Goal: Task Accomplishment & Management: Manage account settings

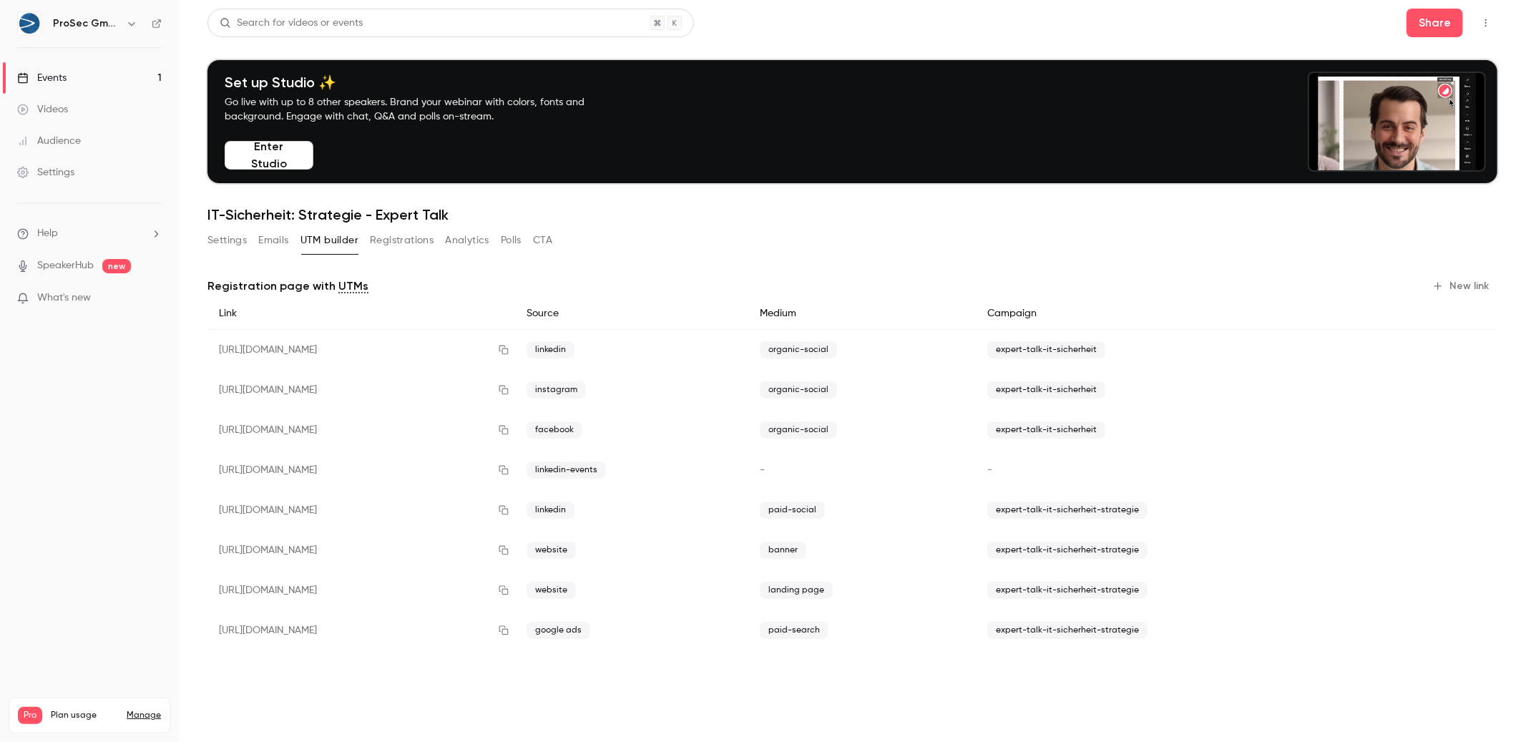
click at [282, 52] on header "Search for videos or events Share Set up Studio ✨ Go live with up to 8 other sp…" at bounding box center [852, 116] width 1290 height 215
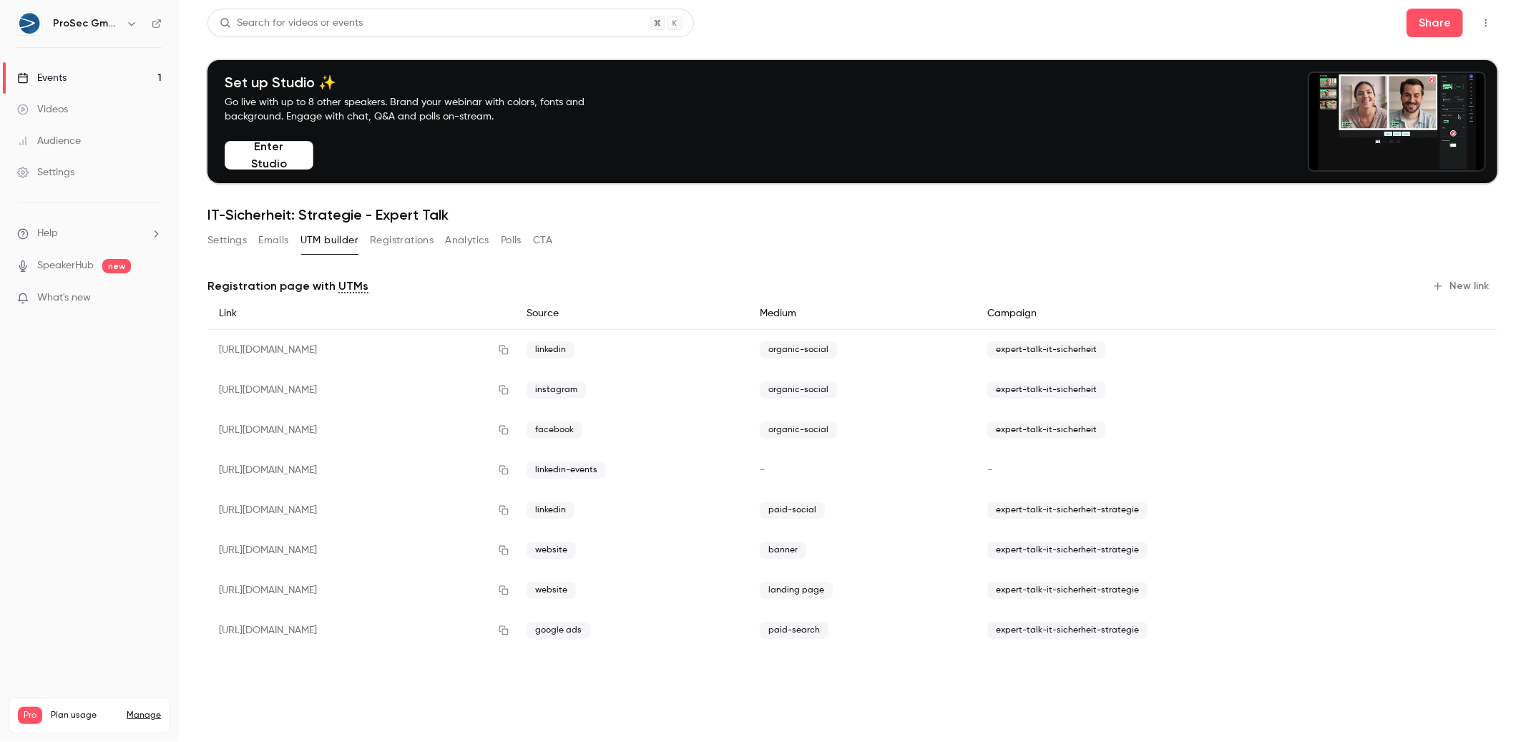
click at [220, 247] on button "Settings" at bounding box center [226, 240] width 39 height 23
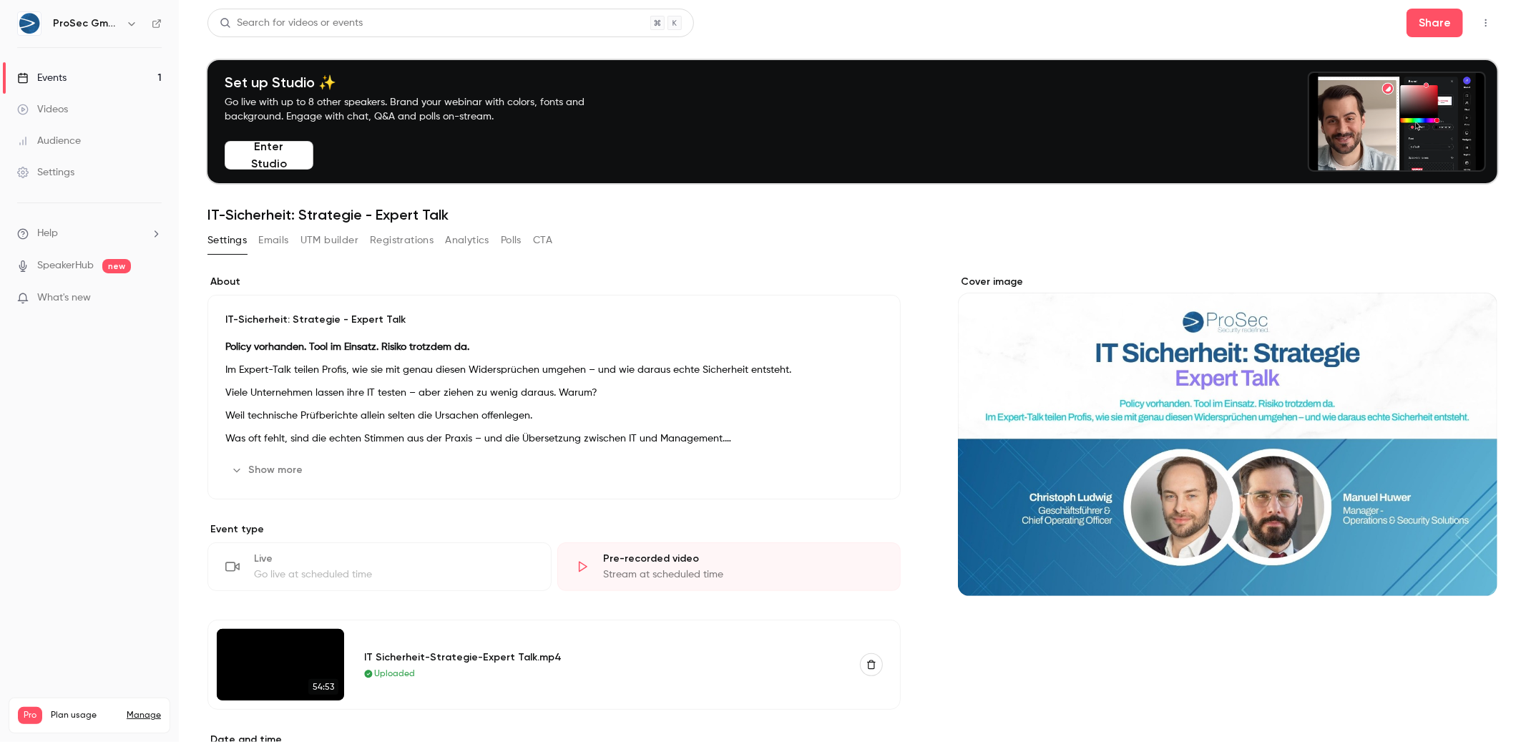
drag, startPoint x: 266, startPoint y: 238, endPoint x: 275, endPoint y: 240, distance: 8.8
click at [267, 238] on button "Emails" at bounding box center [273, 240] width 30 height 23
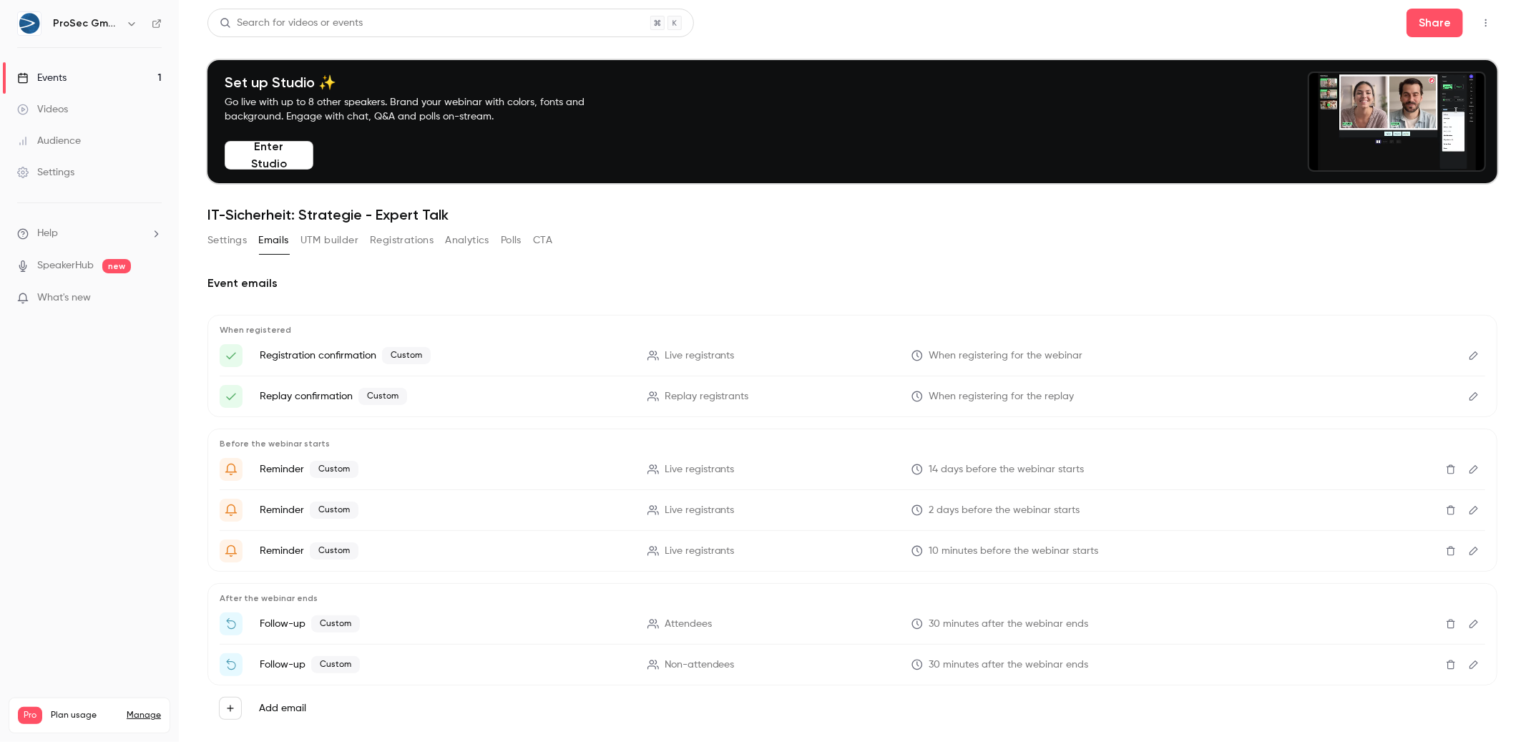
click at [219, 242] on button "Settings" at bounding box center [226, 240] width 39 height 23
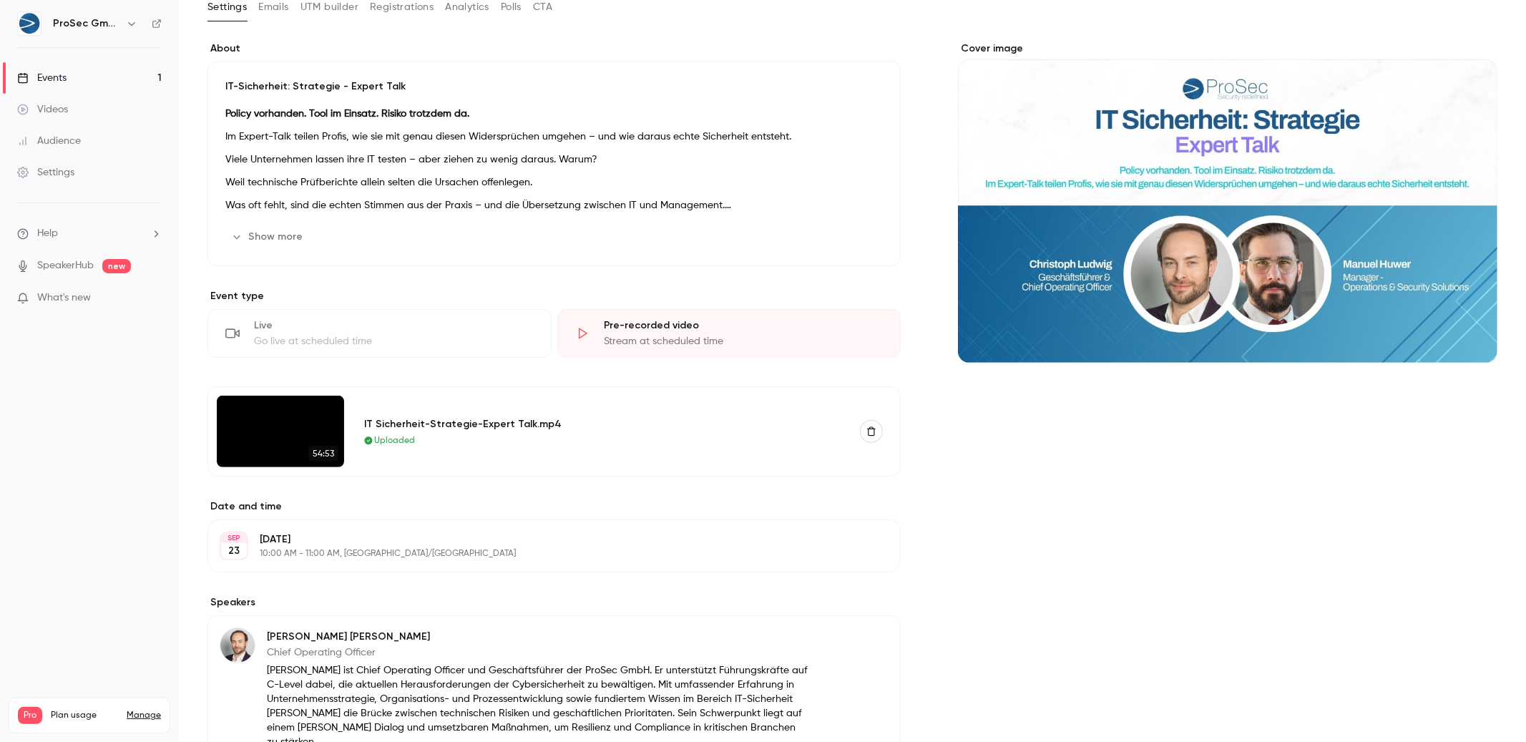
scroll to position [528, 0]
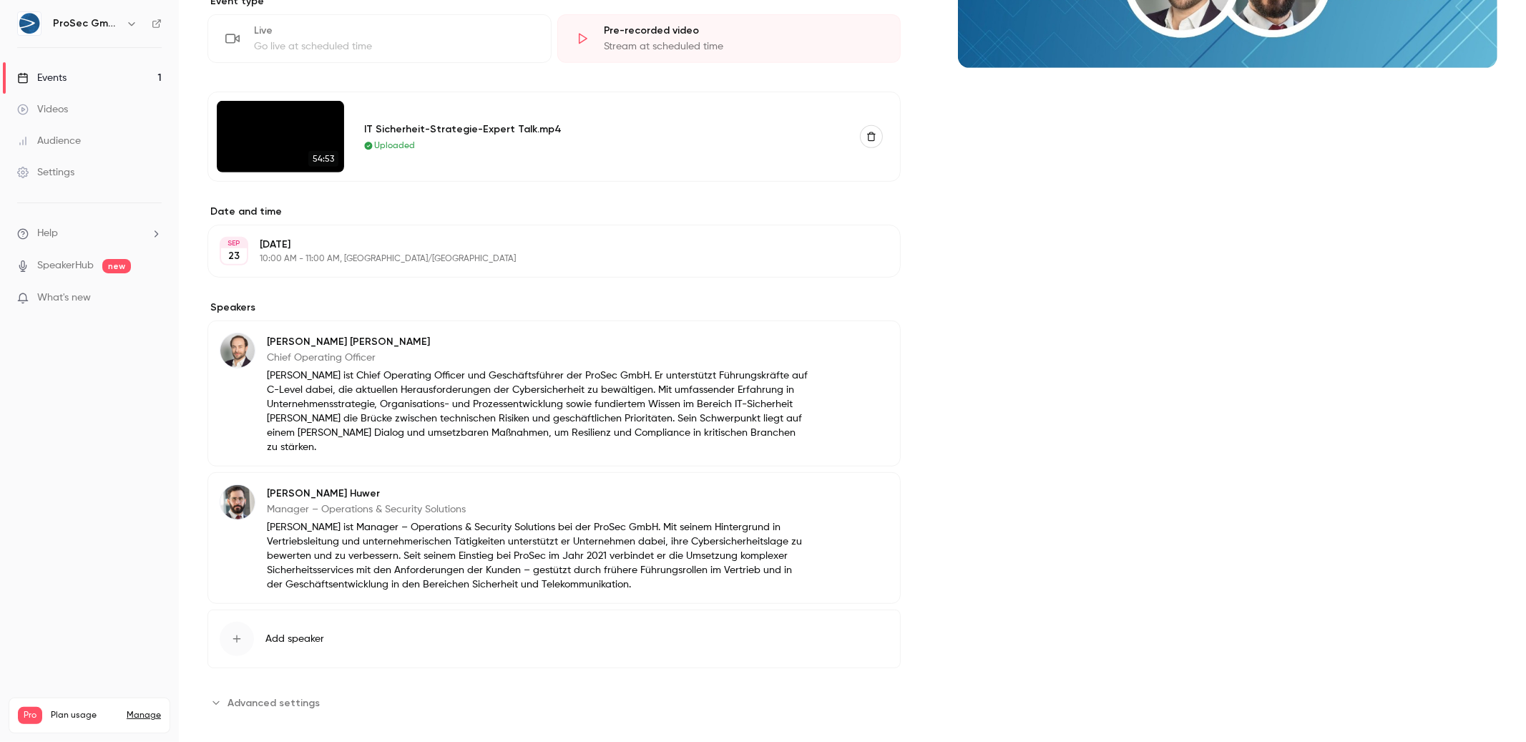
click at [285, 695] on span "Advanced settings" at bounding box center [273, 702] width 92 height 15
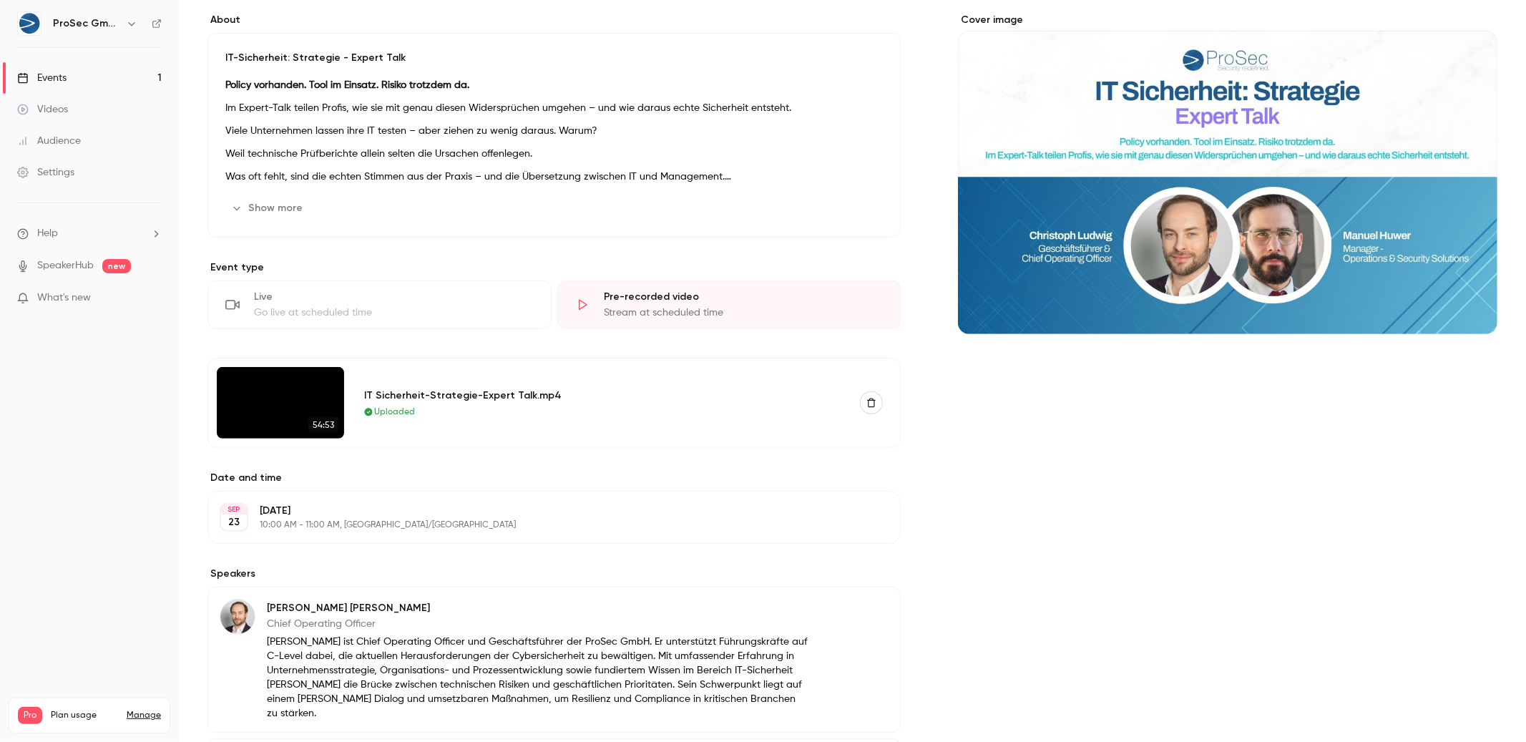
scroll to position [0, 0]
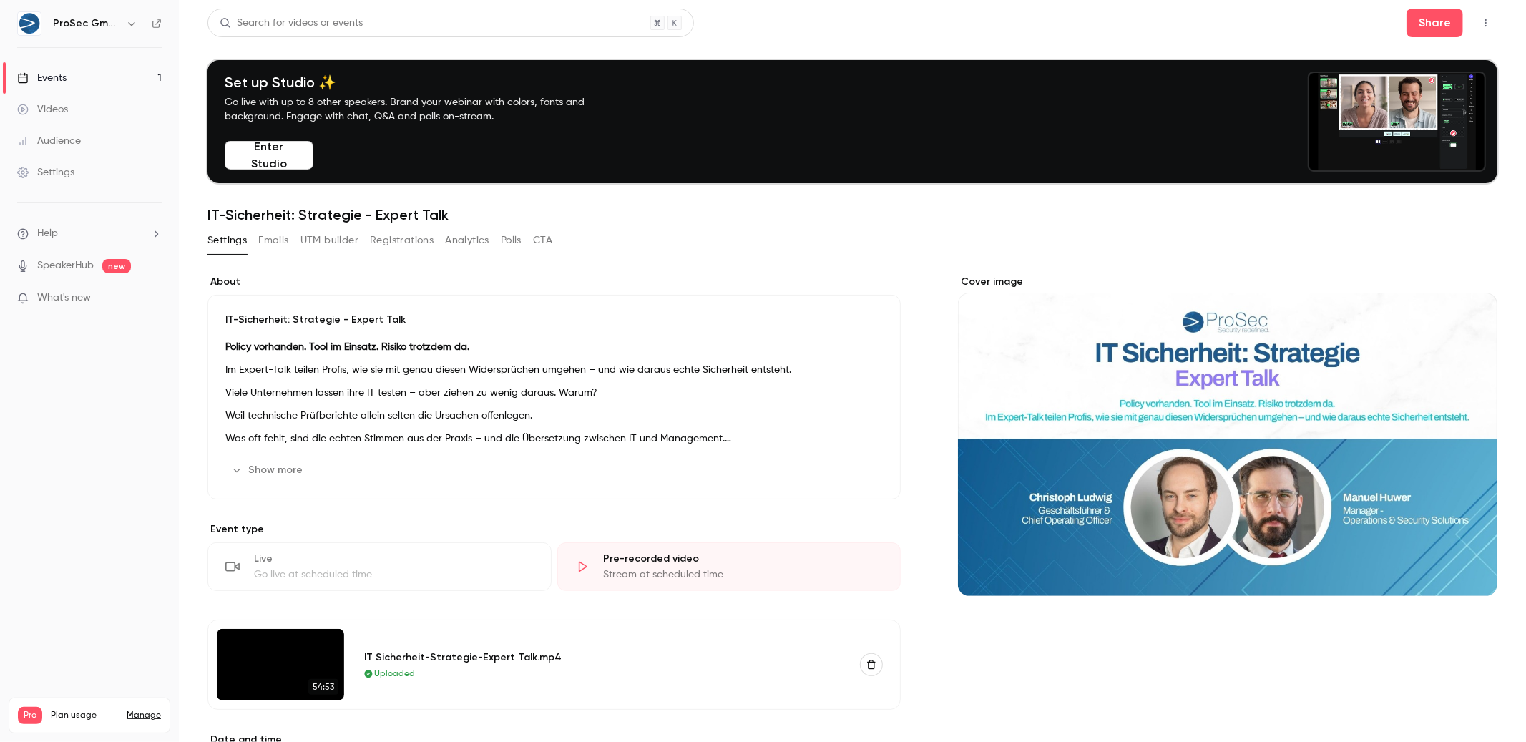
click at [276, 241] on button "Emails" at bounding box center [273, 240] width 30 height 23
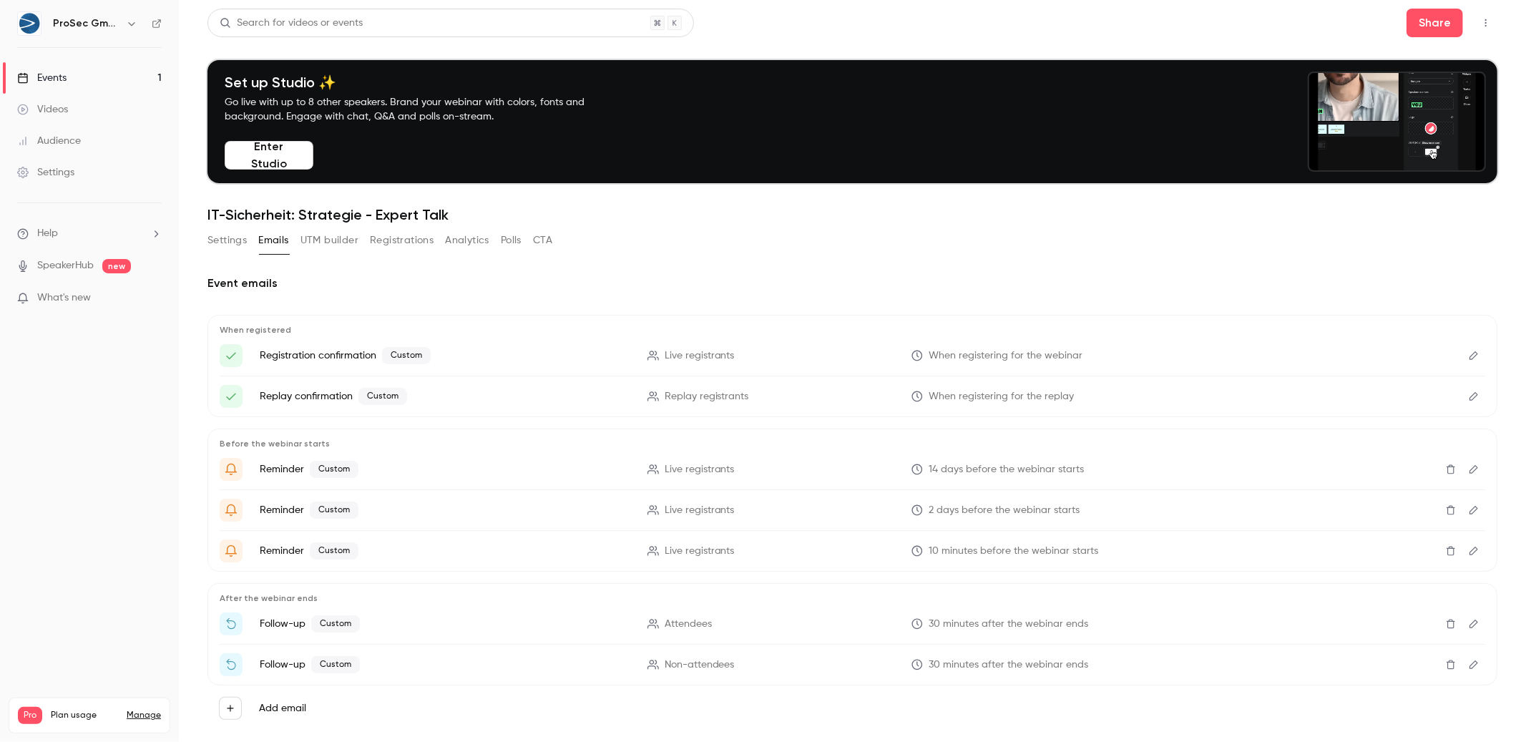
click at [242, 238] on button "Settings" at bounding box center [226, 240] width 39 height 23
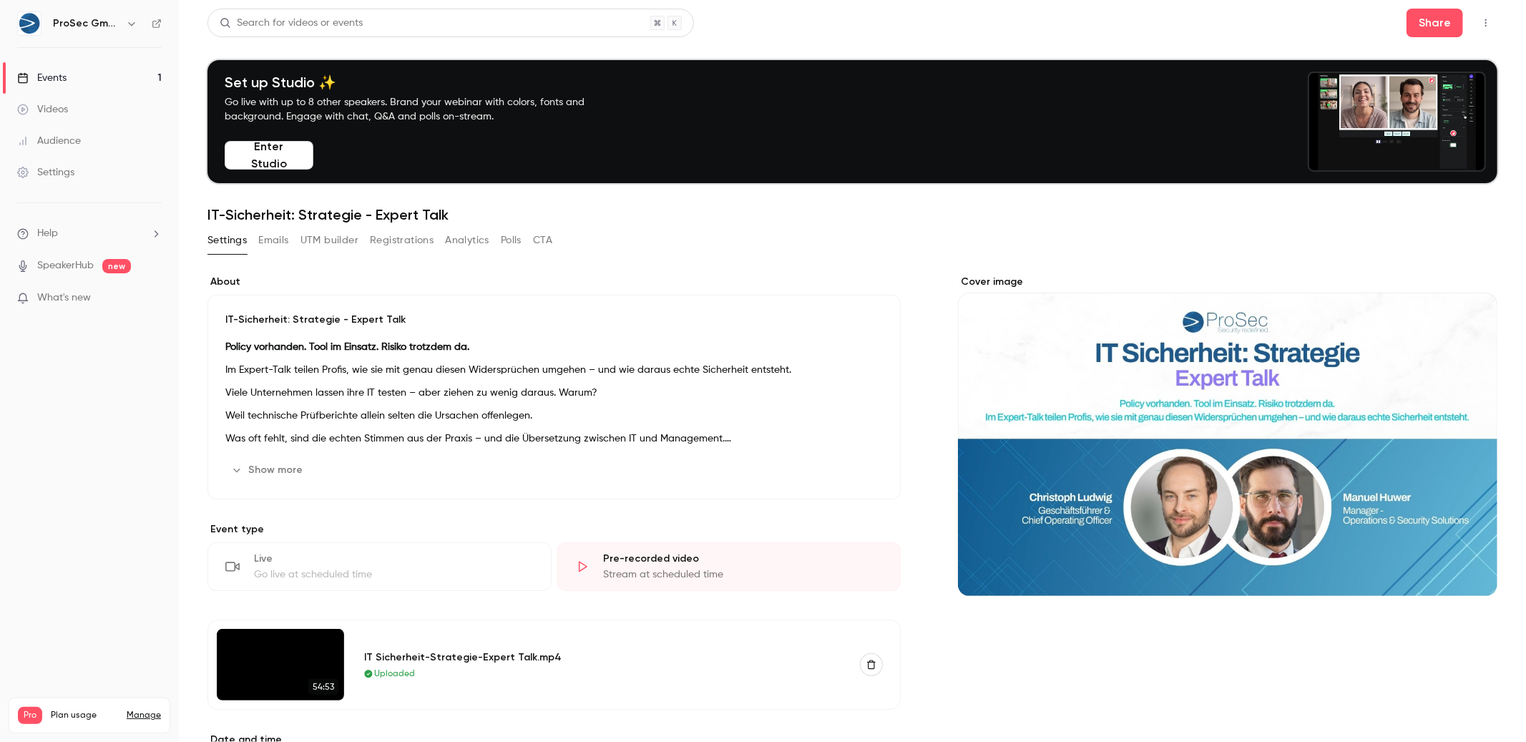
click at [249, 247] on div "Settings Emails UTM builder Registrations Analytics Polls CTA" at bounding box center [379, 240] width 345 height 23
click at [255, 246] on div "Settings Emails UTM builder Registrations Analytics Polls CTA" at bounding box center [379, 240] width 345 height 23
click at [259, 245] on button "Emails" at bounding box center [273, 240] width 30 height 23
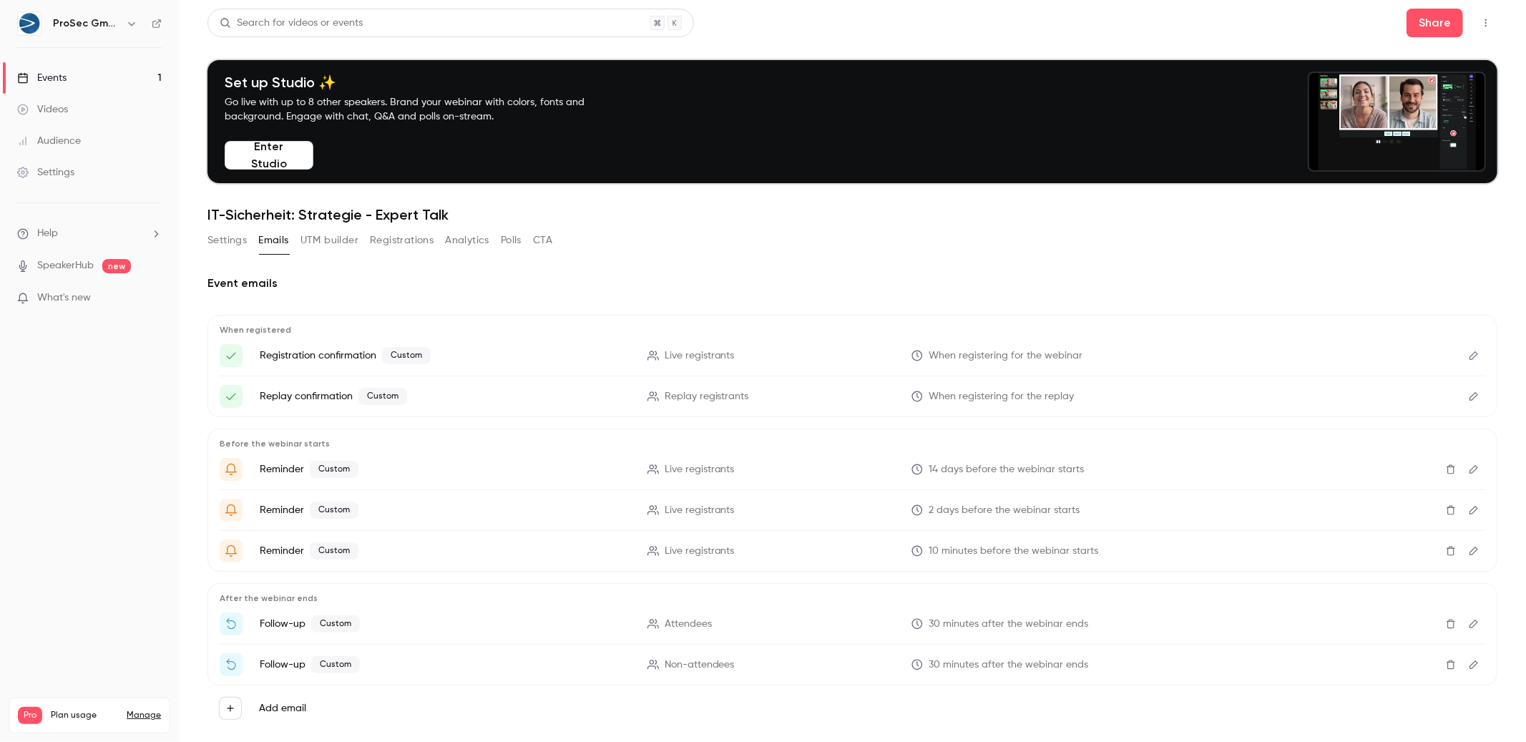
click at [295, 242] on div "Settings Emails UTM builder Registrations Analytics Polls CTA" at bounding box center [379, 240] width 345 height 23
click at [301, 242] on button "UTM builder" at bounding box center [329, 240] width 58 height 23
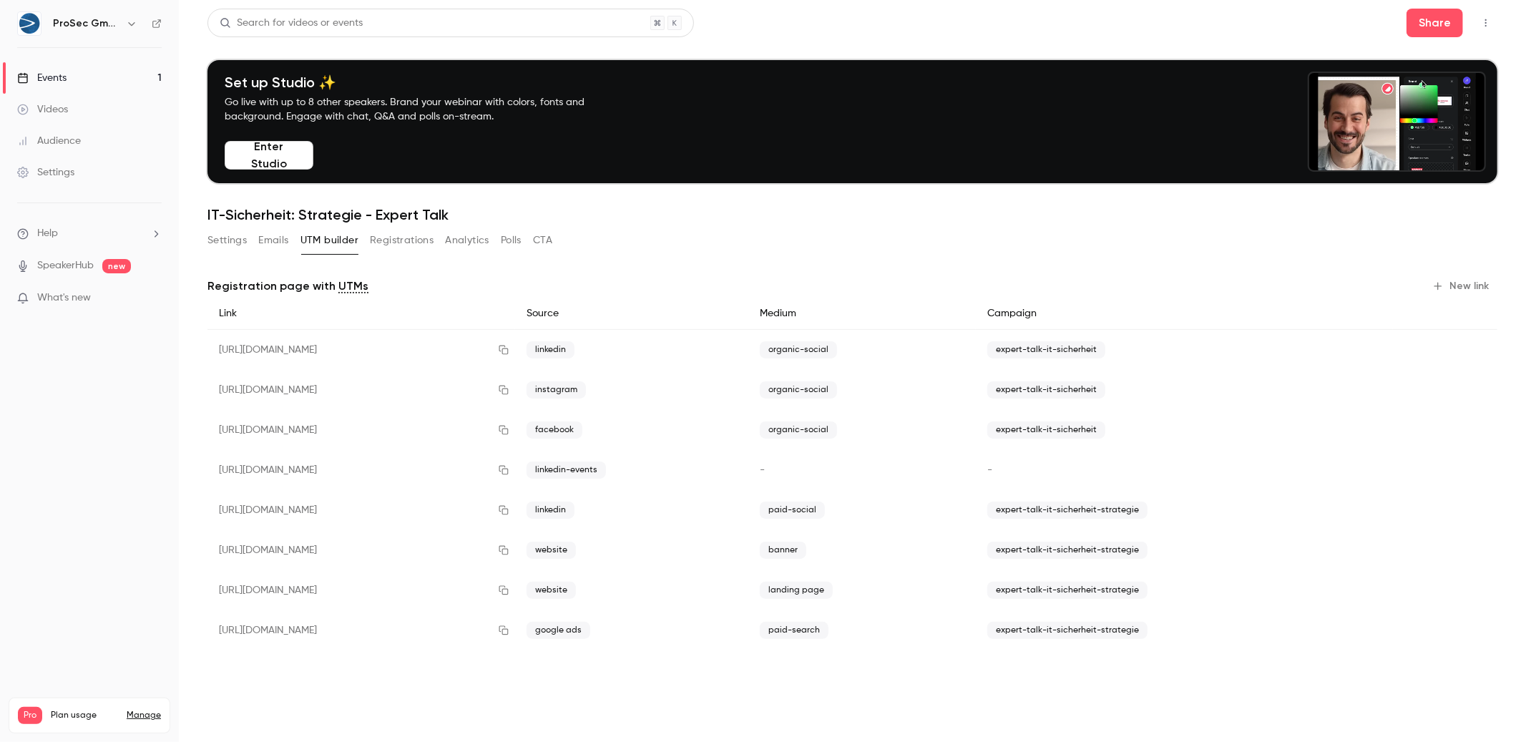
click at [361, 242] on div "Settings Emails UTM builder Registrations Analytics Polls CTA" at bounding box center [379, 240] width 345 height 23
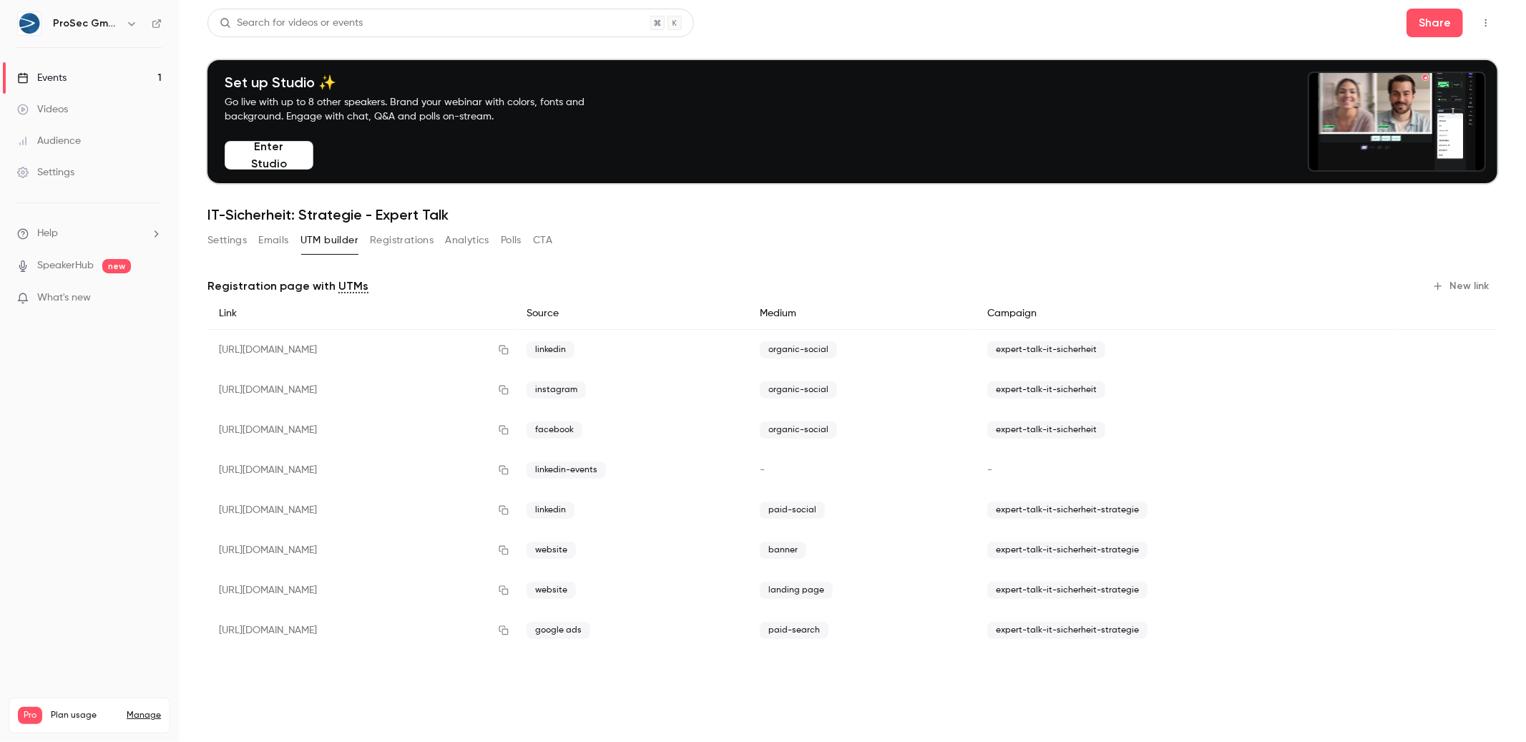
click at [386, 242] on button "Registrations" at bounding box center [402, 240] width 64 height 23
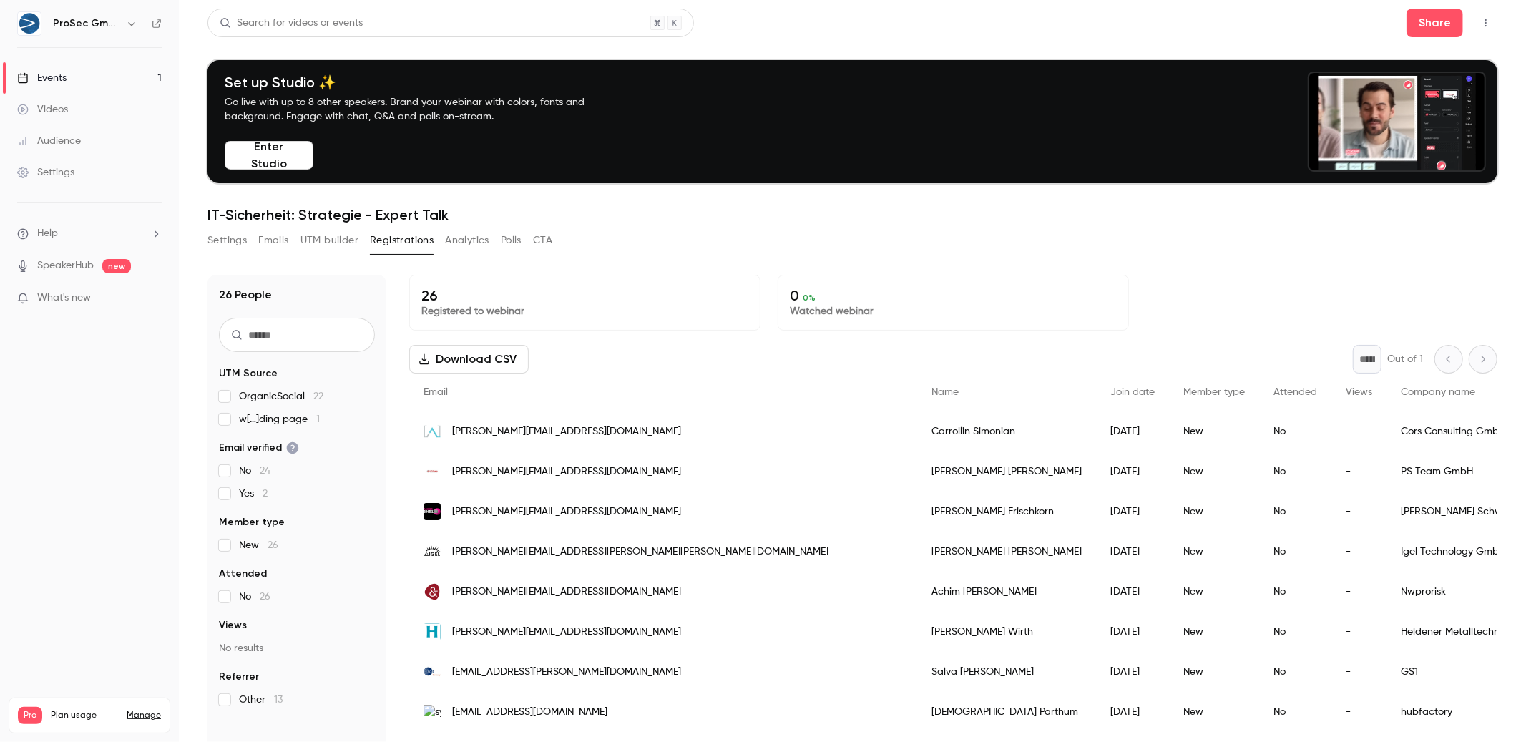
click at [494, 247] on div "Settings Emails UTM builder Registrations Analytics Polls CTA" at bounding box center [379, 240] width 345 height 23
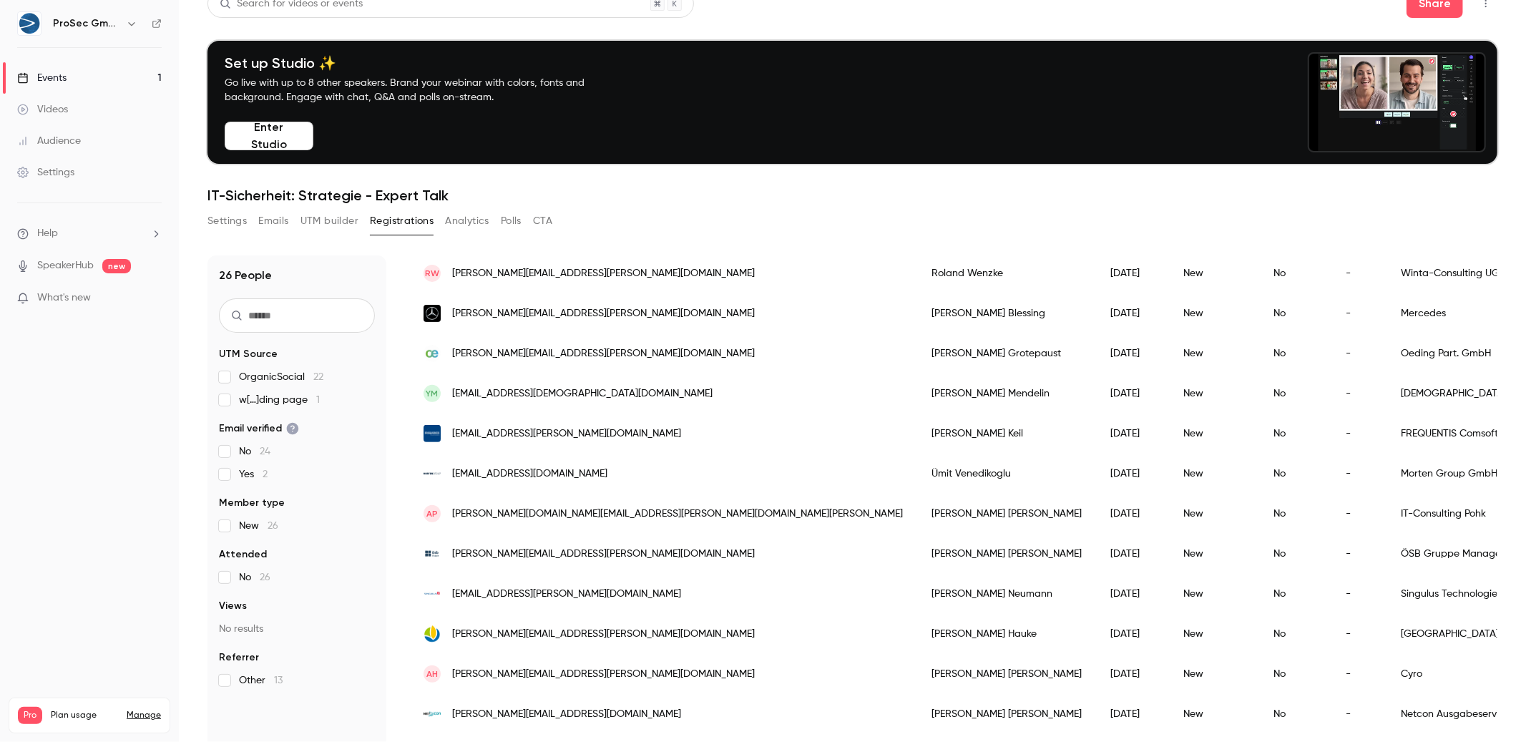
click at [469, 227] on button "Analytics" at bounding box center [467, 221] width 44 height 23
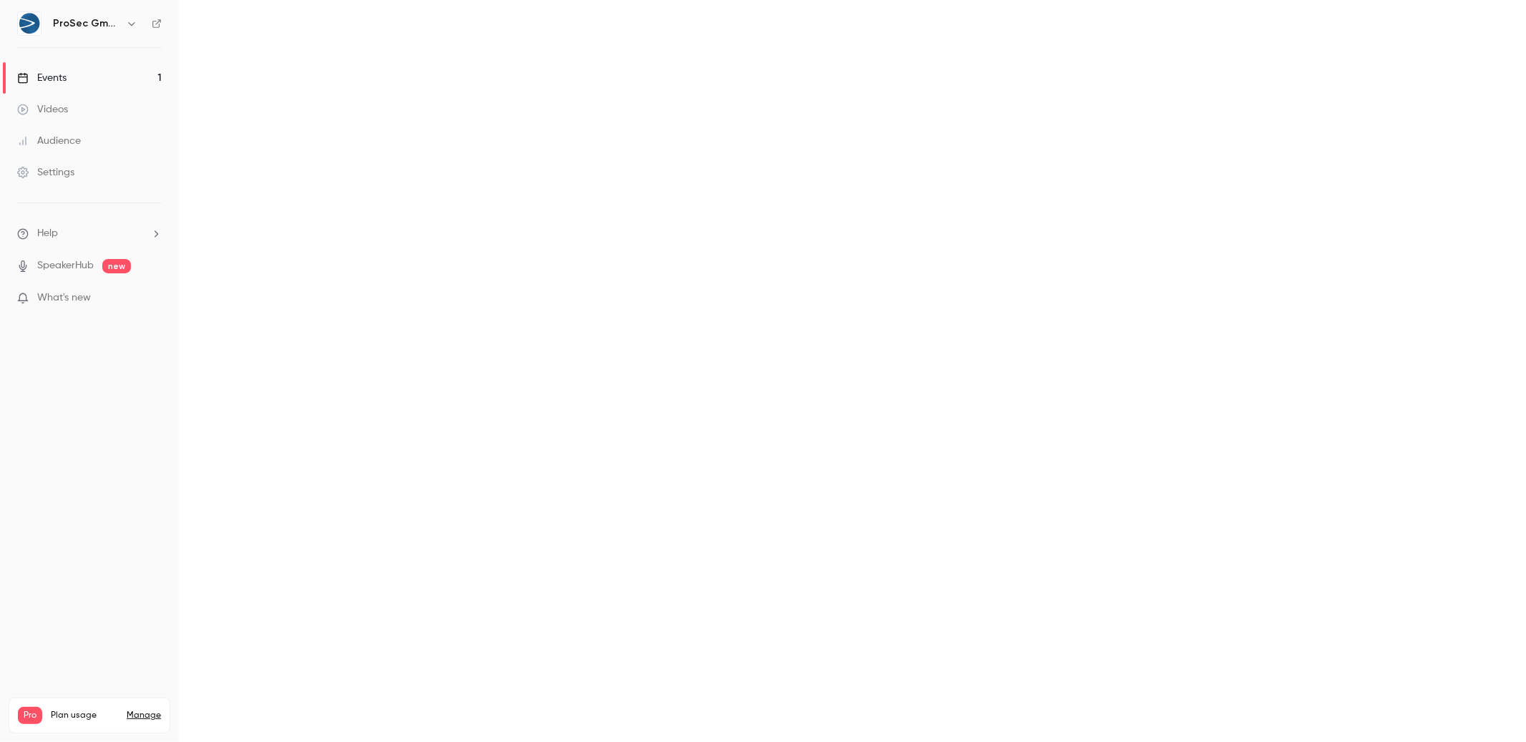
click at [0, 0] on button "Settings" at bounding box center [0, 0] width 0 height 0
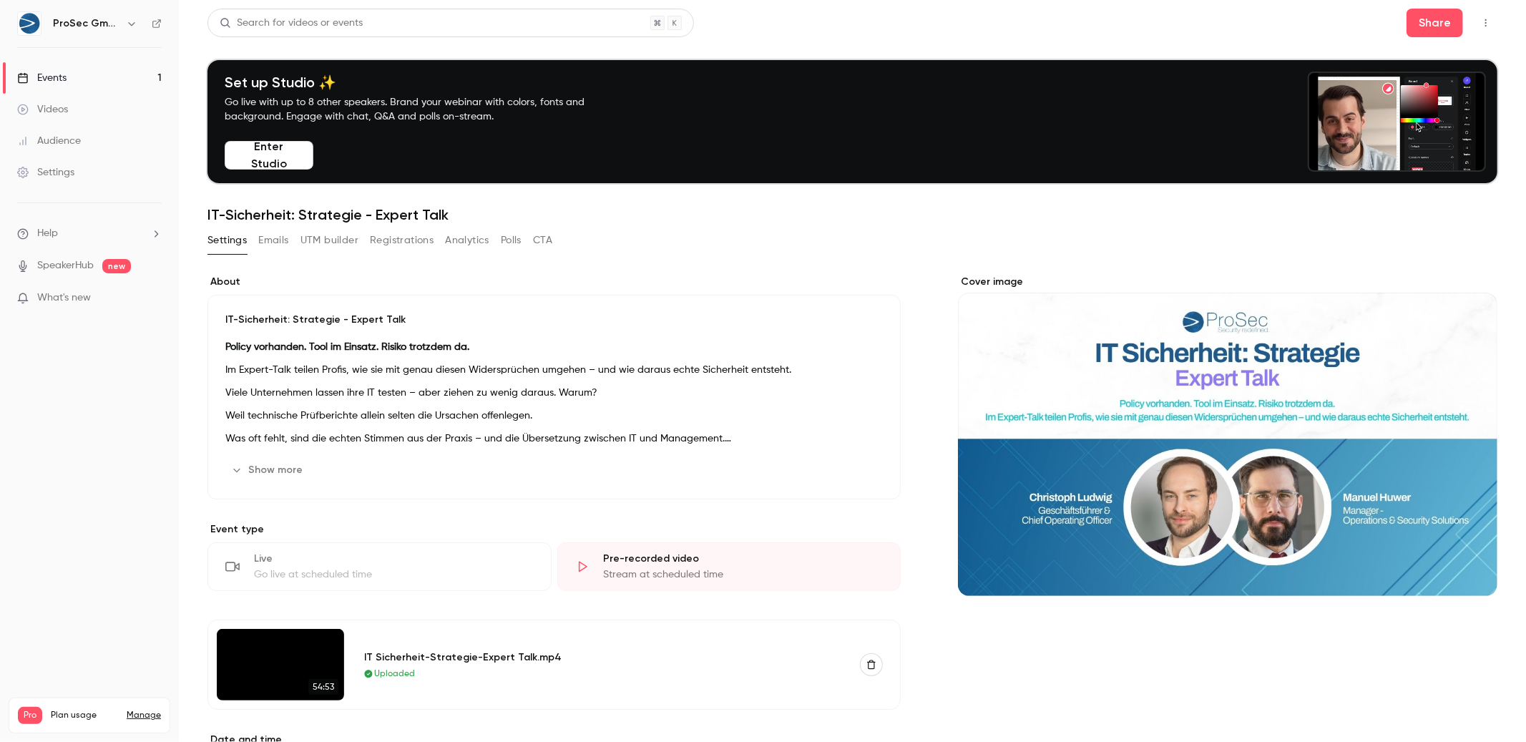
click at [255, 236] on div "Settings Emails UTM builder Registrations Analytics Polls CTA" at bounding box center [379, 240] width 345 height 23
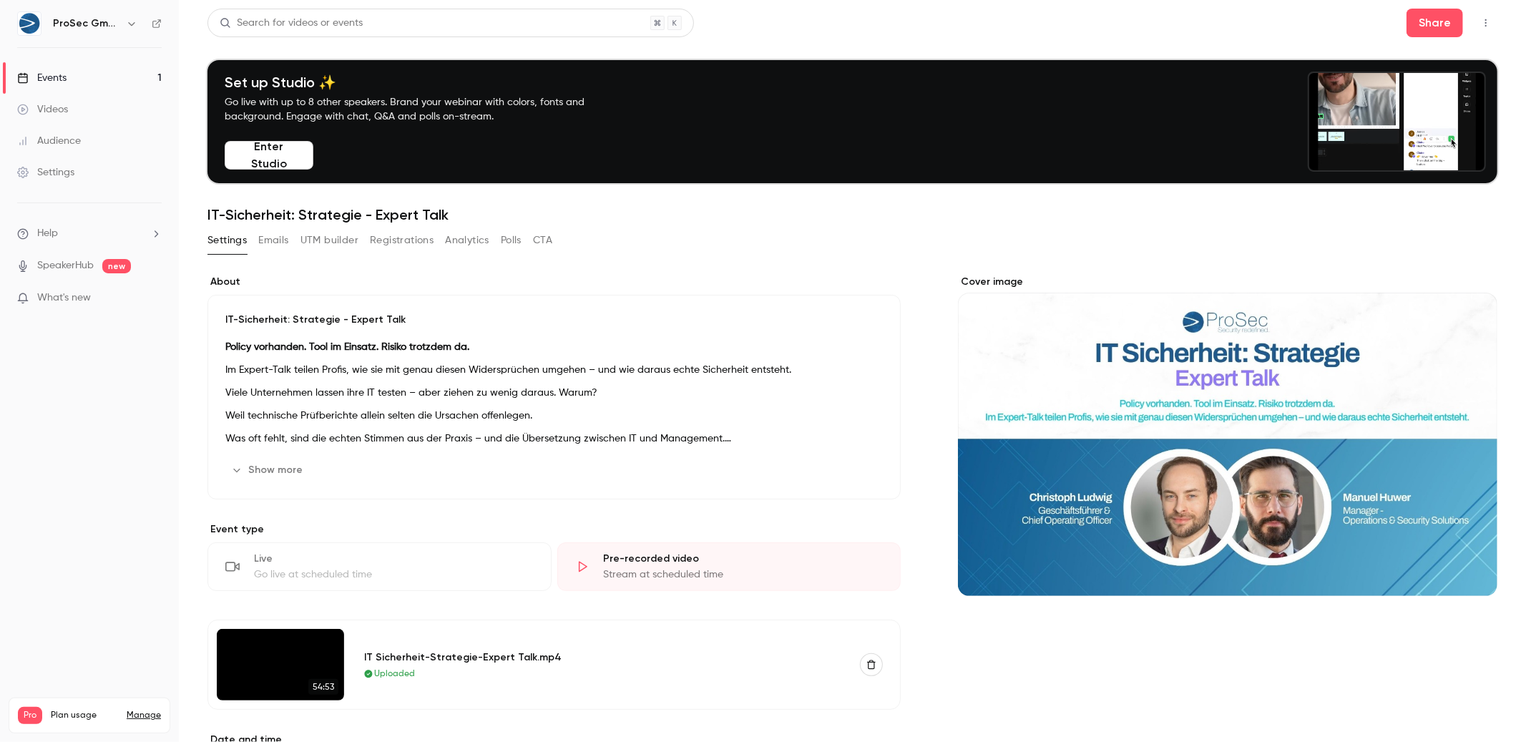
click at [273, 241] on button "Emails" at bounding box center [273, 240] width 30 height 23
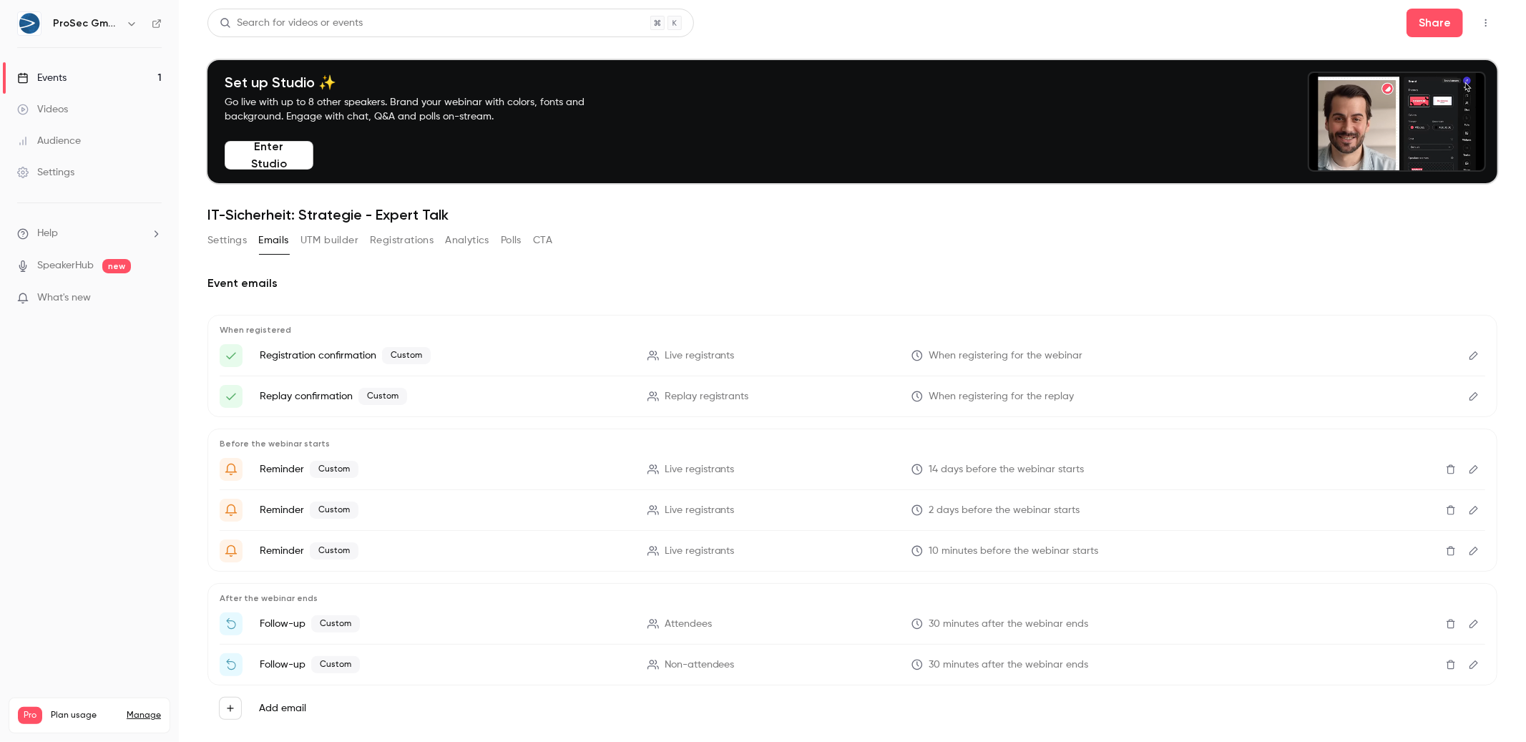
click at [301, 243] on button "UTM builder" at bounding box center [329, 240] width 58 height 23
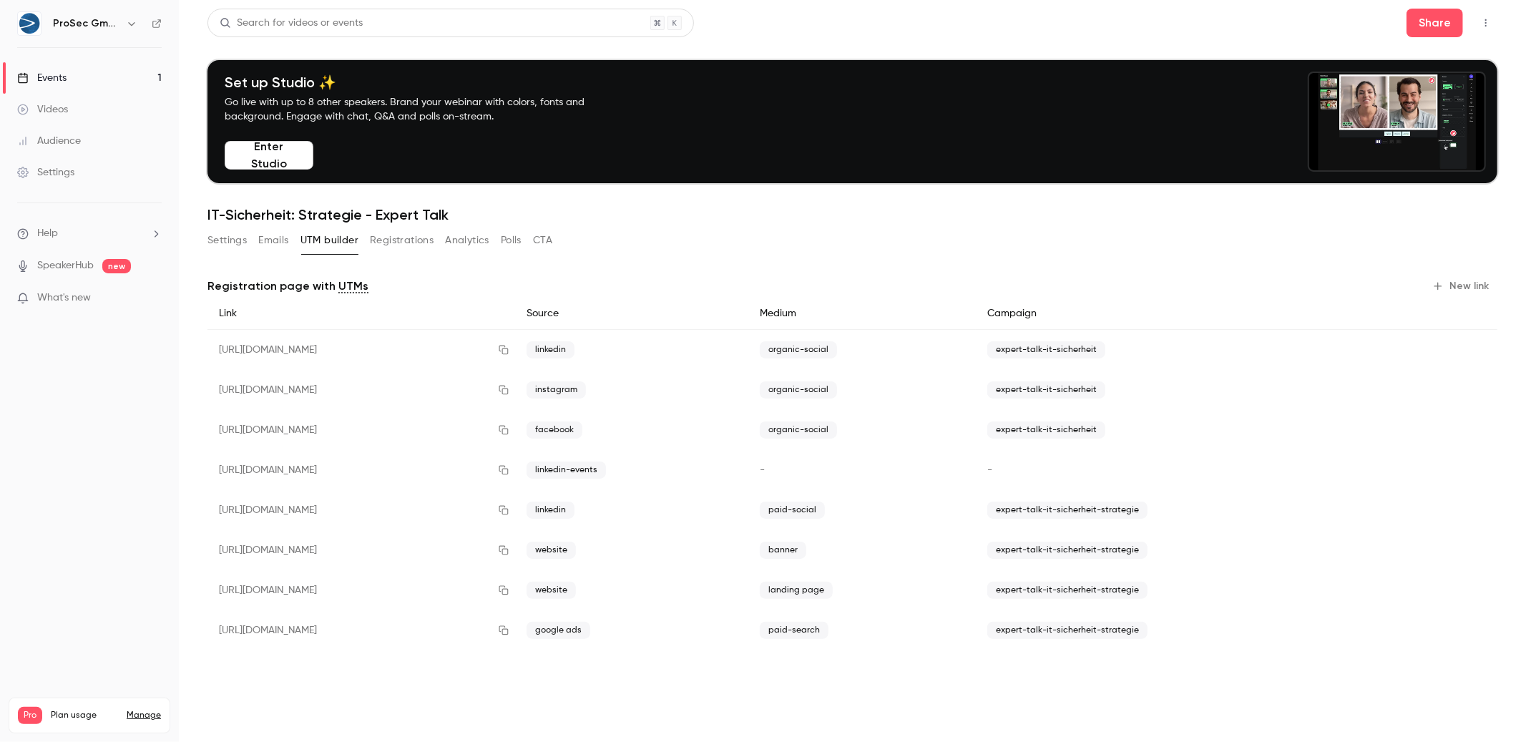
click at [211, 242] on button "Settings" at bounding box center [226, 240] width 39 height 23
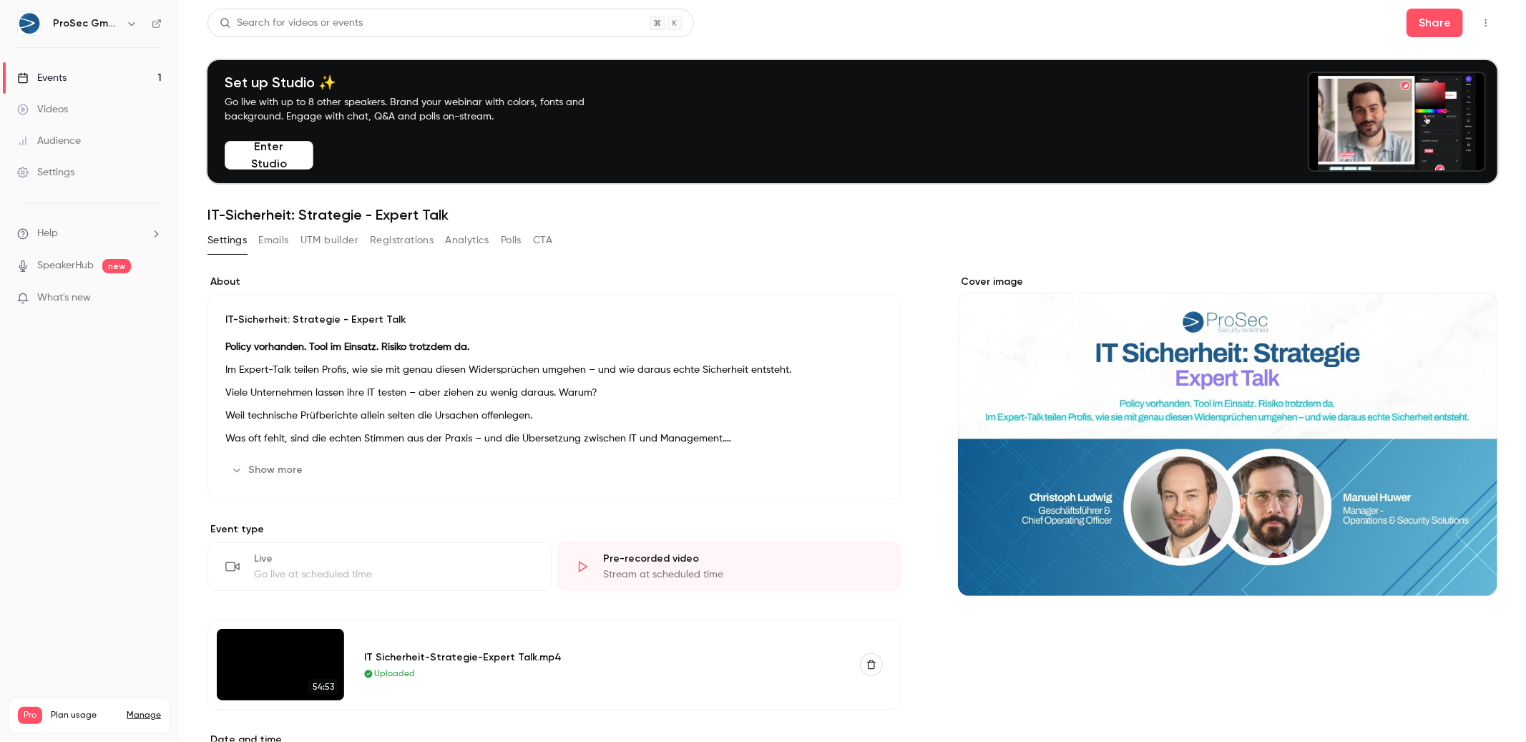
click at [296, 232] on div "Settings Emails UTM builder Registrations Analytics Polls CTA" at bounding box center [379, 240] width 345 height 23
click at [372, 243] on button "Registrations" at bounding box center [402, 240] width 64 height 23
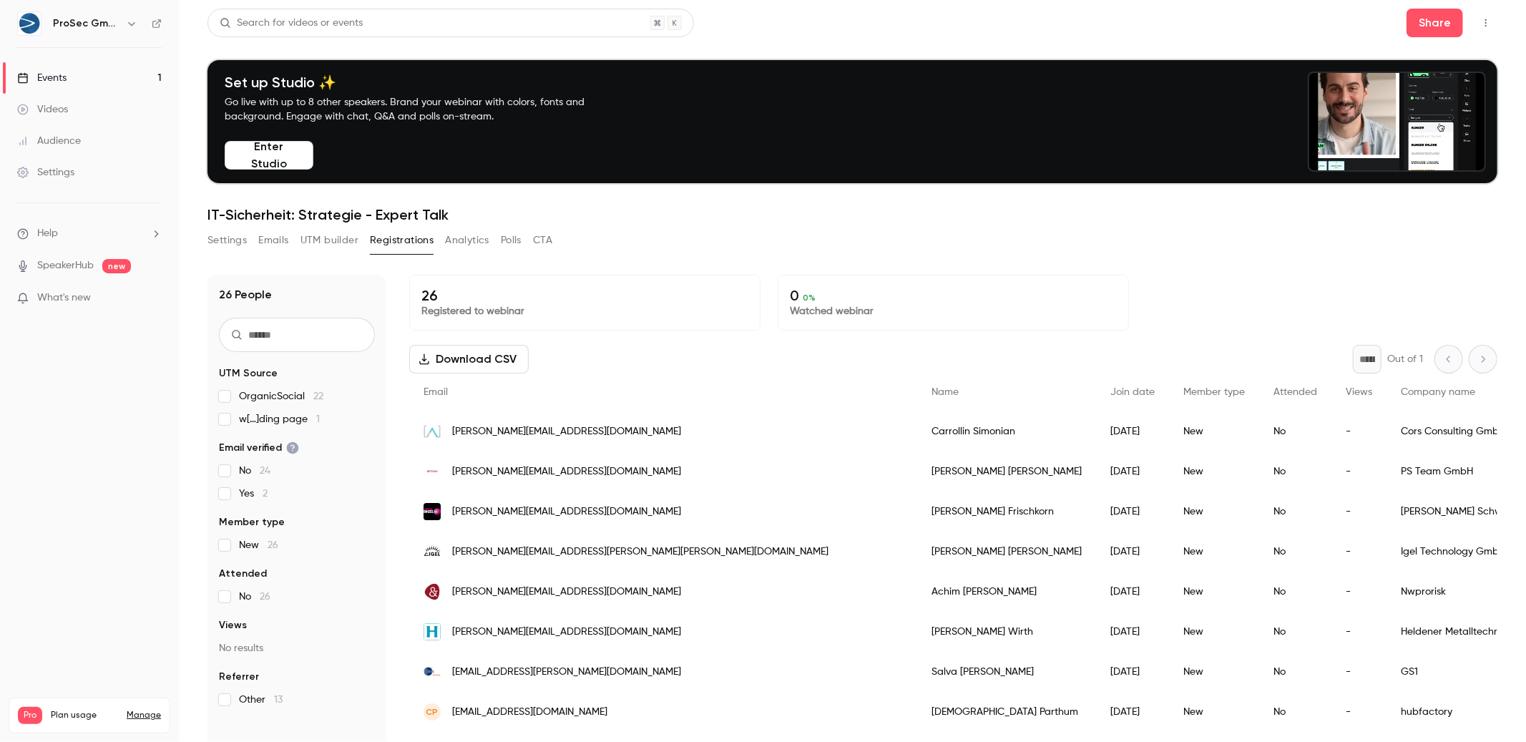
click at [489, 250] on button "Analytics" at bounding box center [467, 240] width 44 height 23
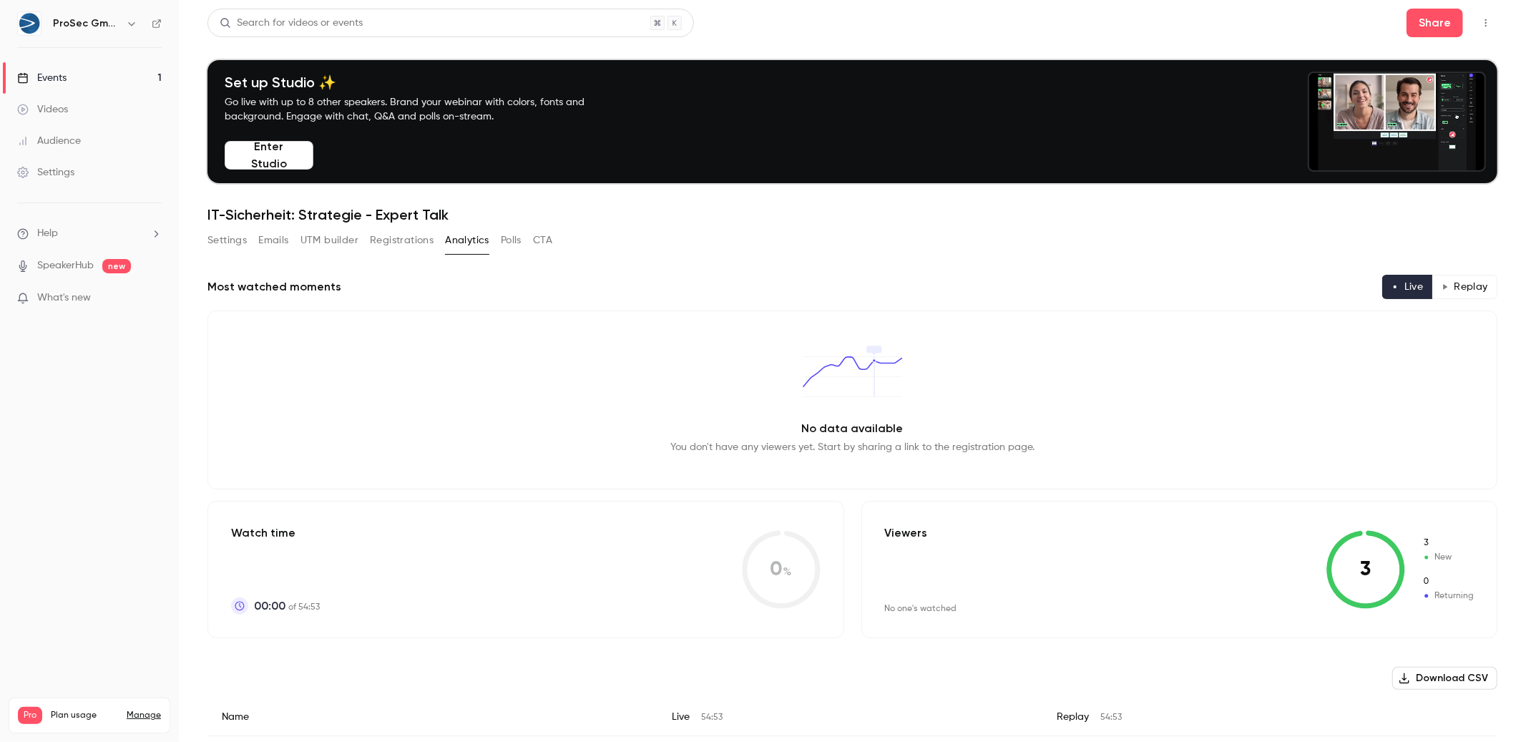
click at [239, 250] on button "Settings" at bounding box center [226, 240] width 39 height 23
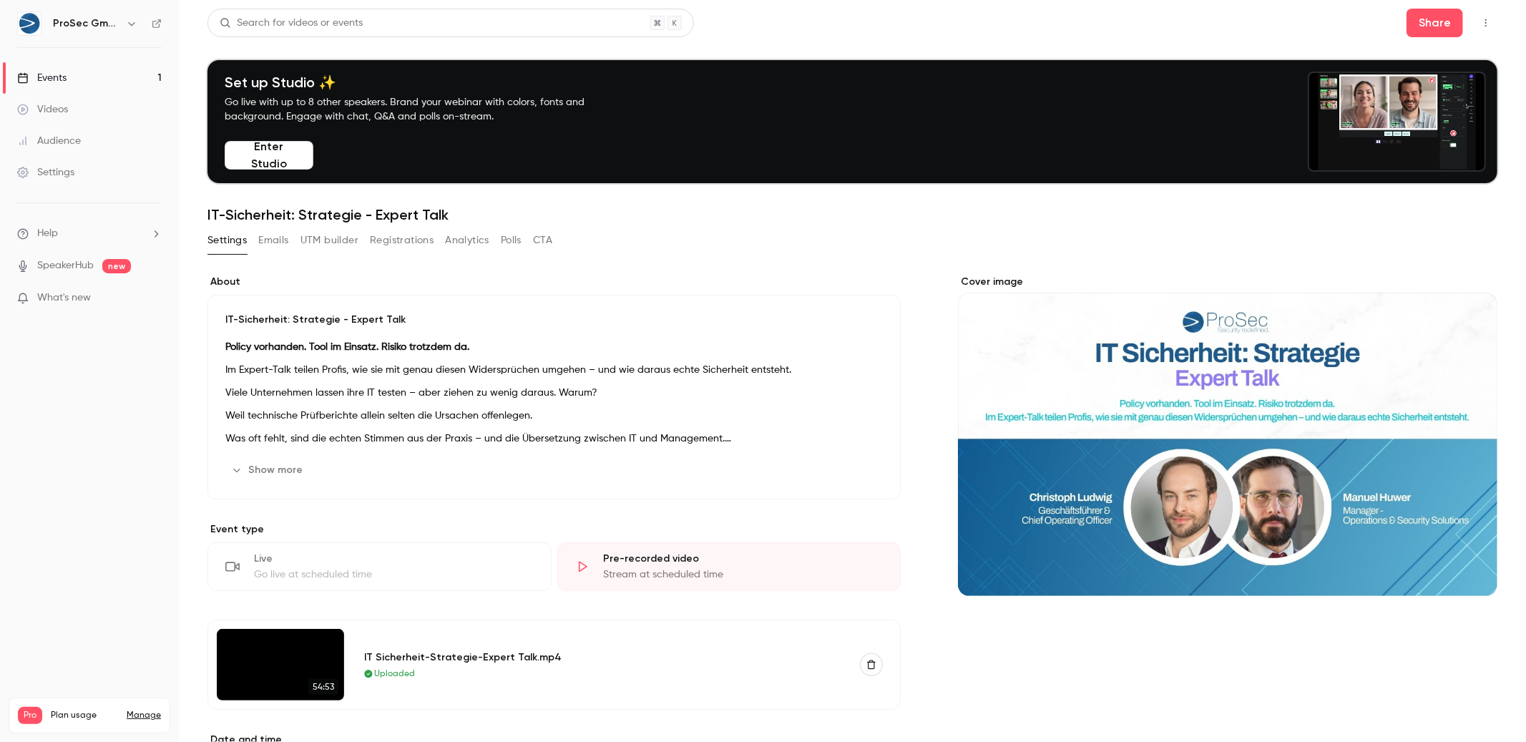
click at [276, 240] on button "Emails" at bounding box center [273, 240] width 30 height 23
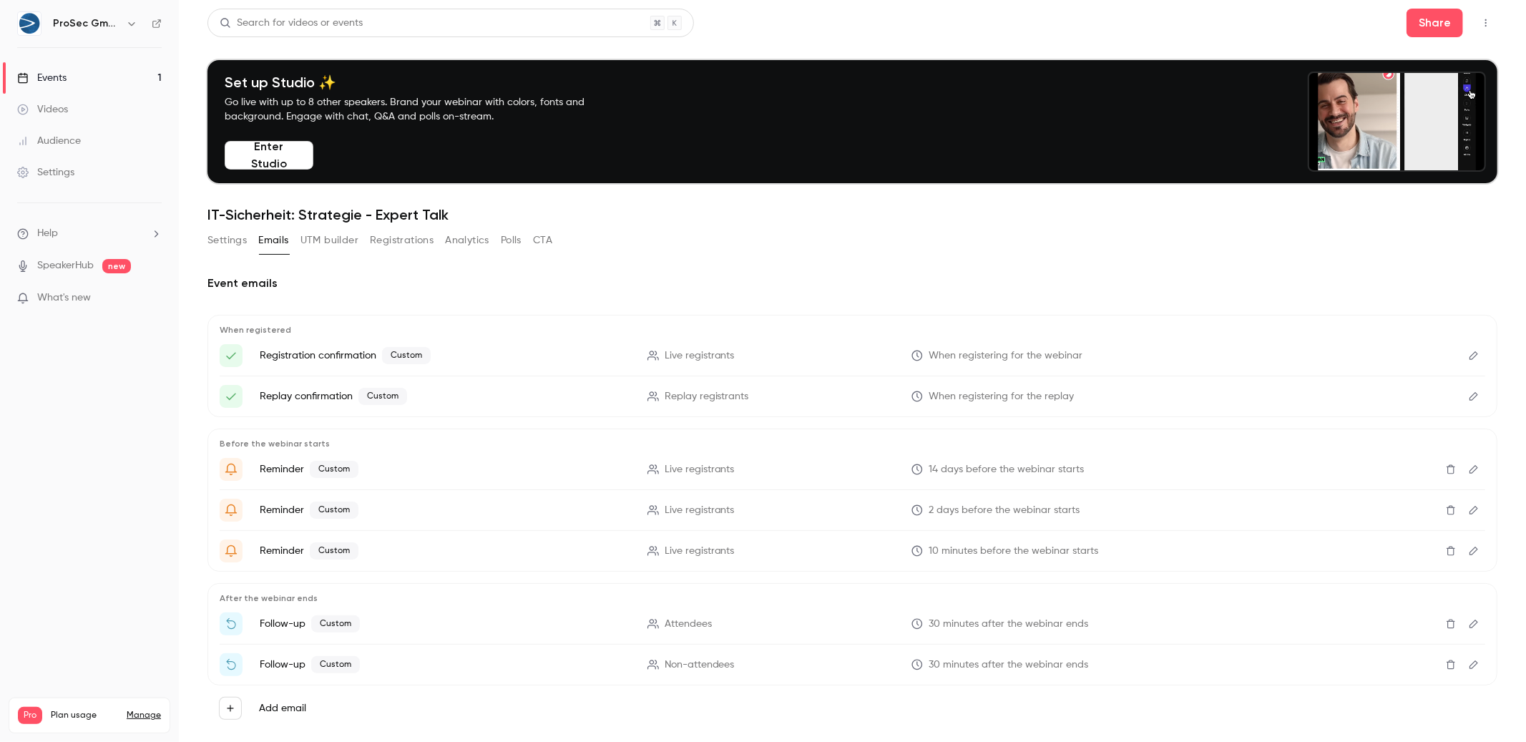
click at [328, 240] on button "UTM builder" at bounding box center [329, 240] width 58 height 23
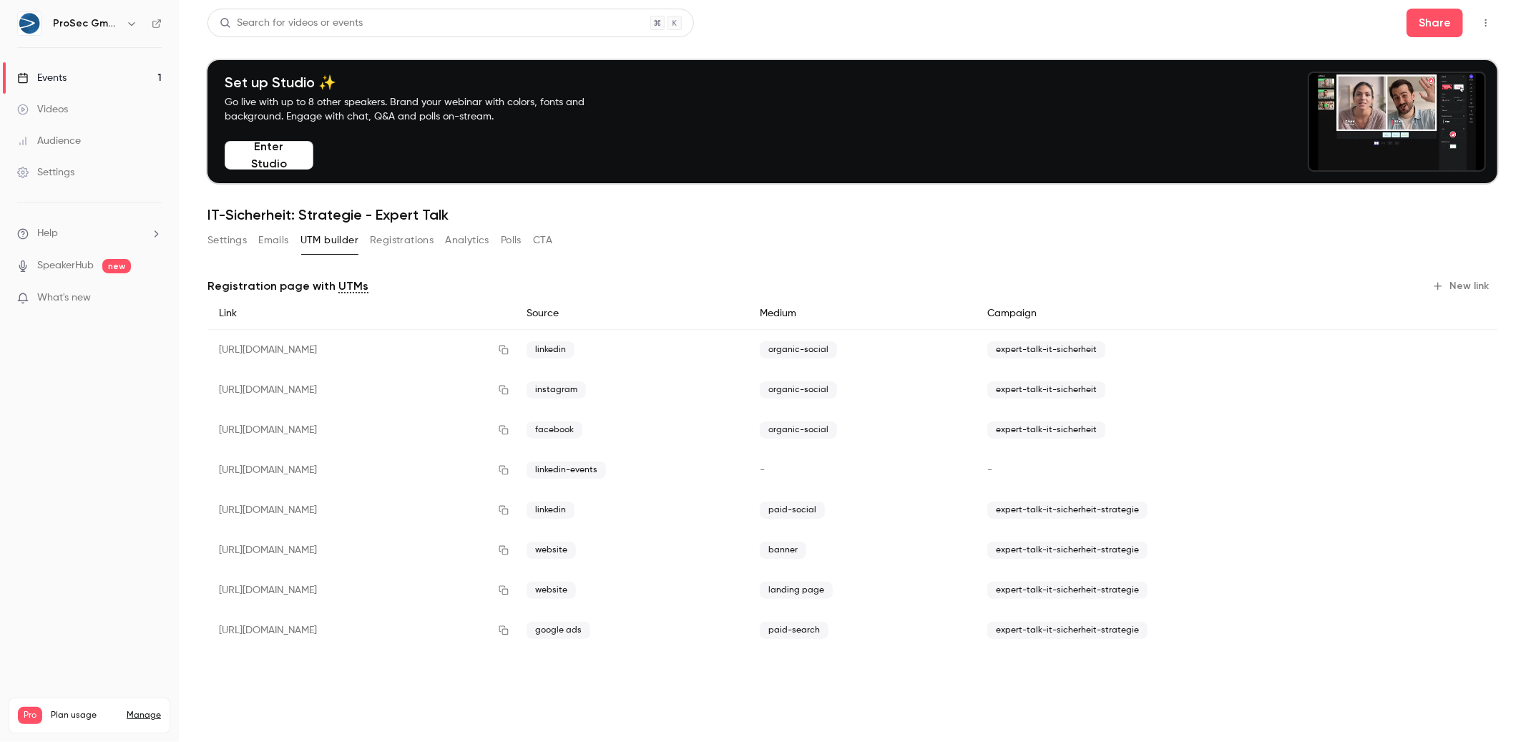
click at [392, 243] on button "Registrations" at bounding box center [402, 240] width 64 height 23
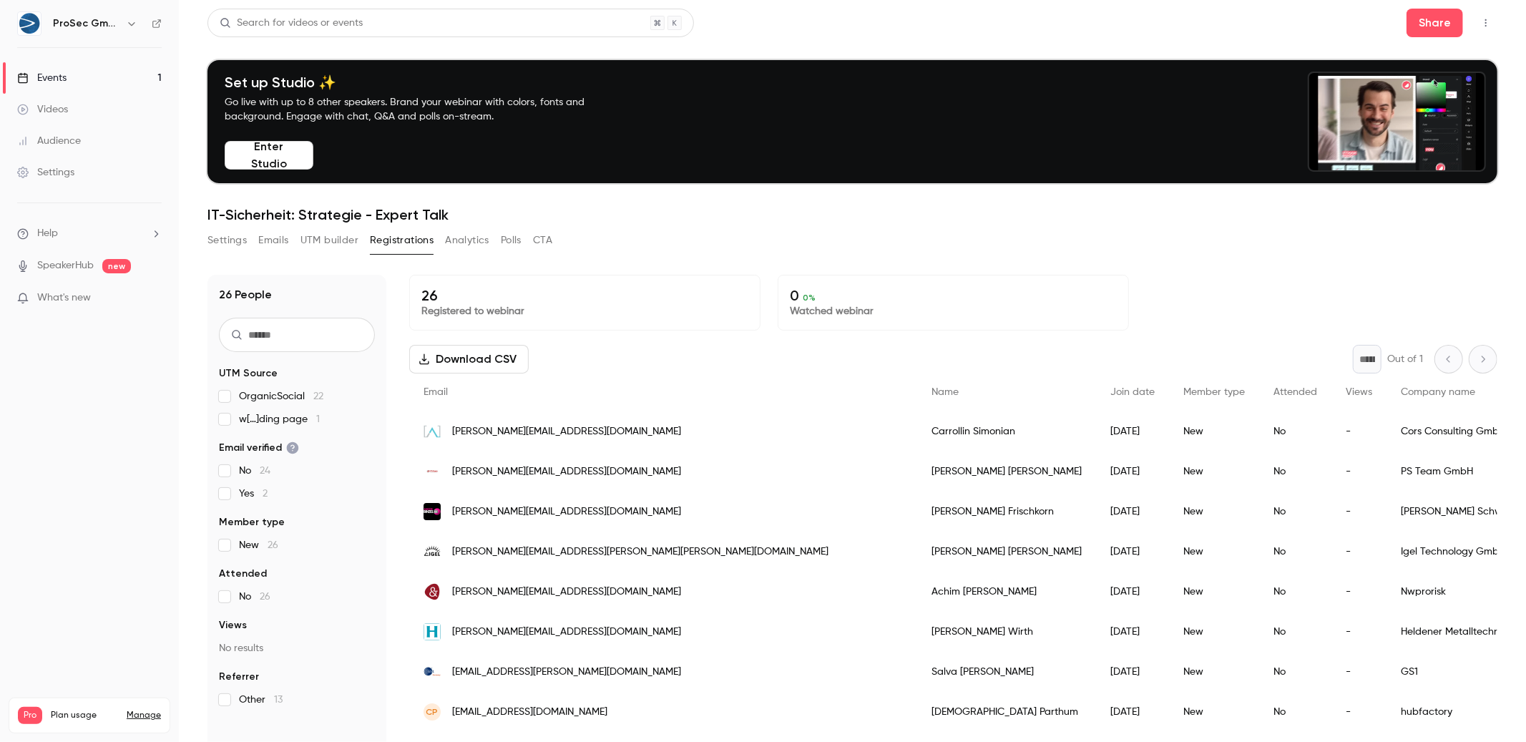
click at [224, 240] on button "Settings" at bounding box center [226, 240] width 39 height 23
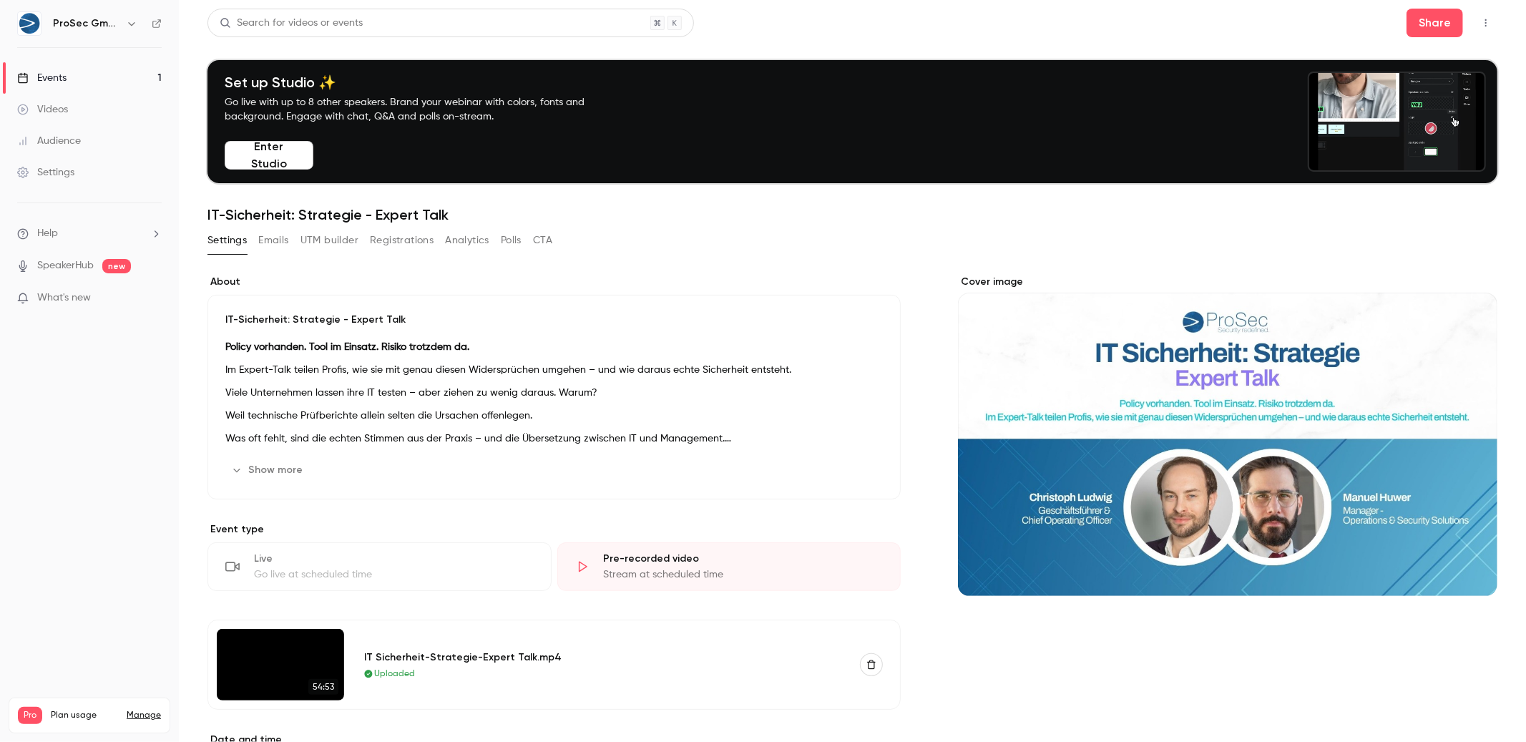
click at [464, 232] on button "Analytics" at bounding box center [467, 240] width 44 height 23
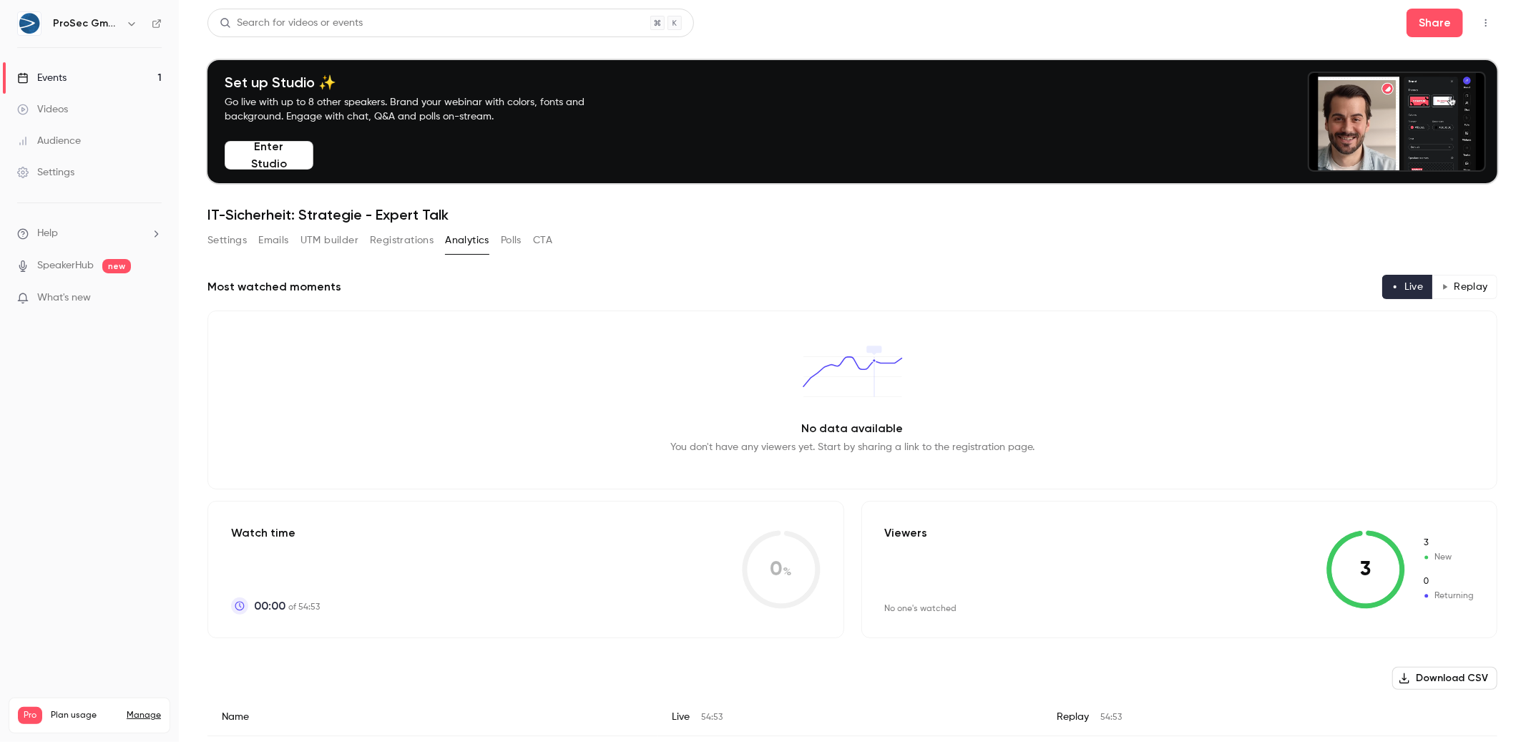
click at [1426, 554] on span "New" at bounding box center [1448, 557] width 52 height 13
click at [231, 240] on button "Settings" at bounding box center [226, 240] width 39 height 23
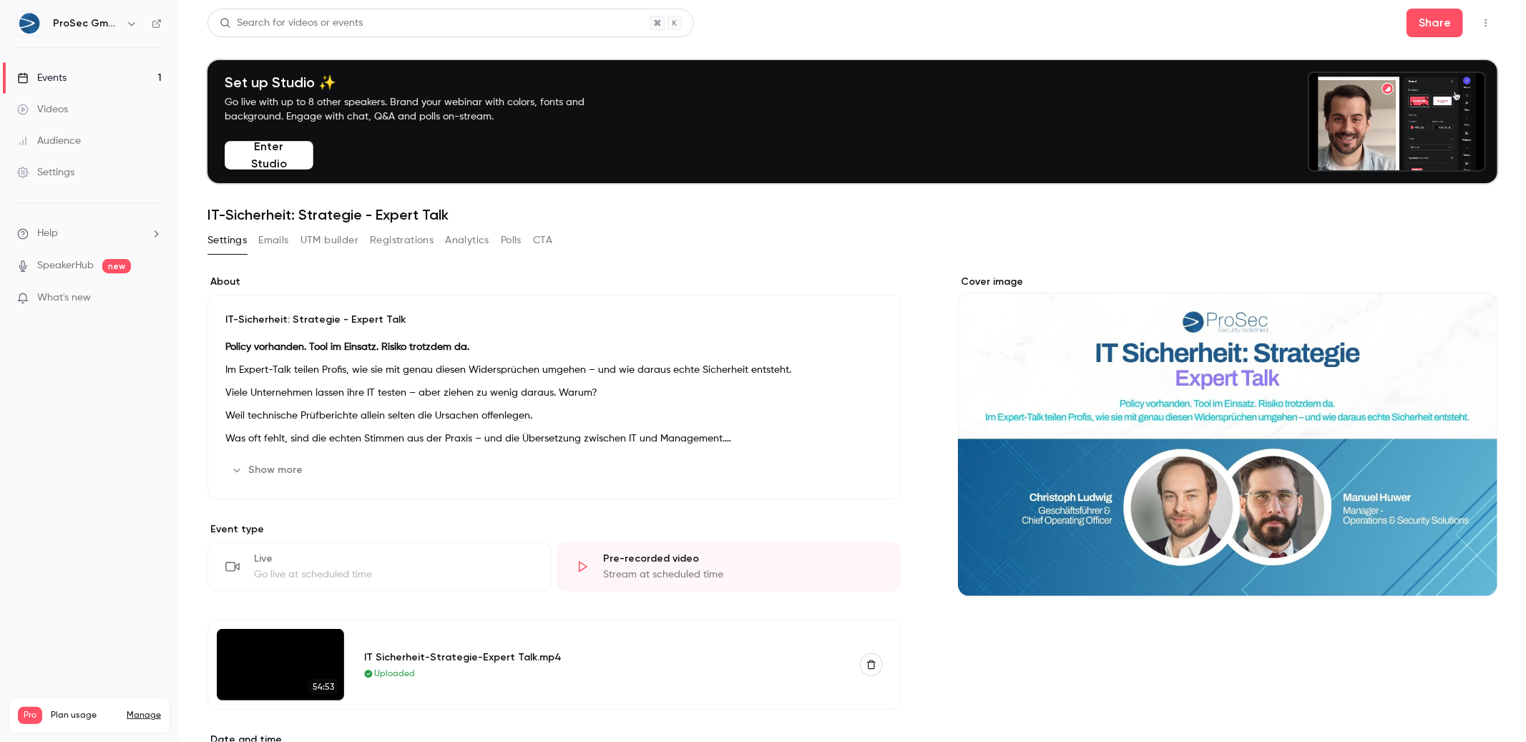
click at [283, 238] on button "Emails" at bounding box center [273, 240] width 30 height 23
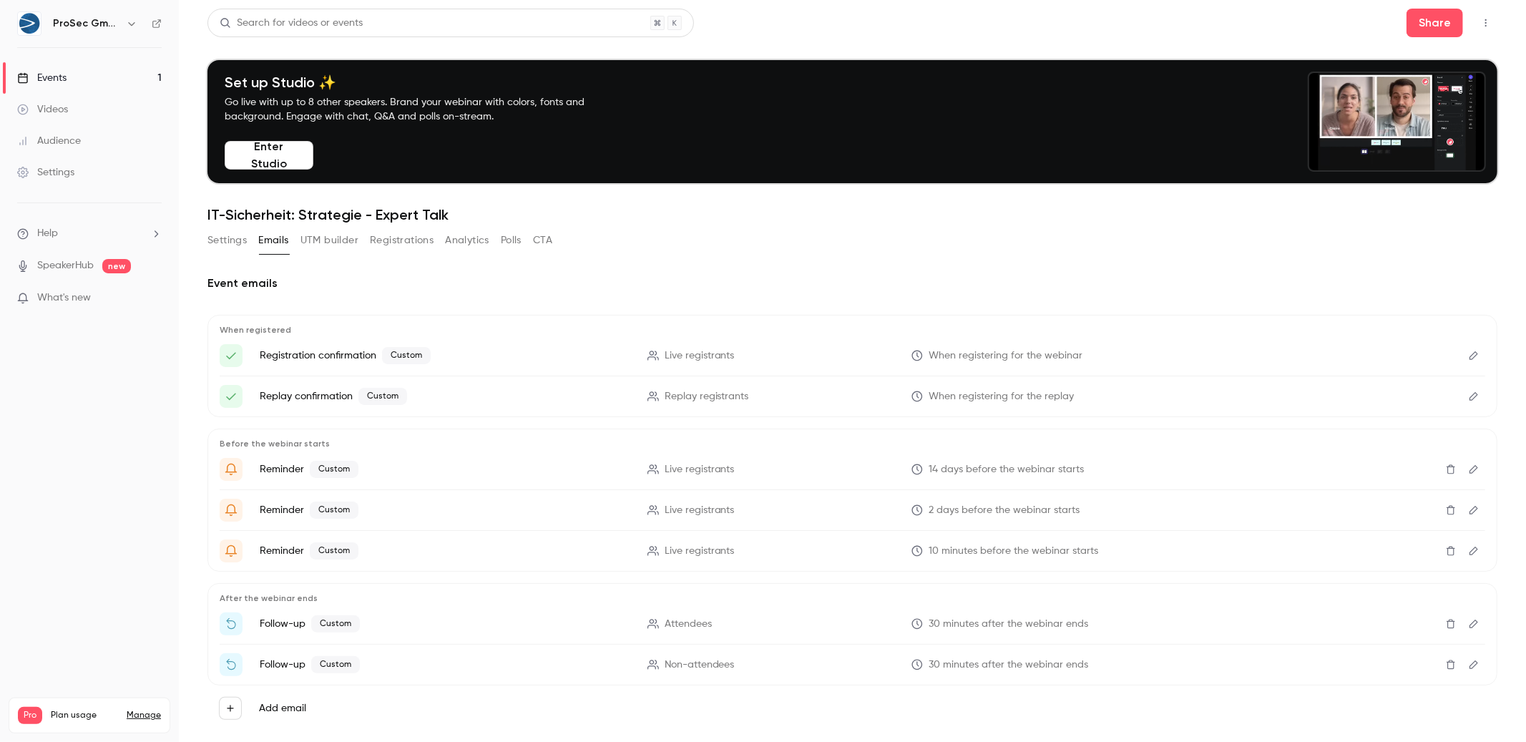
click at [347, 232] on button "UTM builder" at bounding box center [329, 240] width 58 height 23
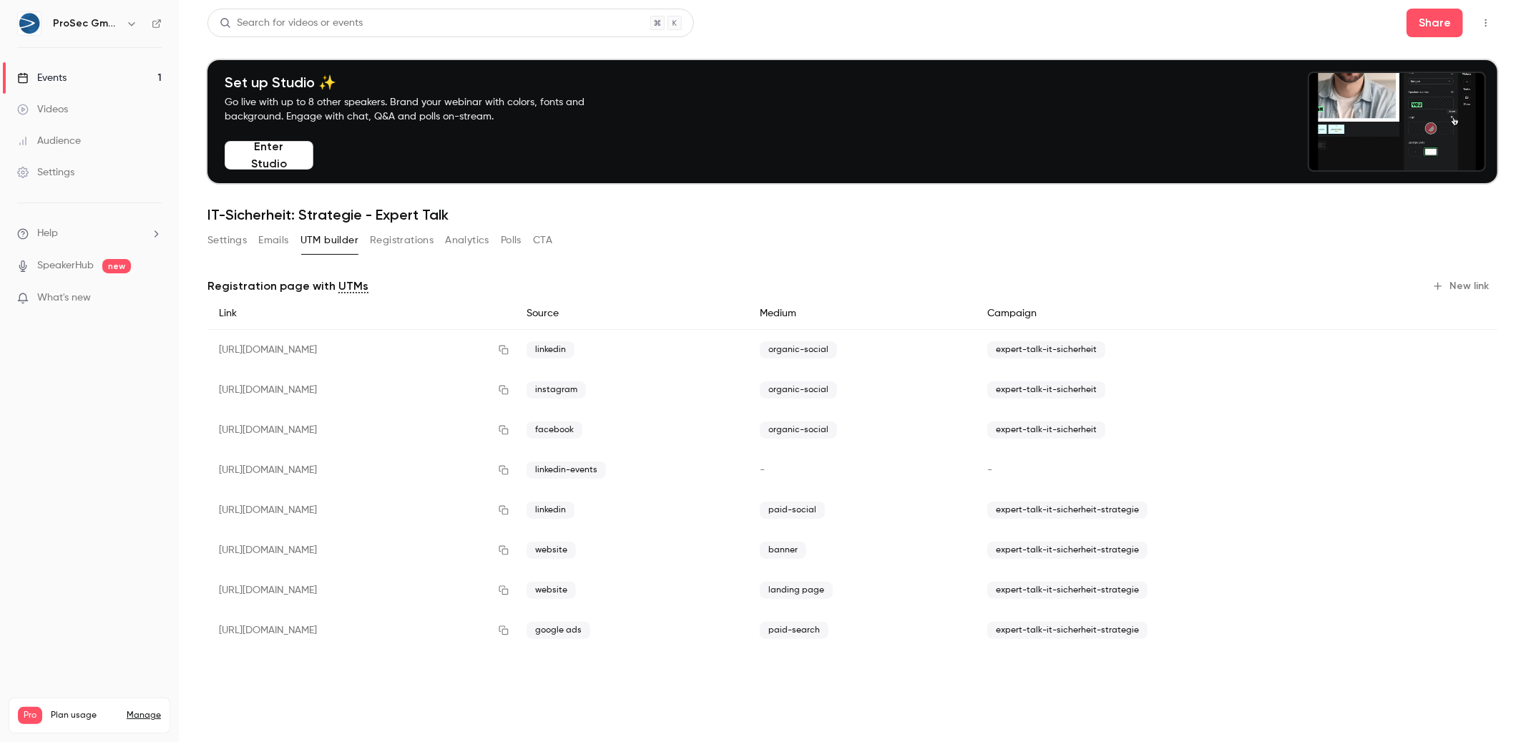
click at [278, 233] on button "Emails" at bounding box center [273, 240] width 30 height 23
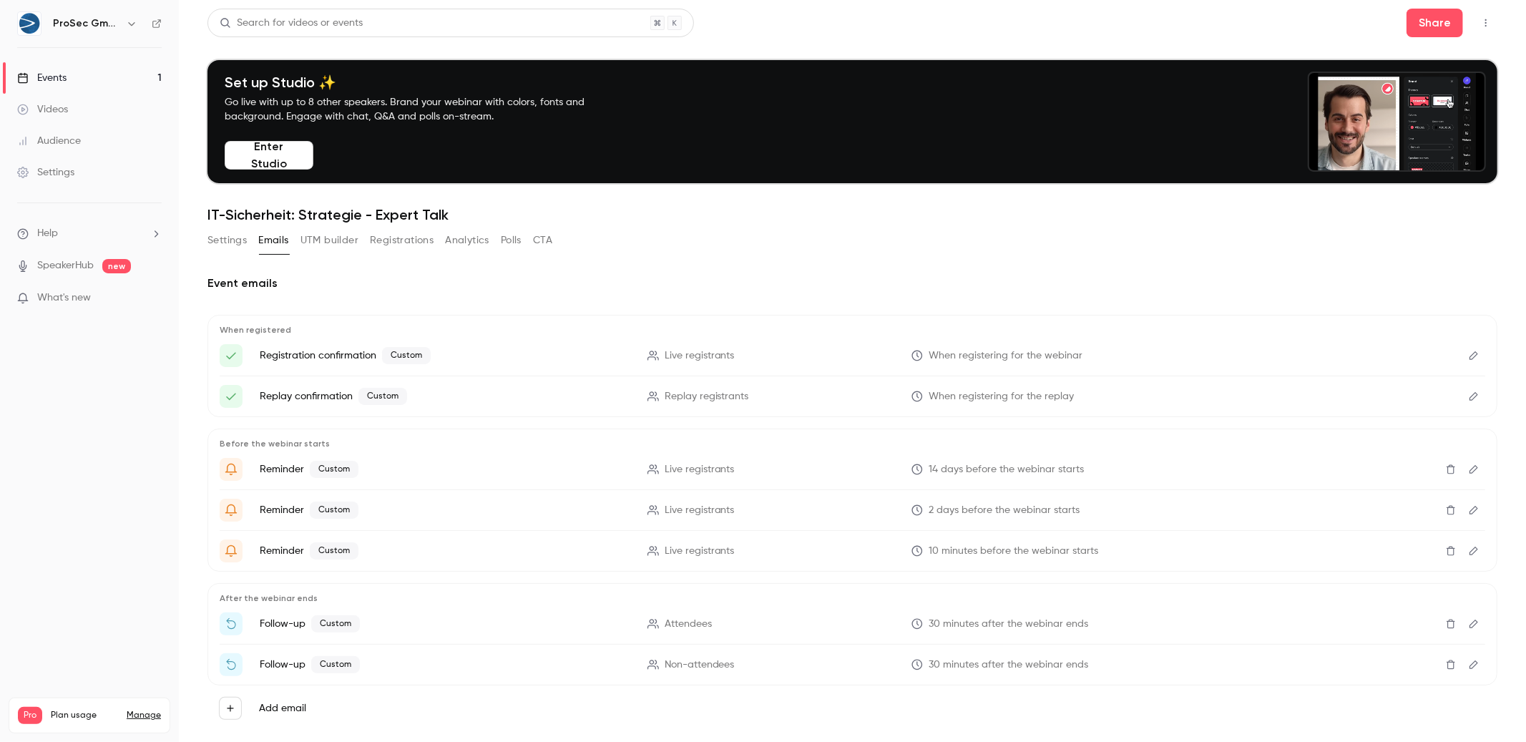
click at [383, 248] on button "Registrations" at bounding box center [402, 240] width 64 height 23
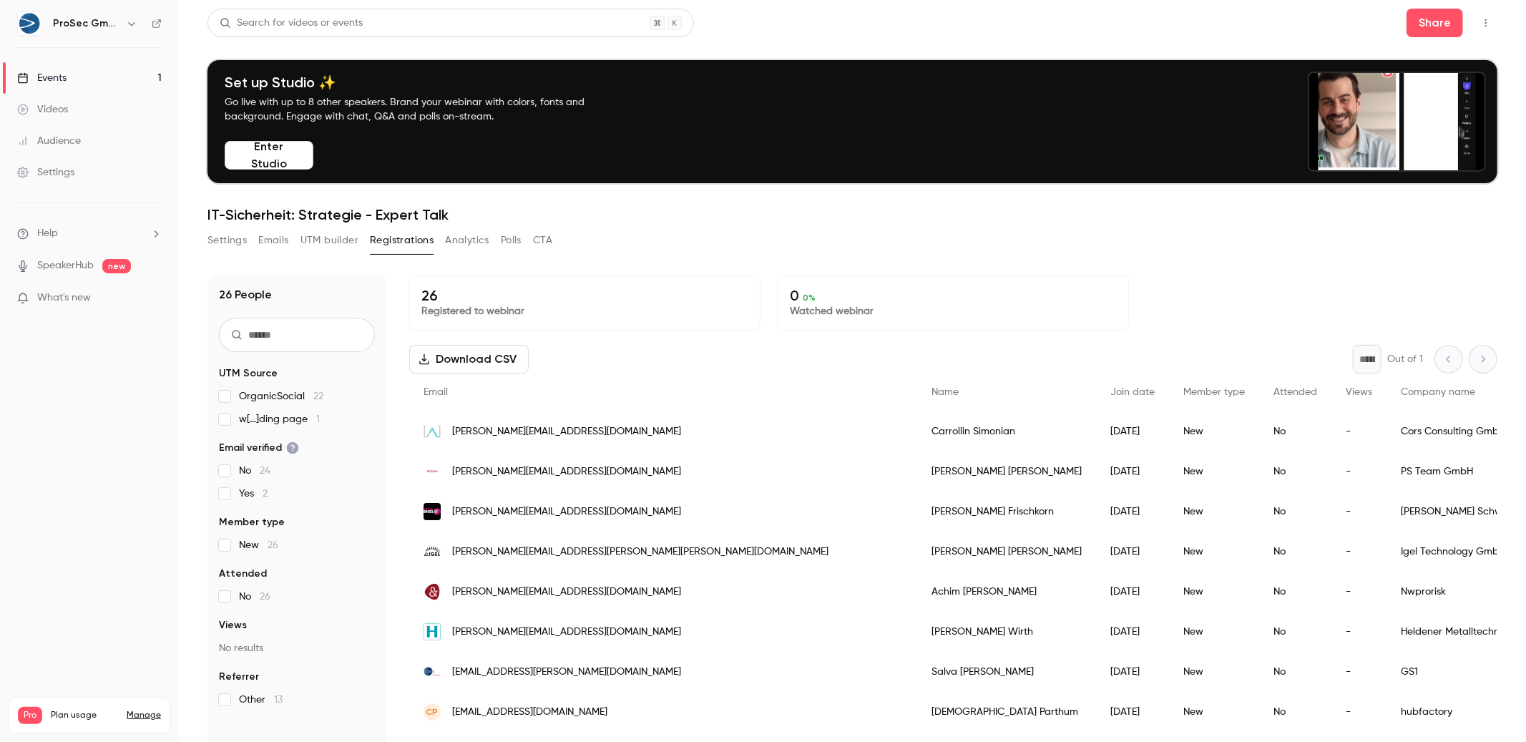
click at [298, 242] on div "Settings Emails UTM builder Registrations Analytics Polls CTA" at bounding box center [379, 240] width 345 height 23
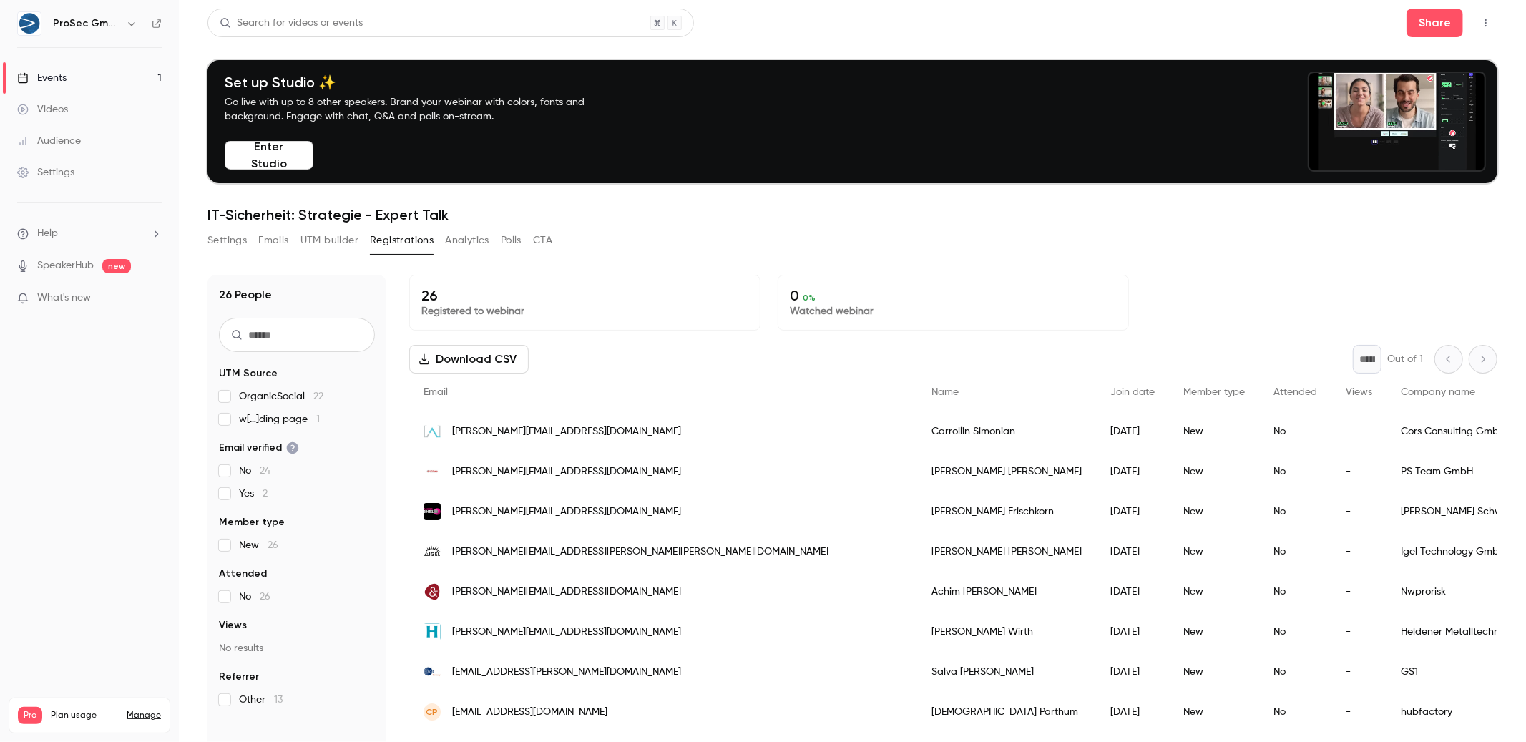
click at [311, 240] on button "UTM builder" at bounding box center [329, 240] width 58 height 23
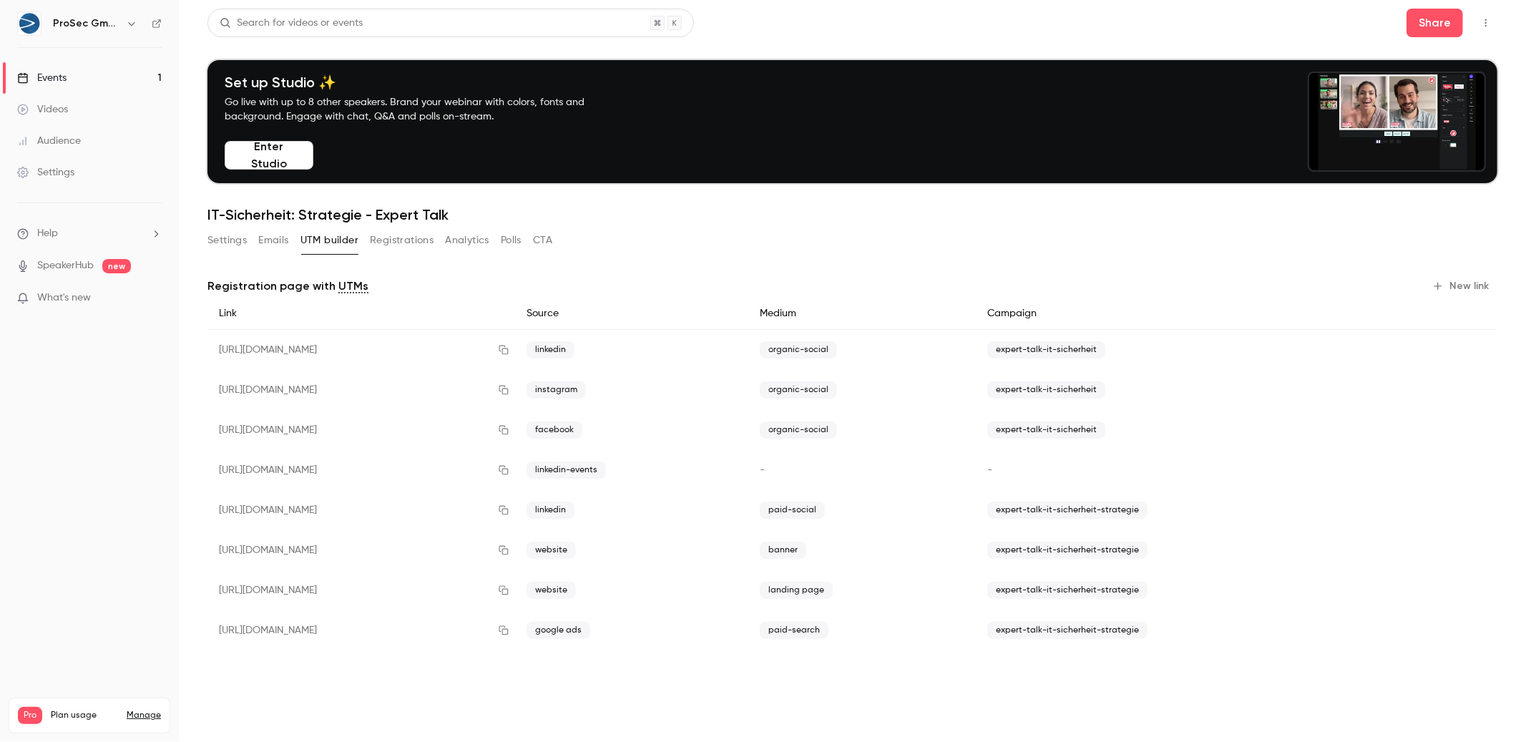
click at [260, 238] on button "Emails" at bounding box center [273, 240] width 30 height 23
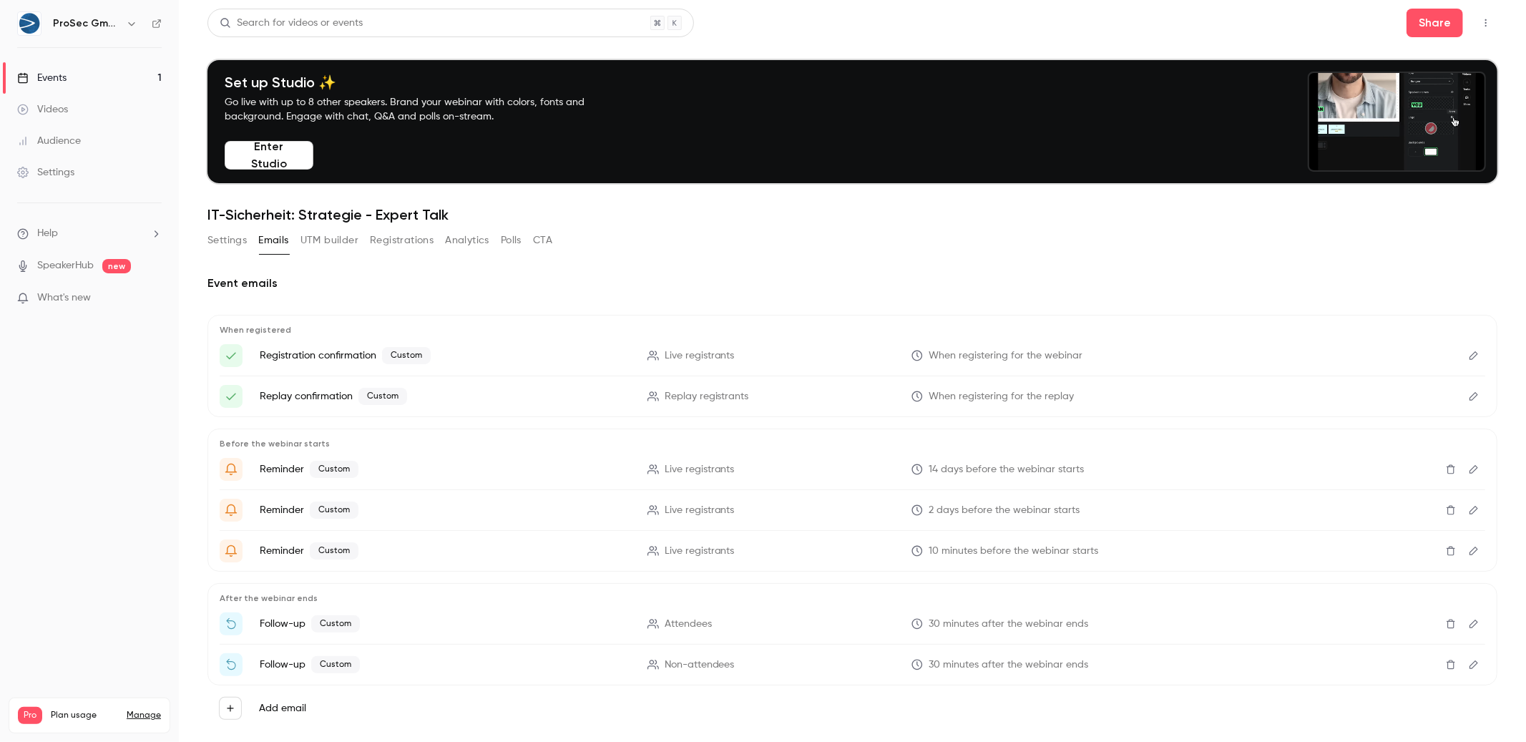
click at [218, 237] on button "Settings" at bounding box center [226, 240] width 39 height 23
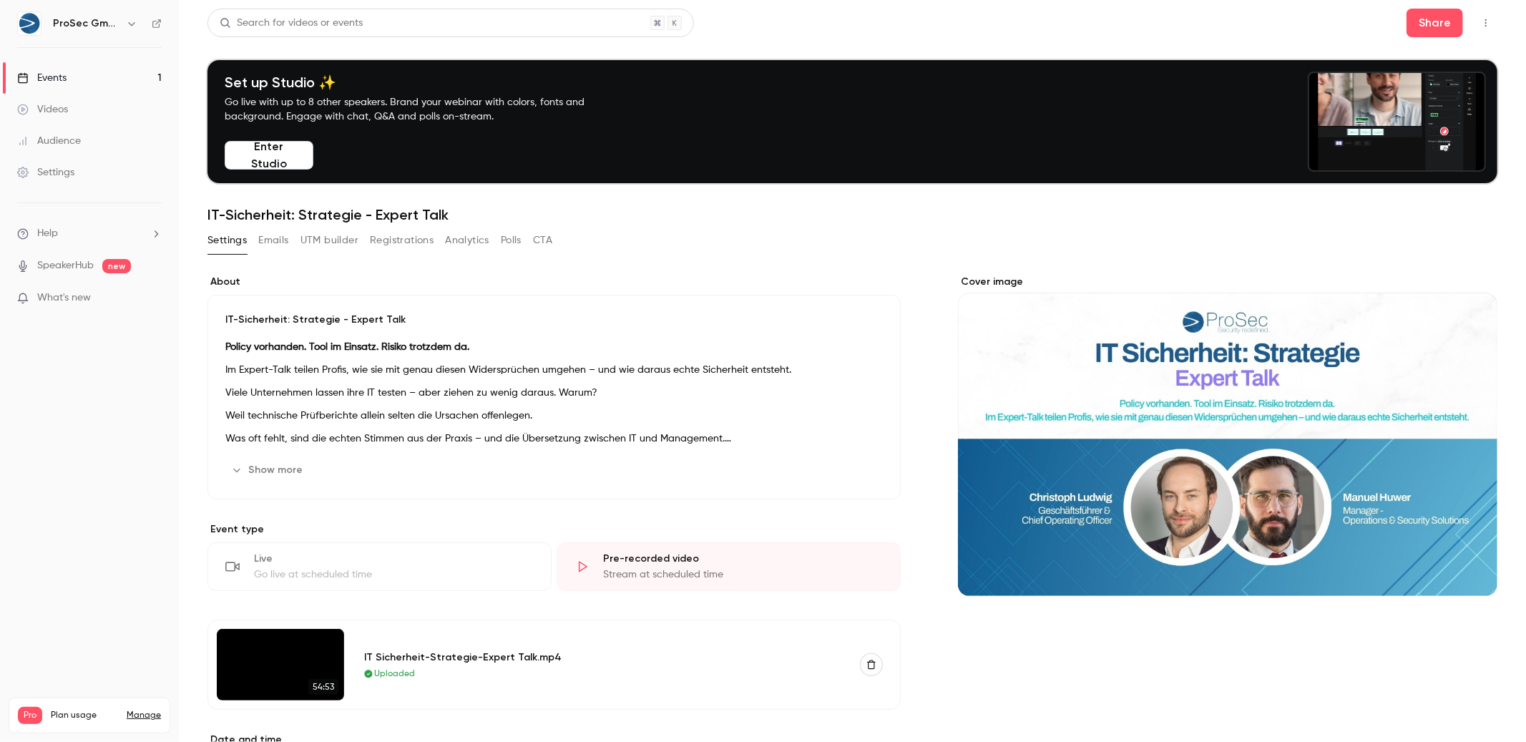
click at [263, 237] on button "Emails" at bounding box center [273, 240] width 30 height 23
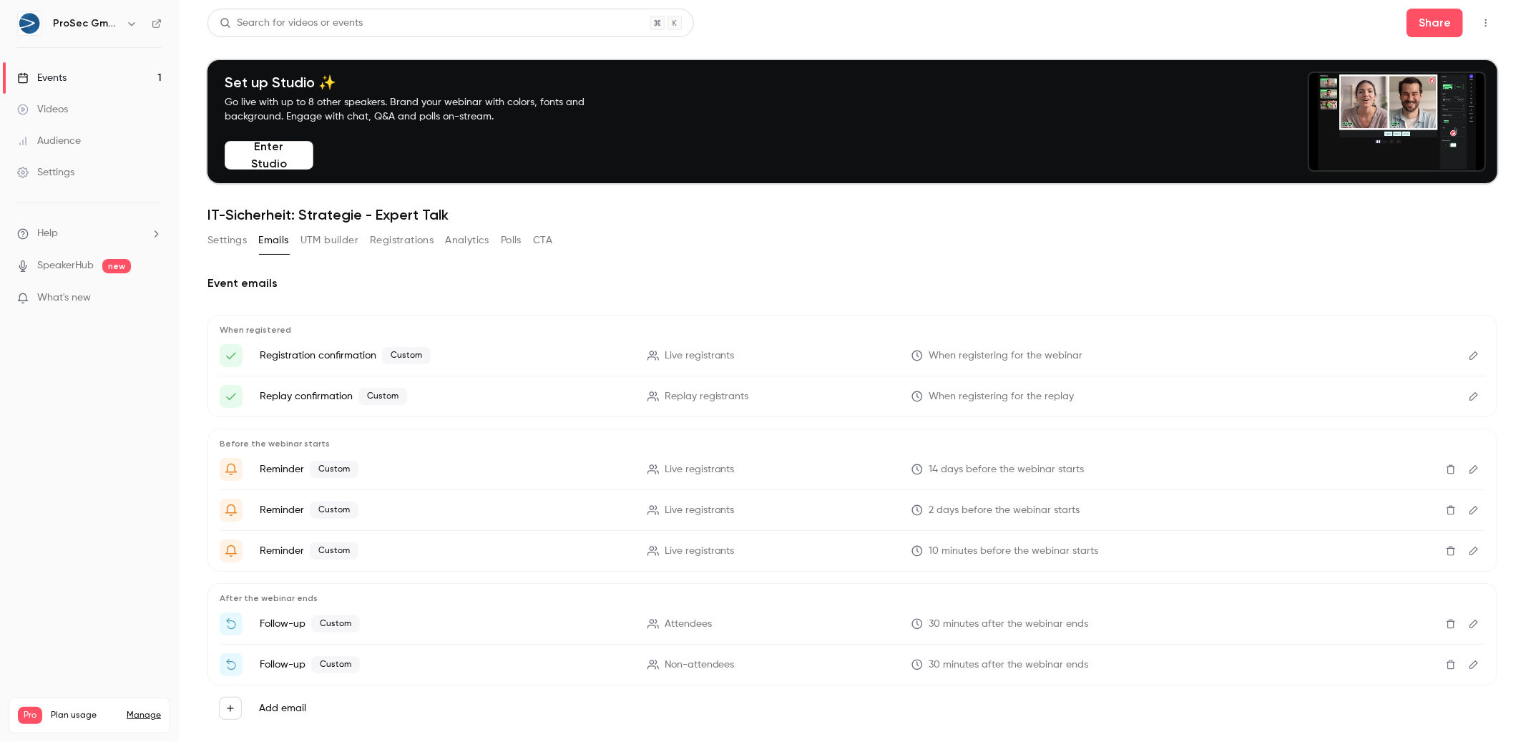
click at [212, 232] on button "Settings" at bounding box center [226, 240] width 39 height 23
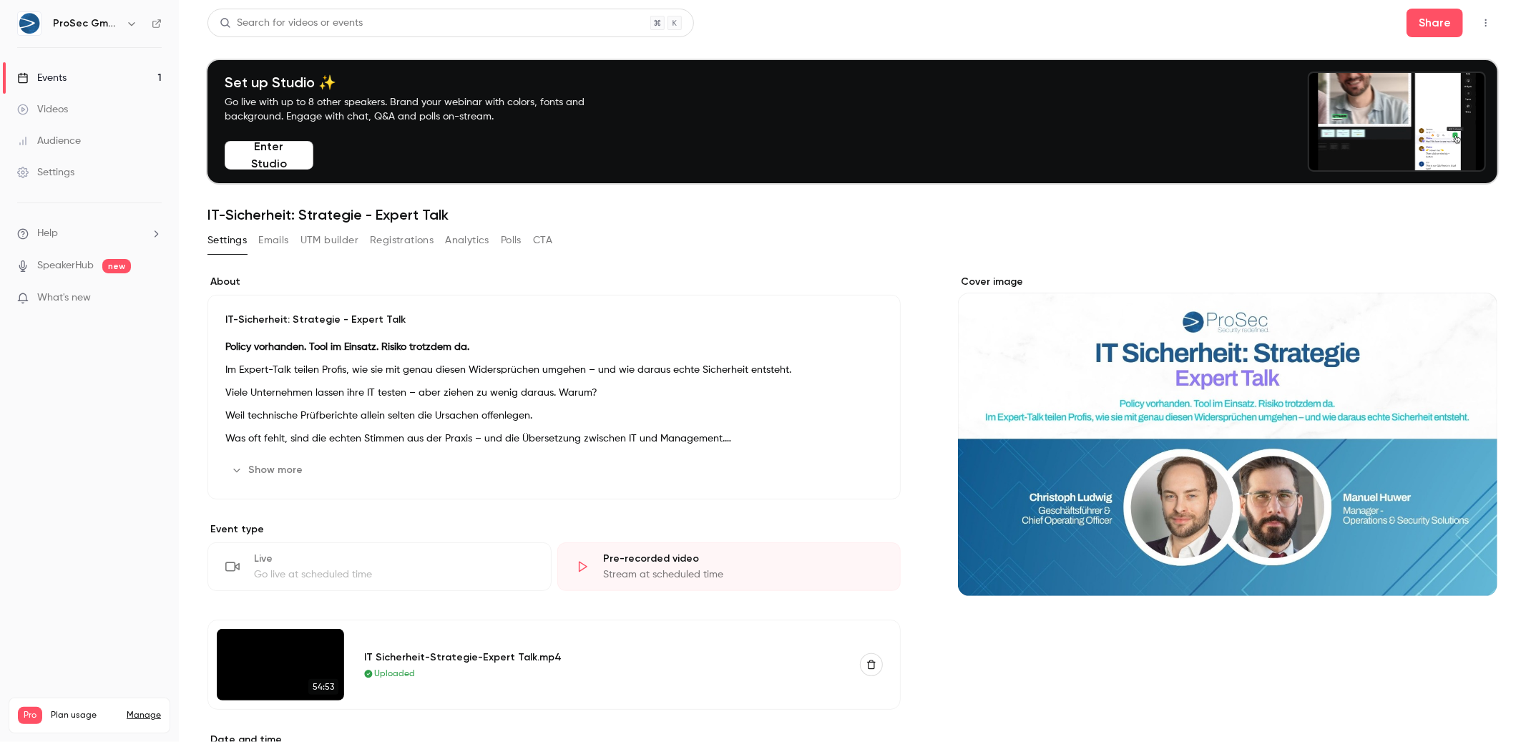
click at [283, 231] on button "Emails" at bounding box center [273, 240] width 30 height 23
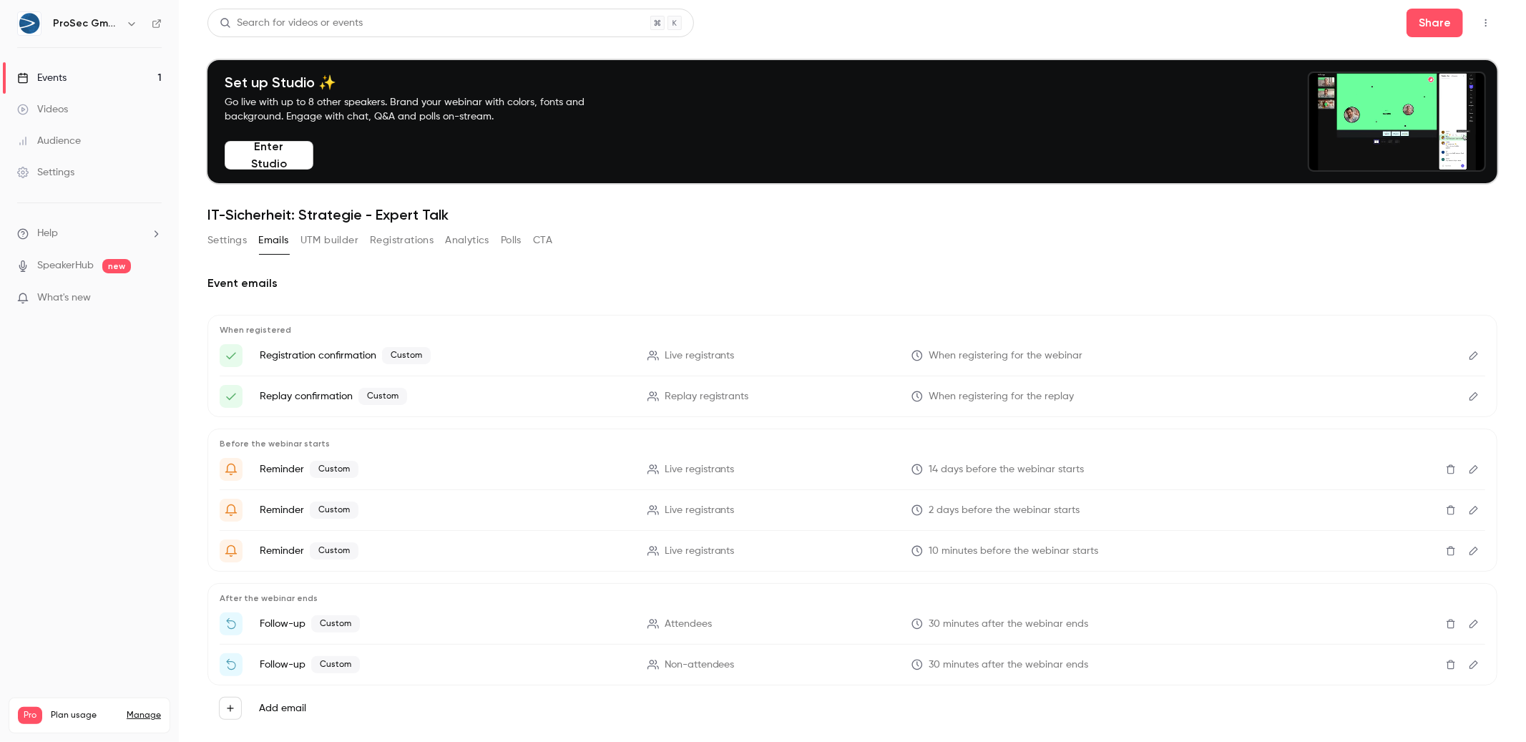
click at [335, 253] on div "Settings Emails UTM builder Registrations Analytics Polls CTA" at bounding box center [379, 243] width 345 height 29
click at [334, 247] on button "UTM builder" at bounding box center [329, 240] width 58 height 23
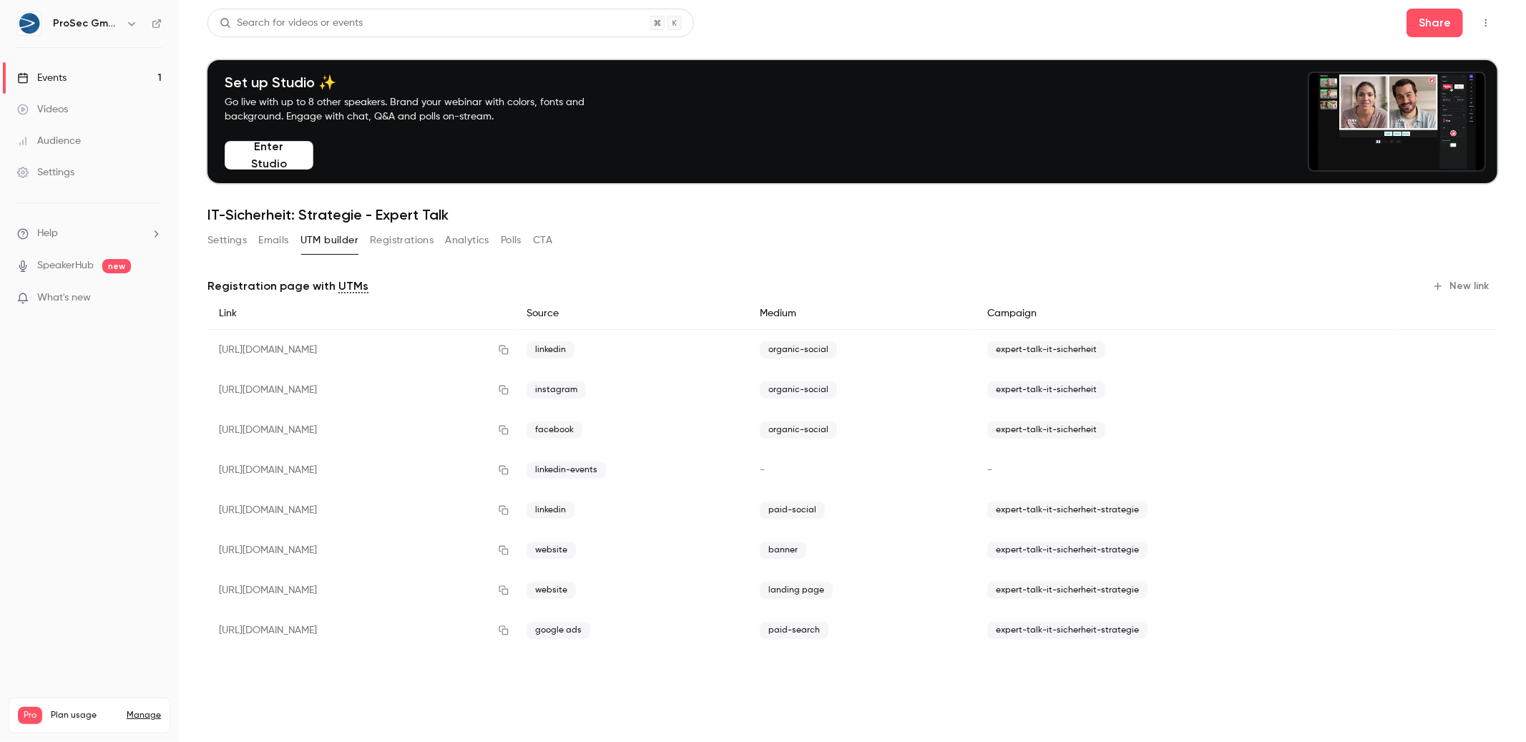
click at [434, 222] on h1 "IT-Sicherheit: Strategie - Expert Talk" at bounding box center [852, 214] width 1290 height 17
click at [418, 240] on button "Registrations" at bounding box center [402, 240] width 64 height 23
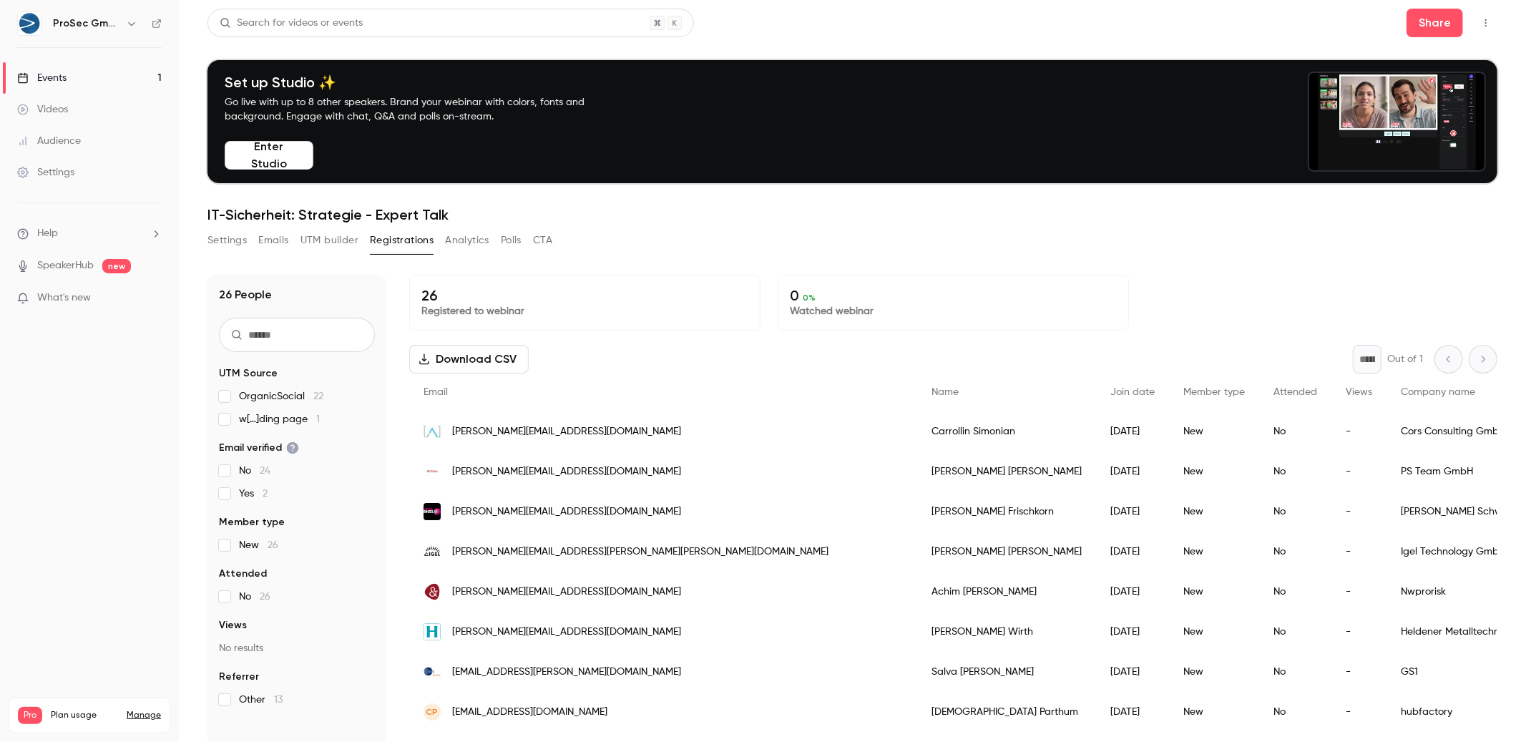
click at [501, 237] on button "Polls" at bounding box center [511, 240] width 21 height 23
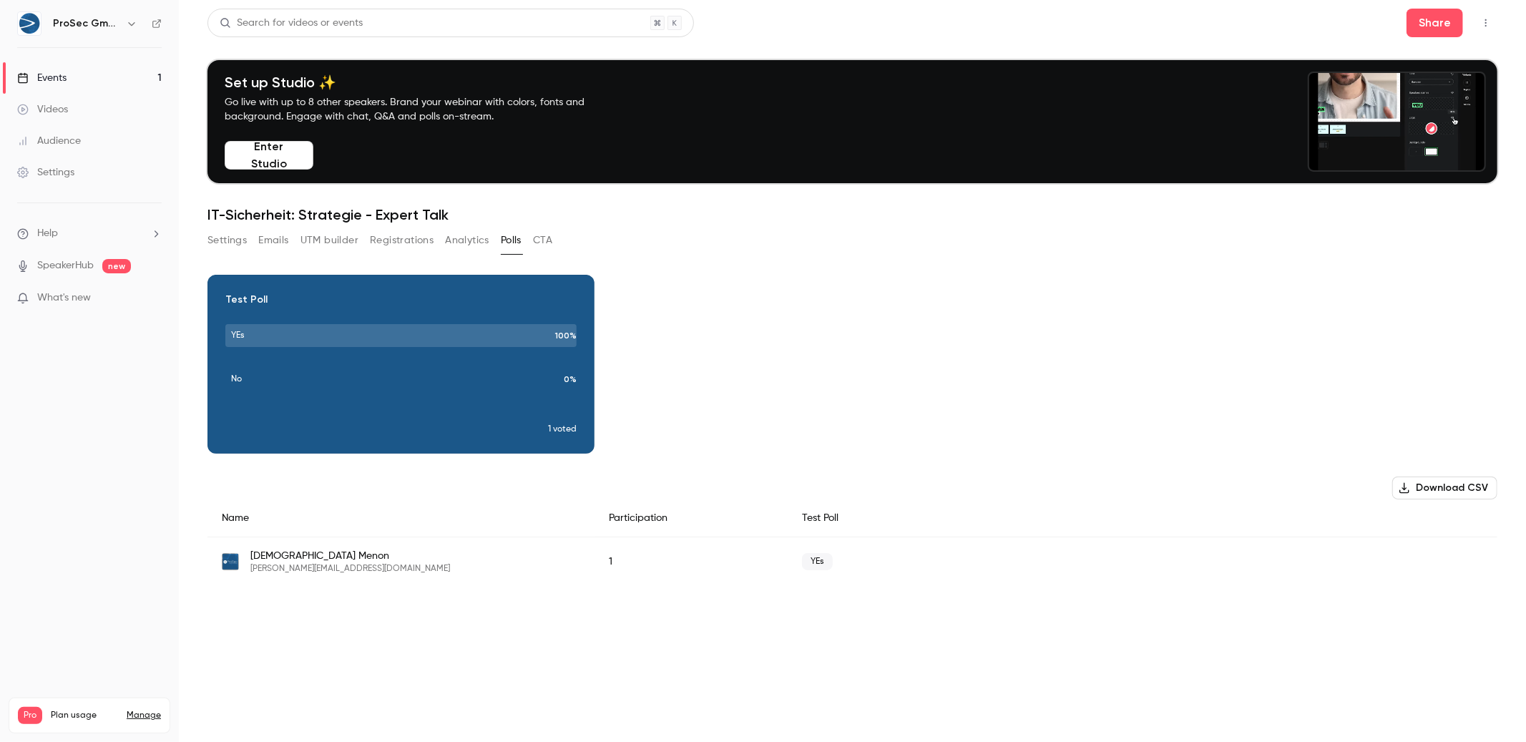
click at [481, 242] on button "Analytics" at bounding box center [467, 240] width 44 height 23
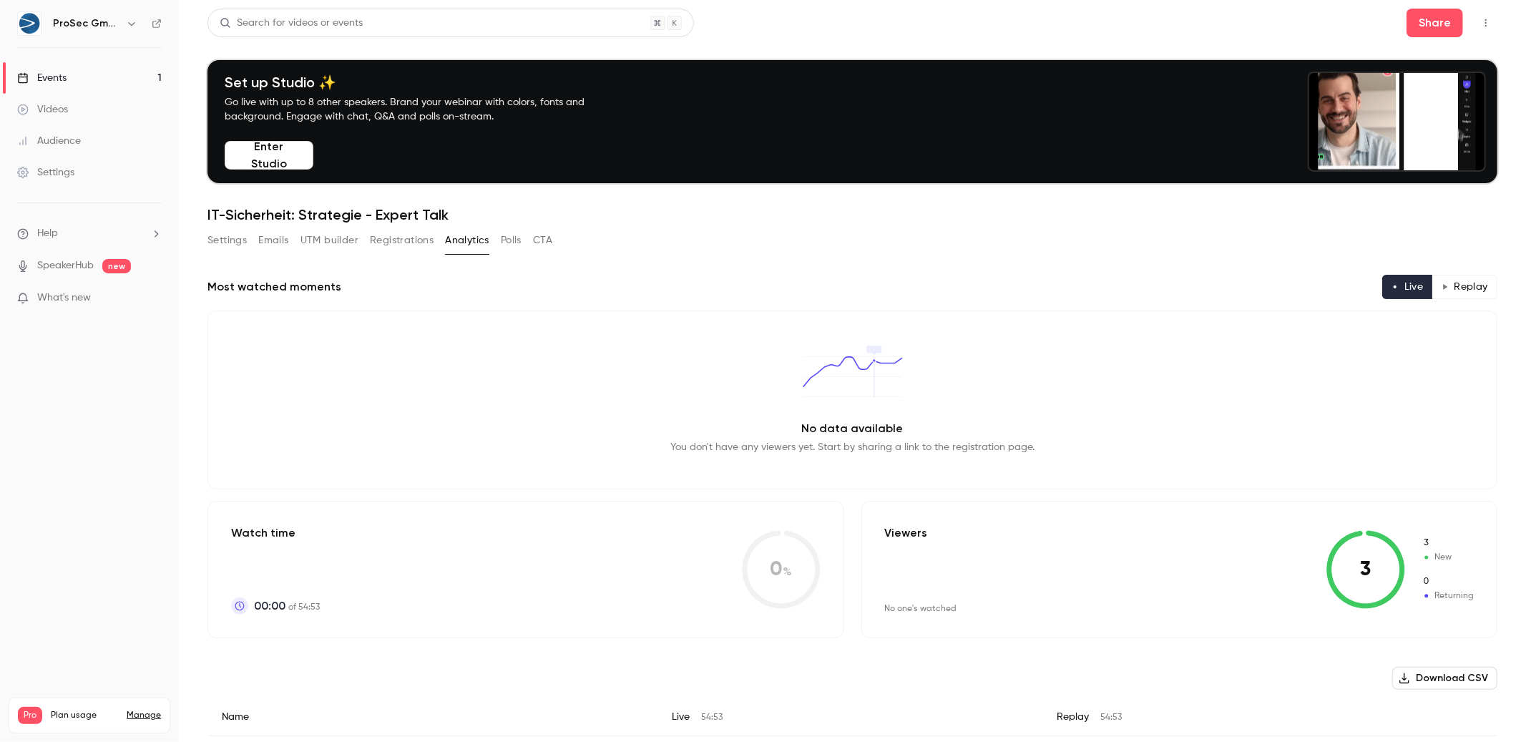
click at [544, 240] on button "CTA" at bounding box center [542, 240] width 19 height 23
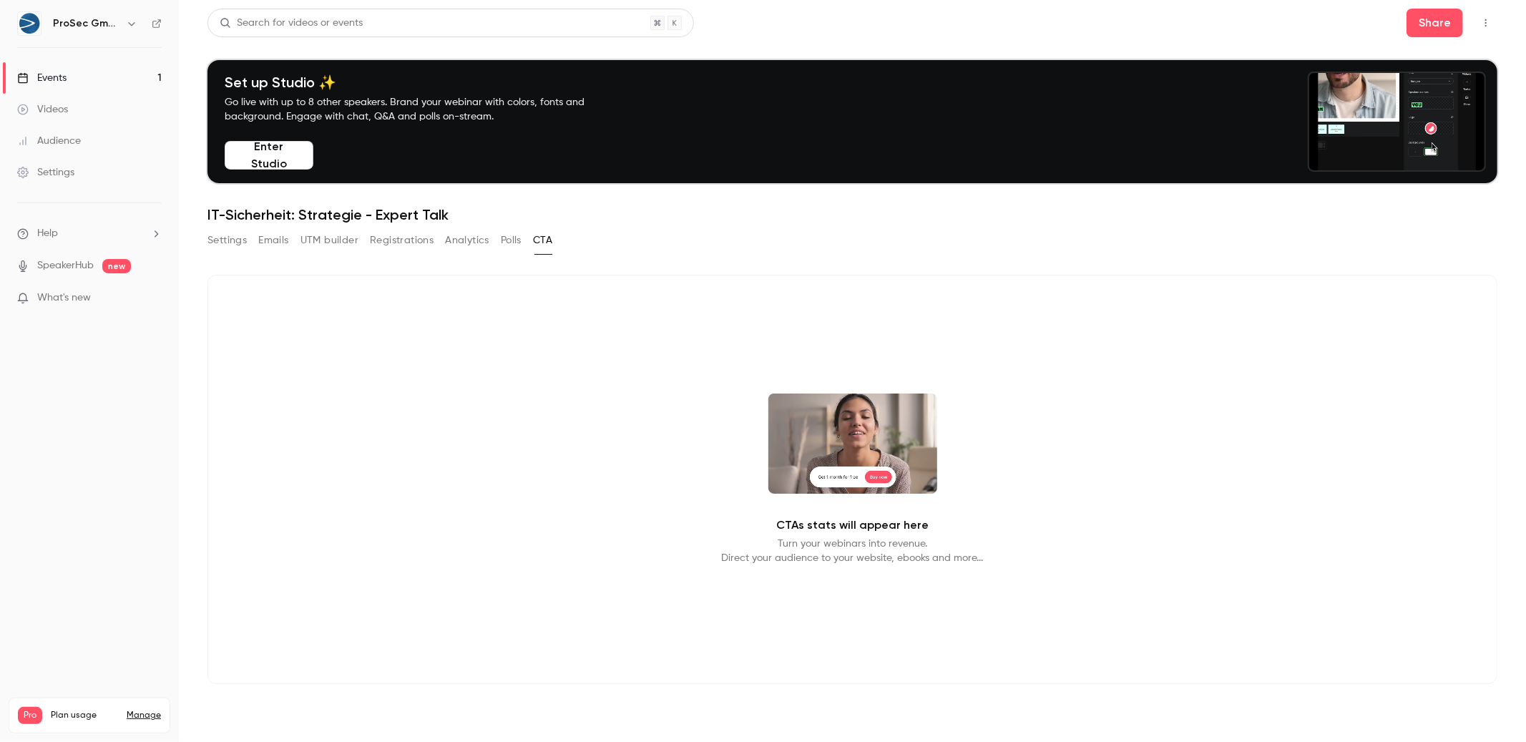
click at [386, 245] on button "Registrations" at bounding box center [402, 240] width 64 height 23
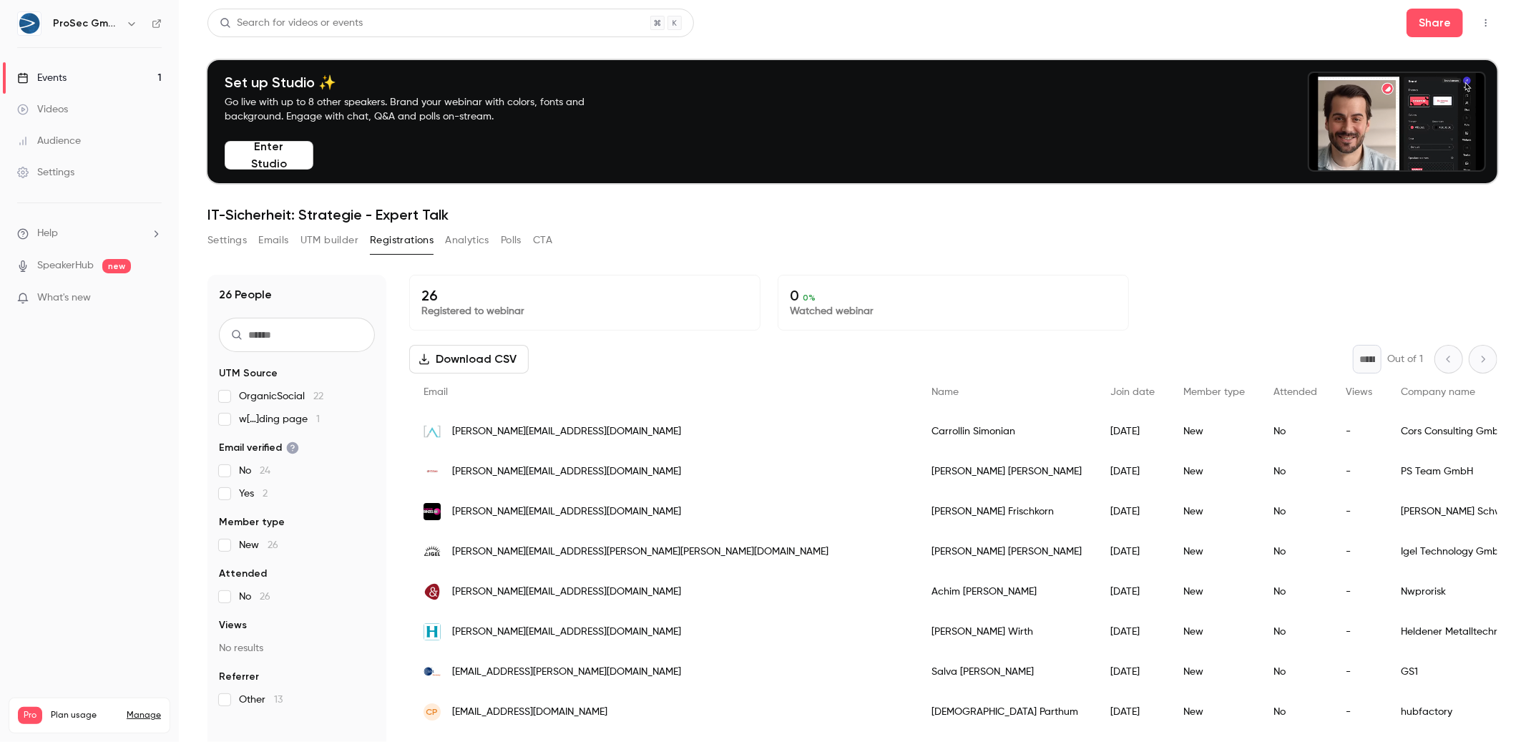
click at [340, 250] on button "UTM builder" at bounding box center [329, 240] width 58 height 23
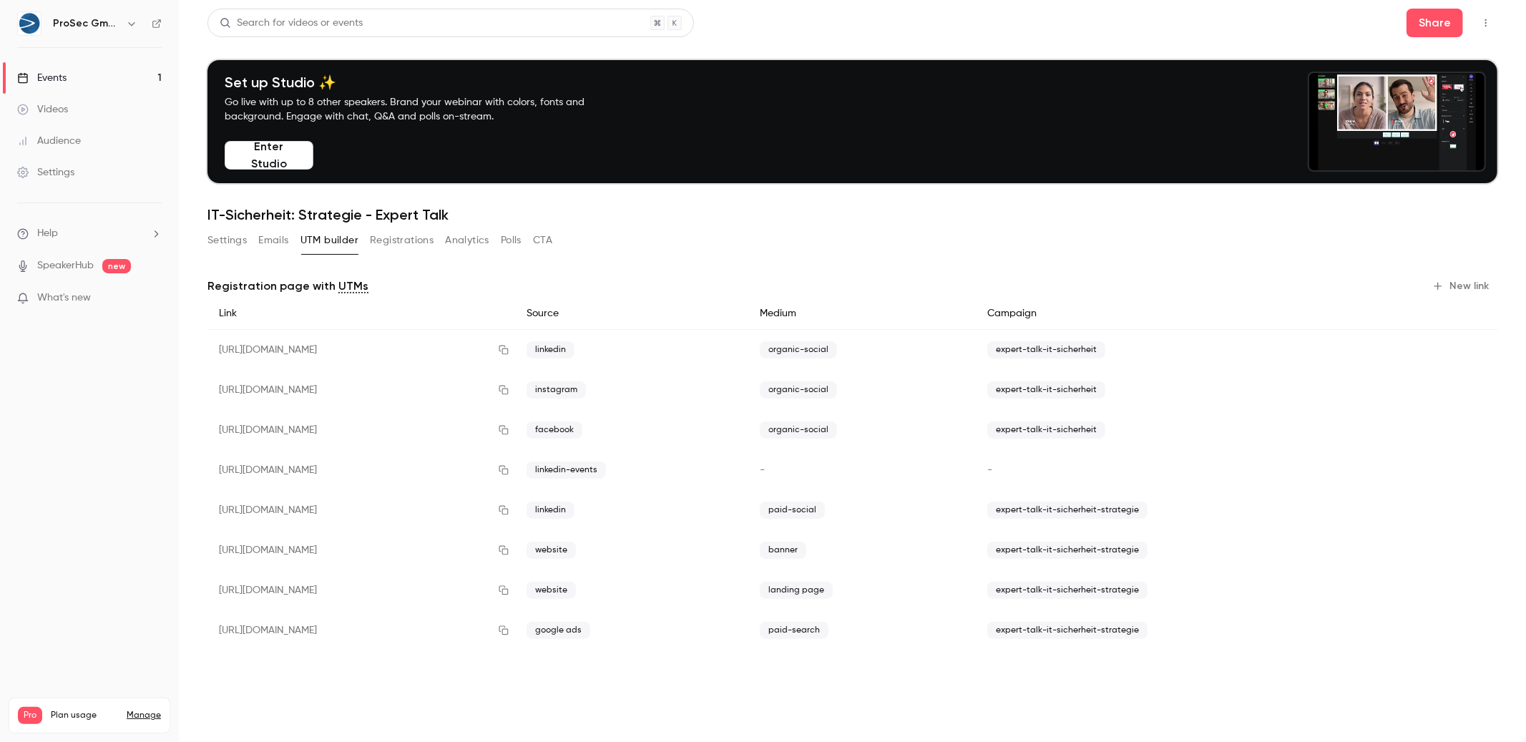
click at [244, 242] on button "Settings" at bounding box center [226, 240] width 39 height 23
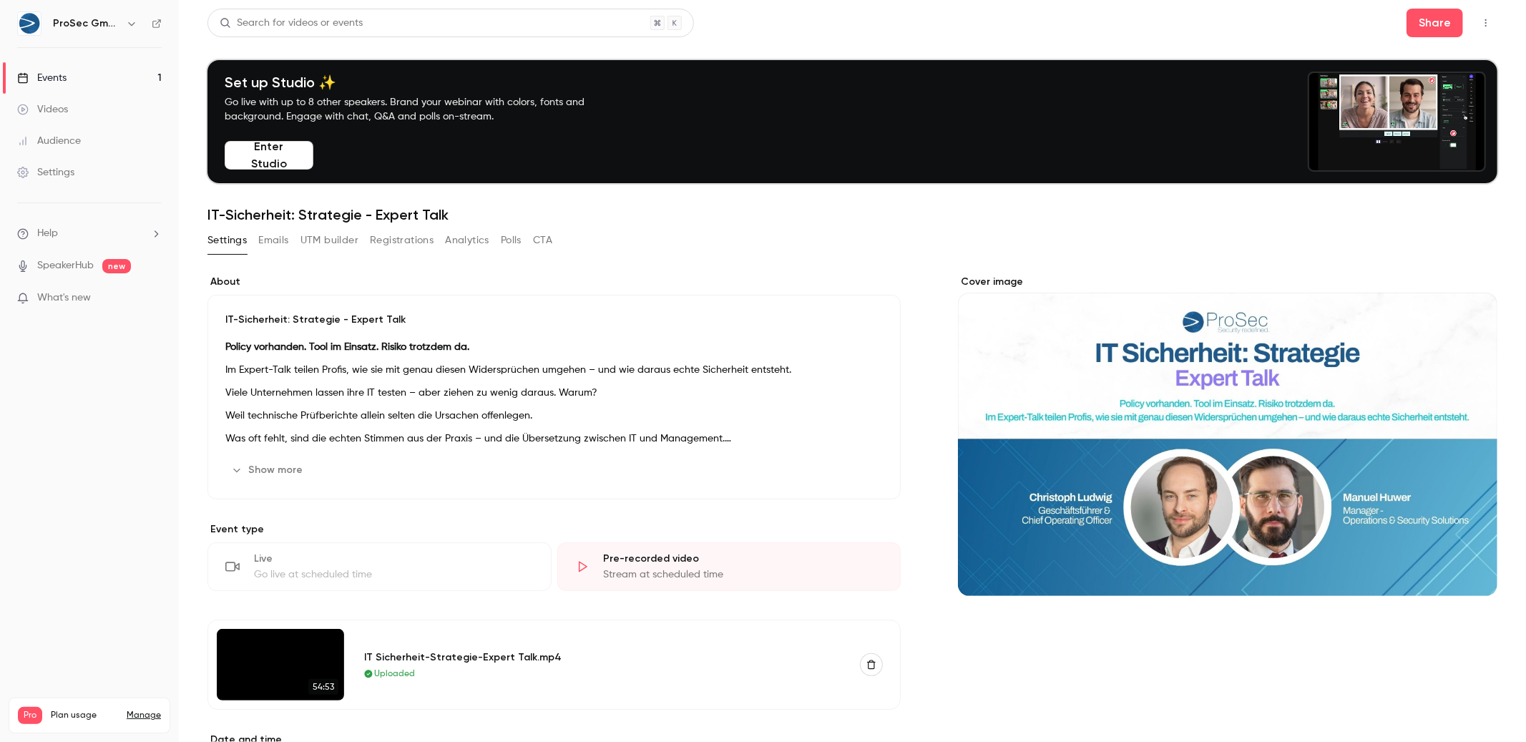
click at [235, 243] on button "Settings" at bounding box center [226, 240] width 39 height 23
click at [259, 241] on button "Emails" at bounding box center [273, 240] width 30 height 23
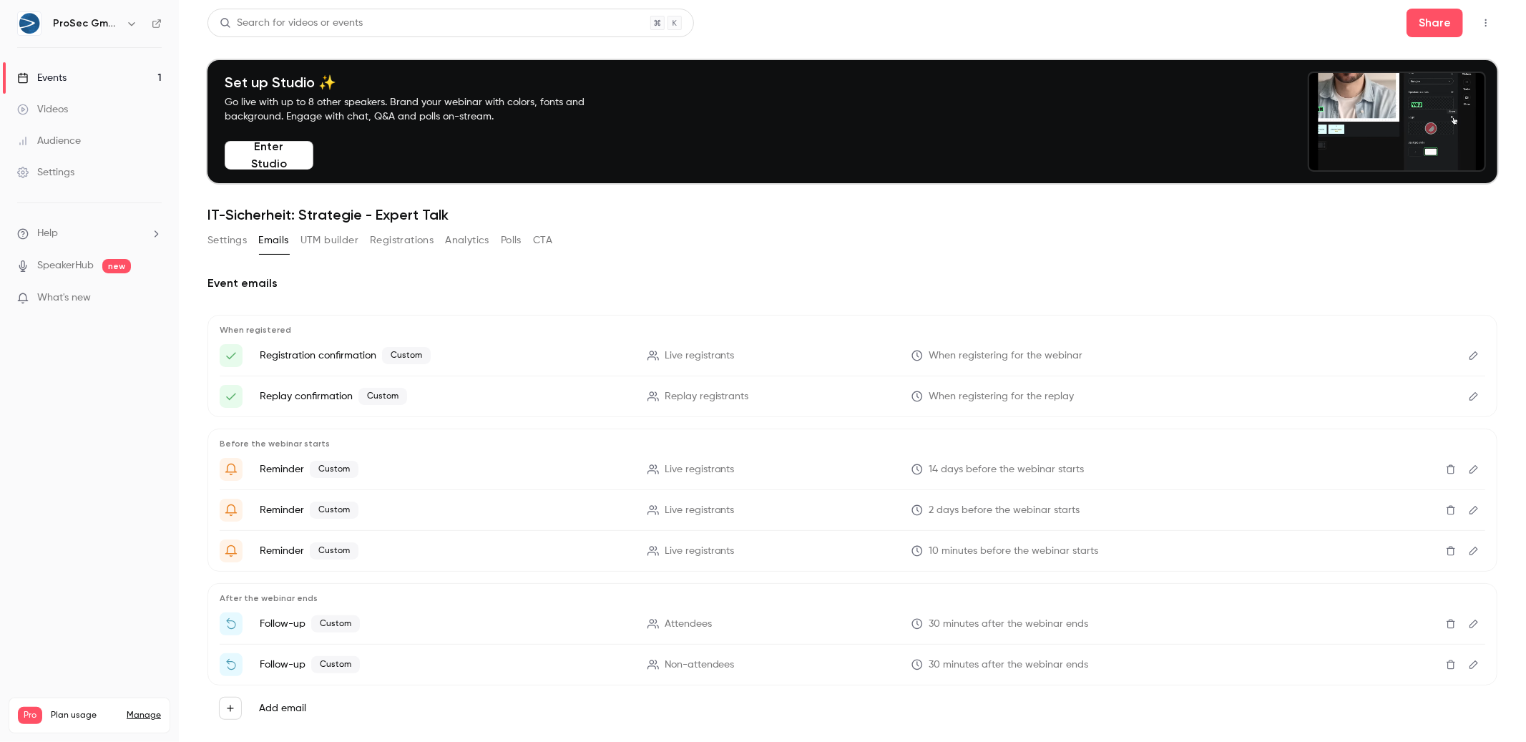
click at [353, 244] on button "UTM builder" at bounding box center [329, 240] width 58 height 23
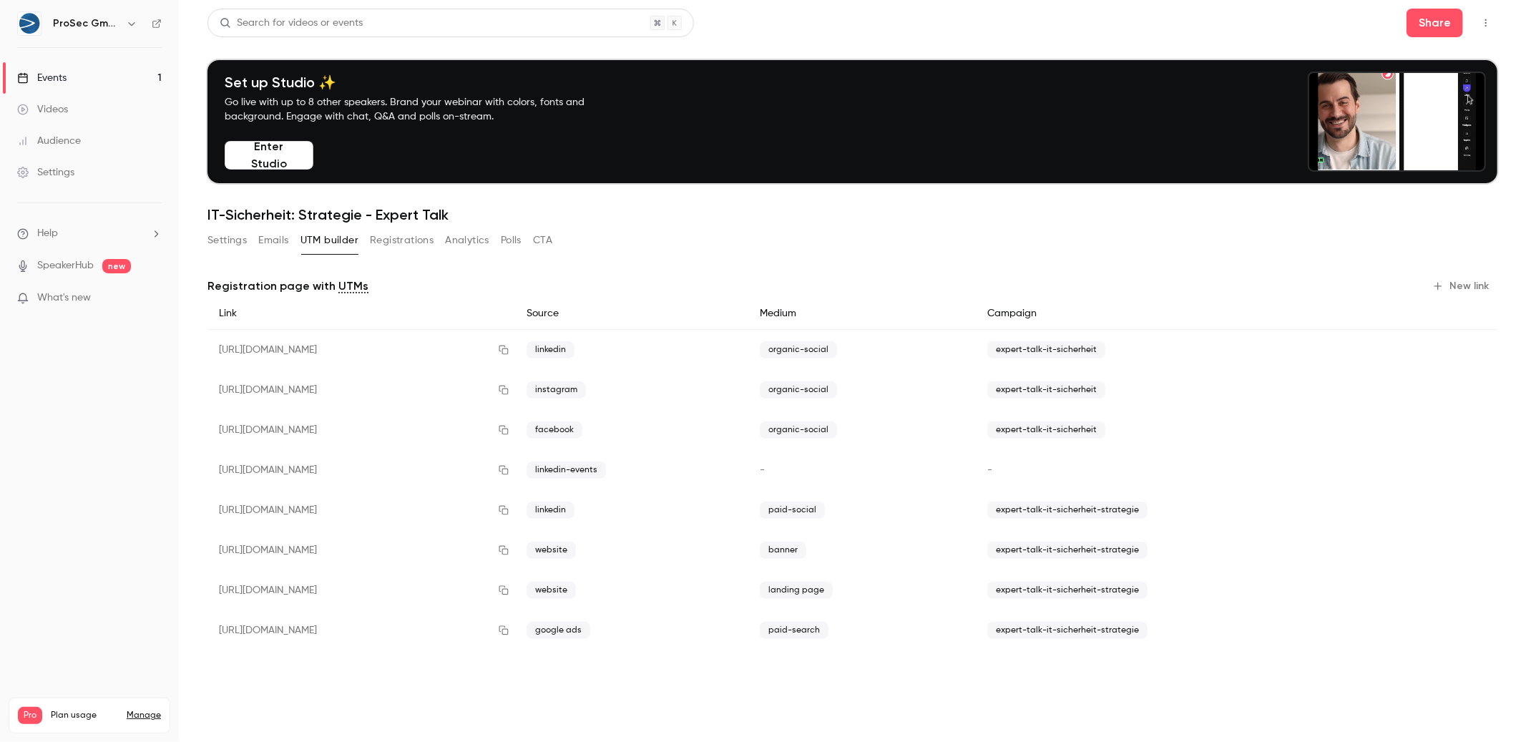
click at [385, 239] on button "Registrations" at bounding box center [402, 240] width 64 height 23
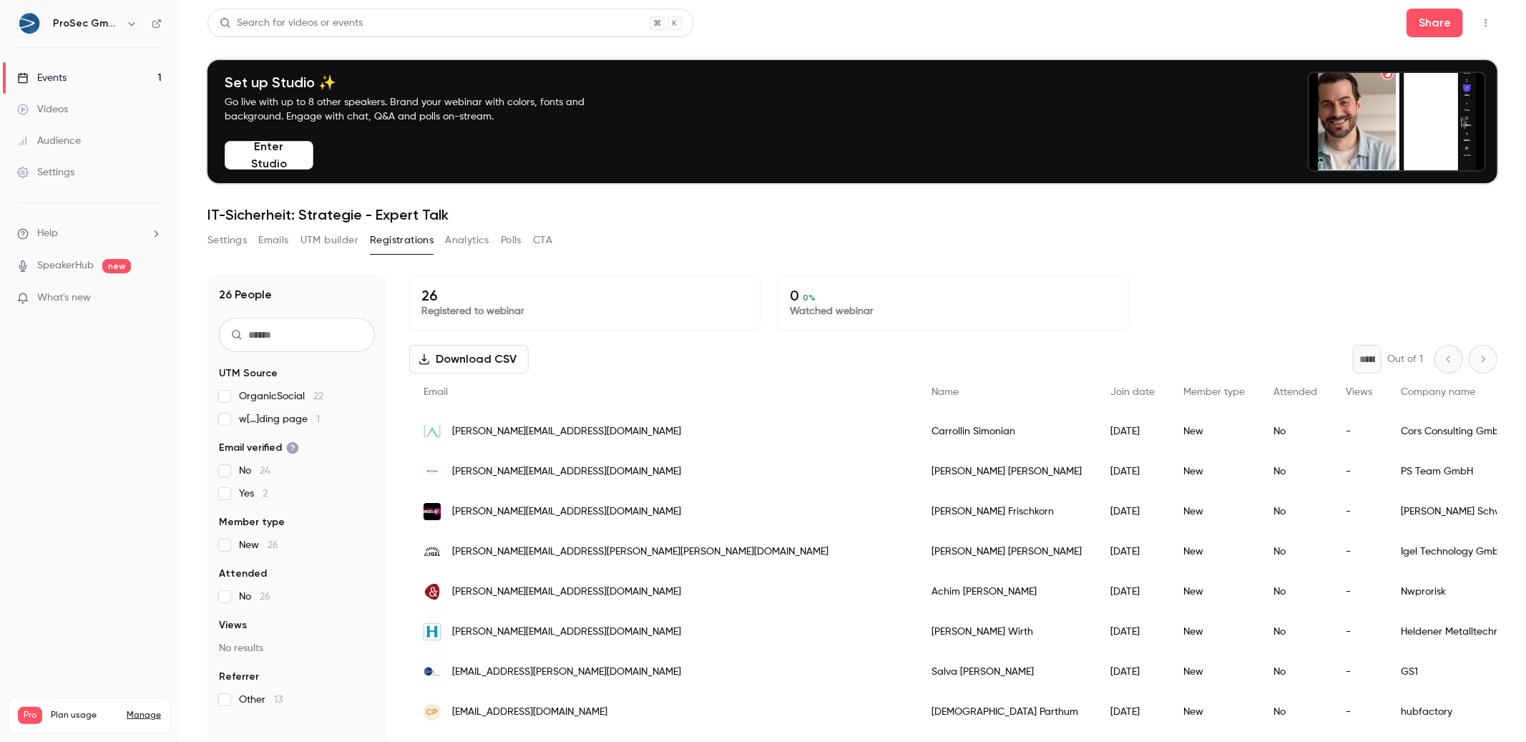
click at [435, 243] on div "Settings Emails UTM builder Registrations Analytics Polls CTA" at bounding box center [379, 240] width 345 height 23
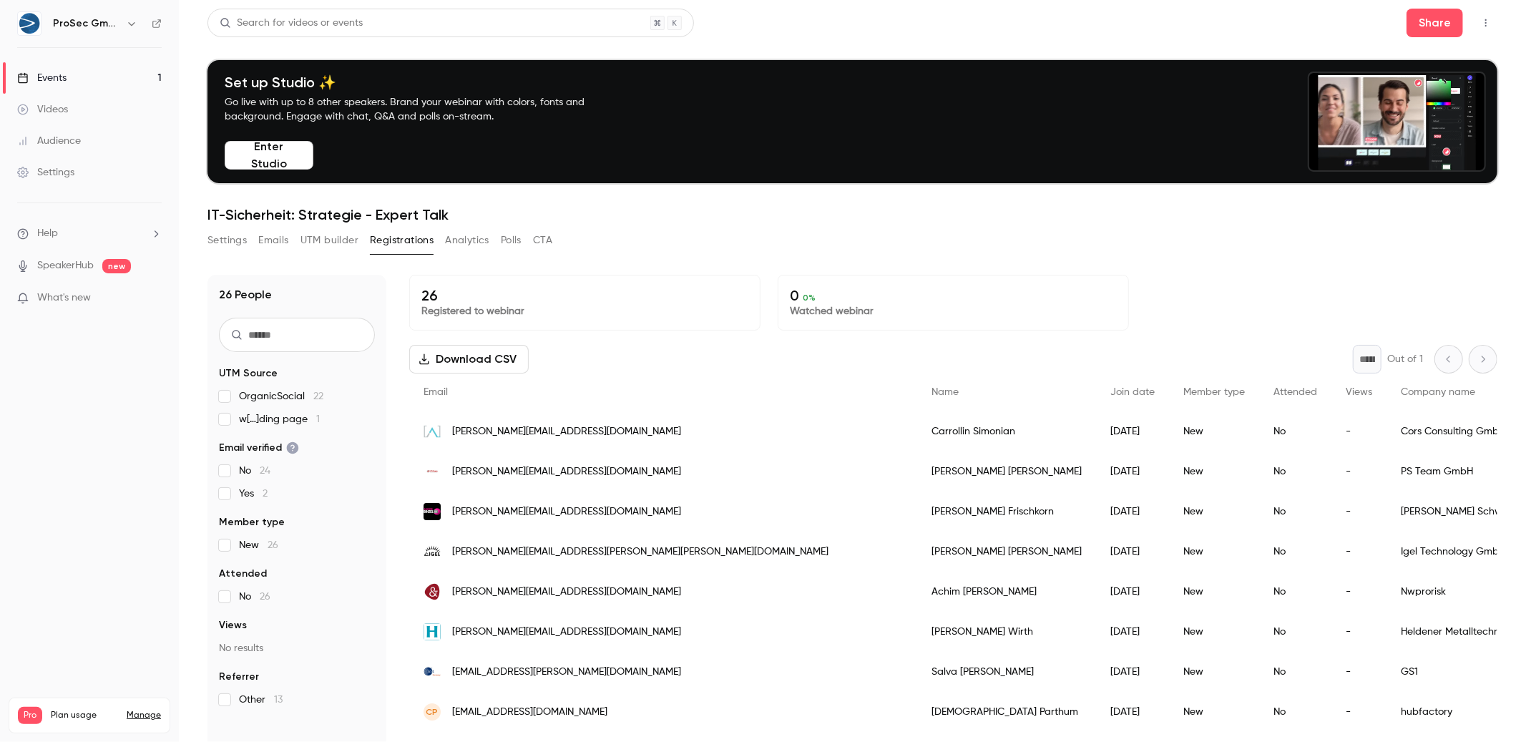
click at [481, 242] on button "Analytics" at bounding box center [467, 240] width 44 height 23
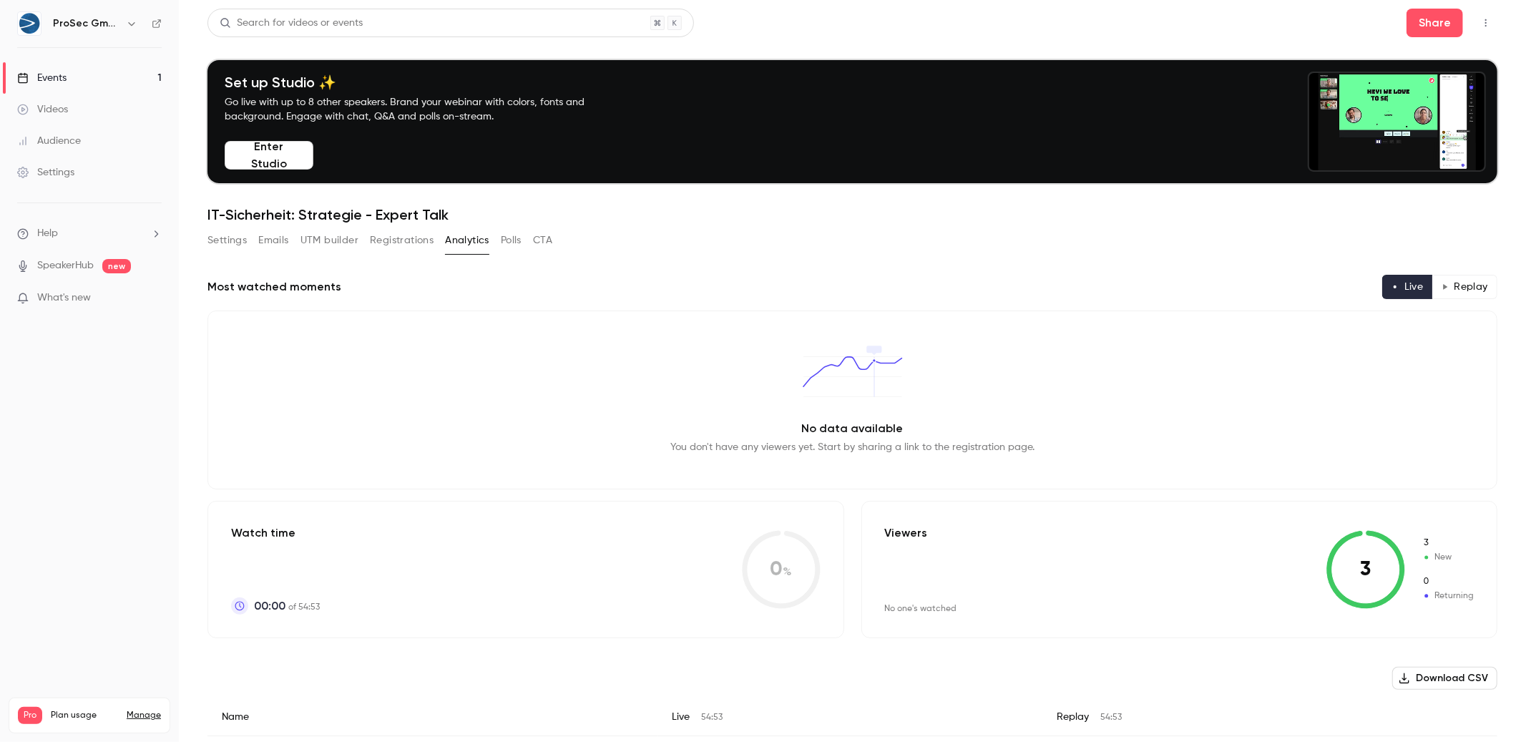
click at [536, 240] on button "CTA" at bounding box center [542, 240] width 19 height 23
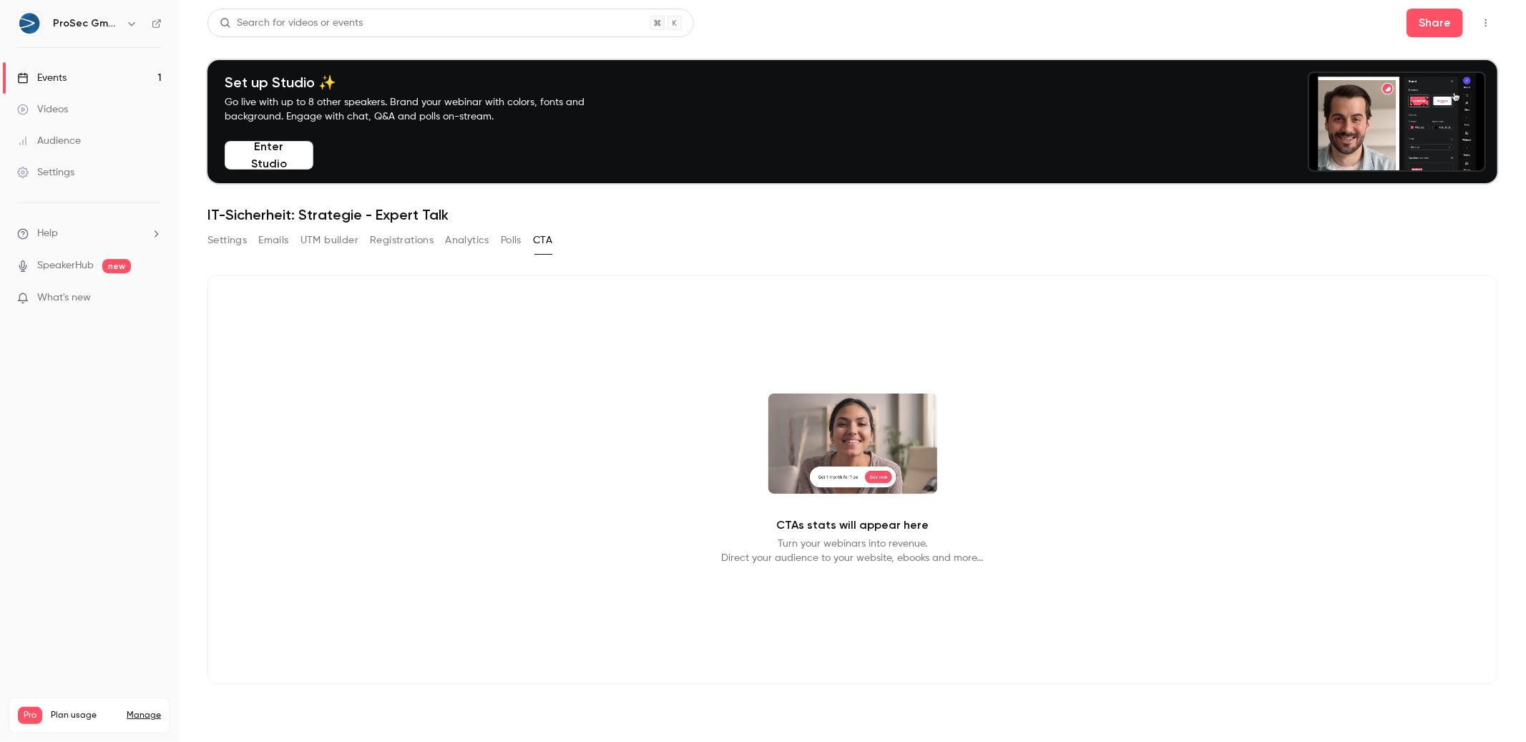
click at [519, 241] on button "Polls" at bounding box center [511, 240] width 21 height 23
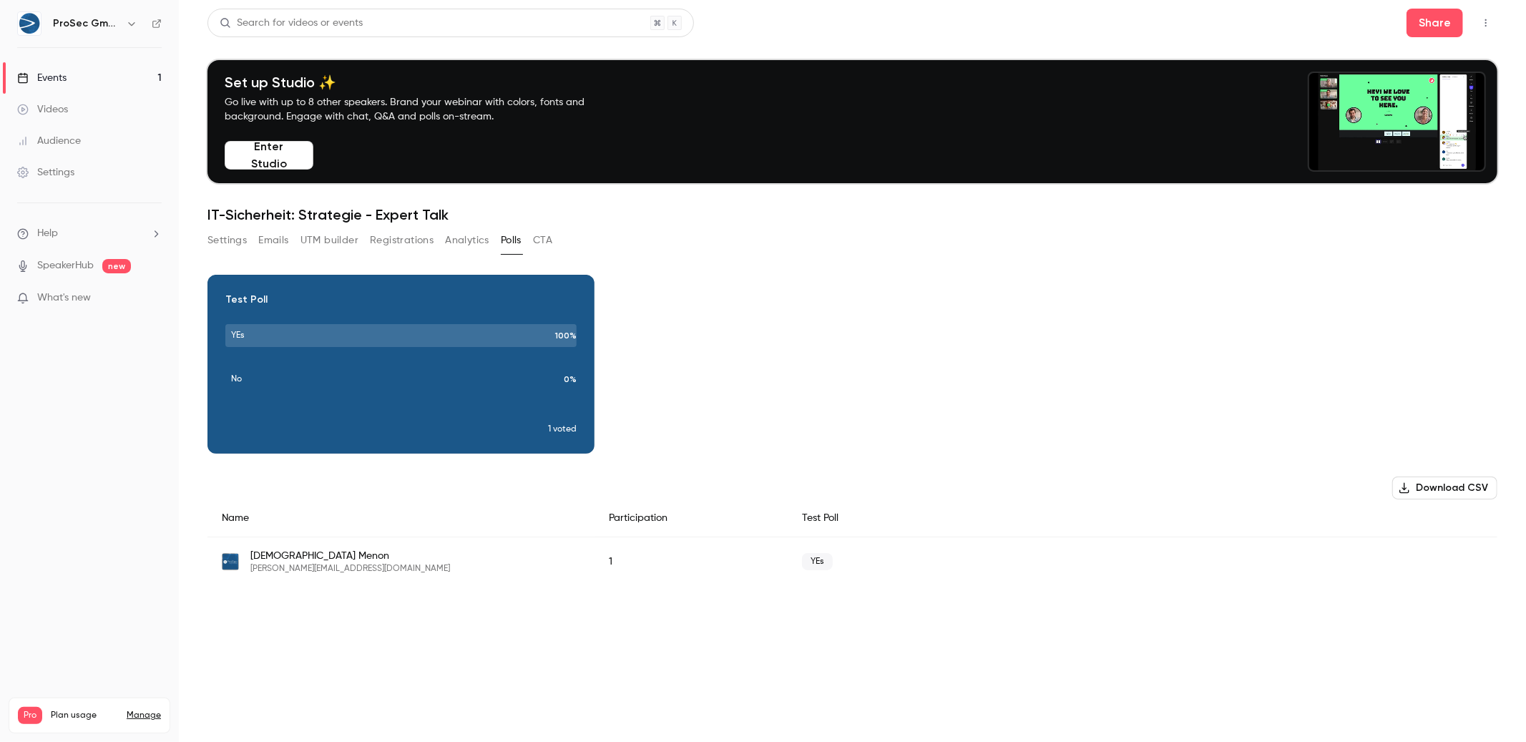
click at [479, 243] on button "Analytics" at bounding box center [467, 240] width 44 height 23
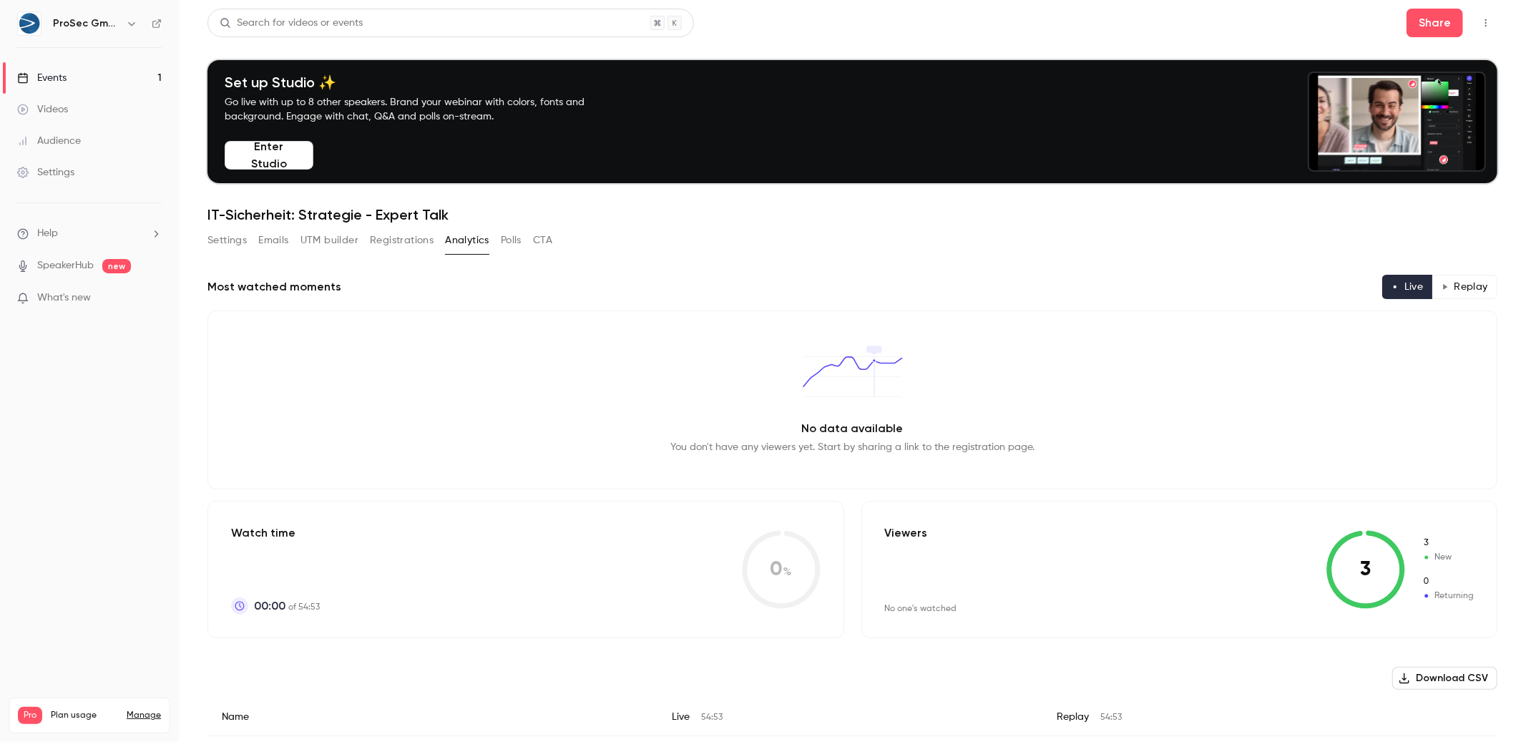
click at [390, 243] on button "Registrations" at bounding box center [402, 240] width 64 height 23
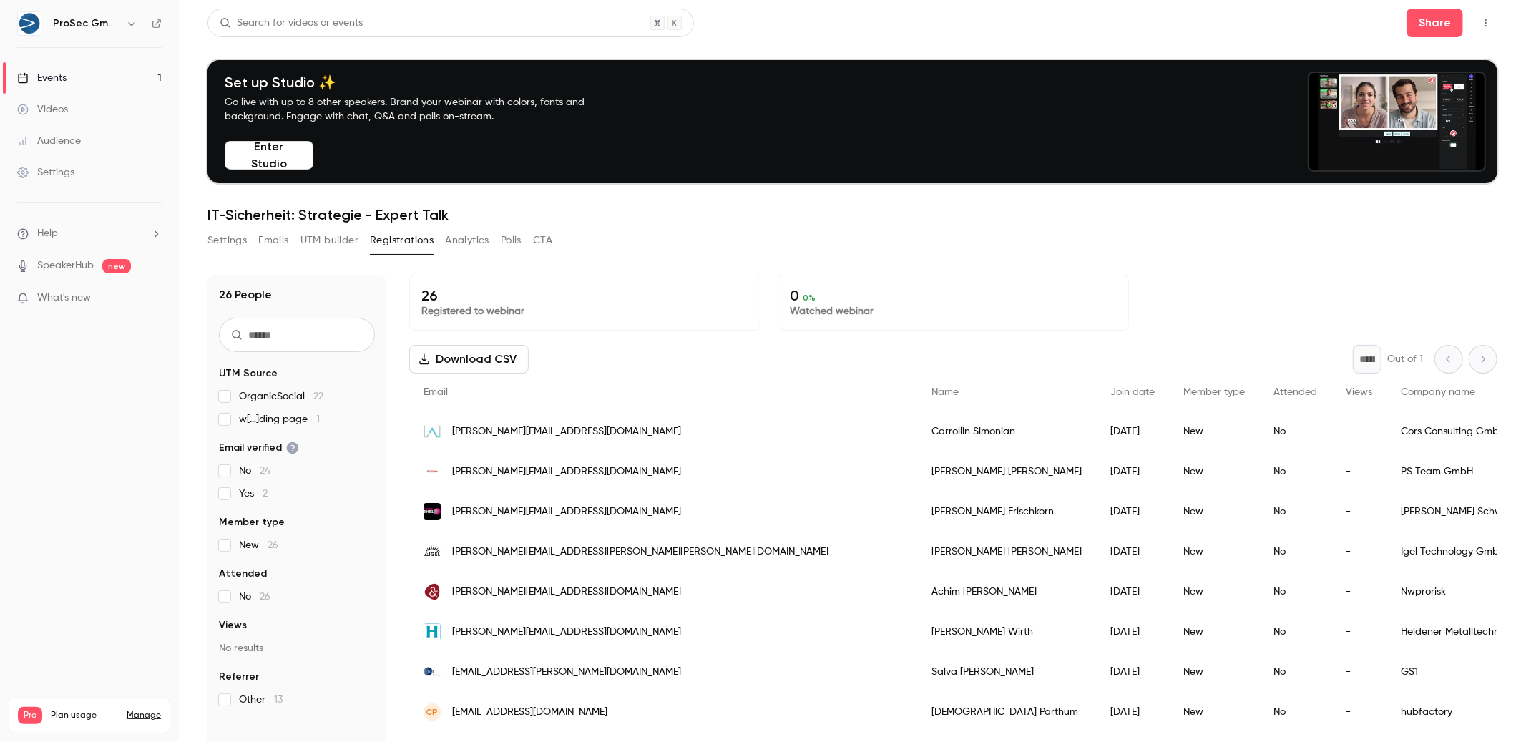
click at [345, 242] on button "UTM builder" at bounding box center [329, 240] width 58 height 23
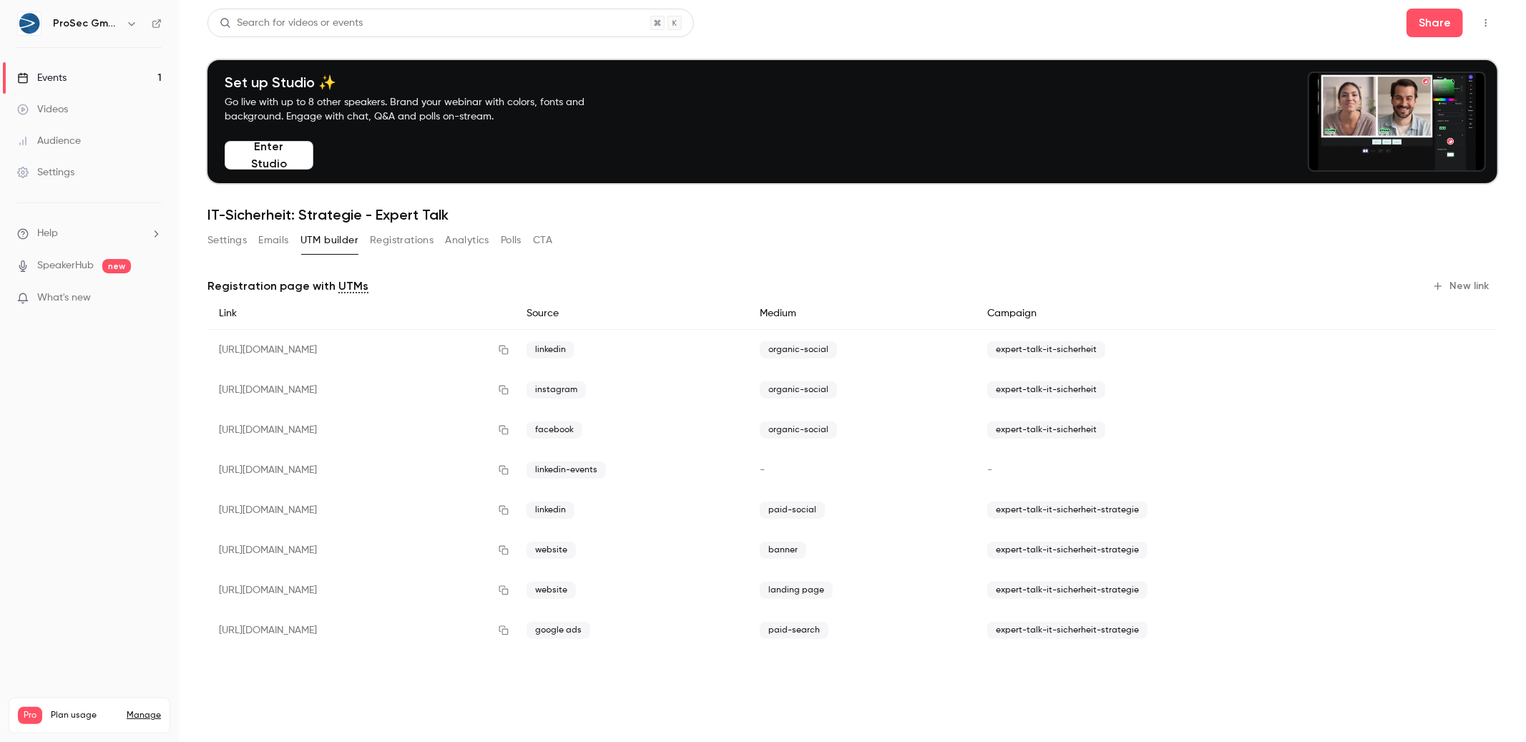
click at [295, 247] on div "Settings Emails UTM builder Registrations Analytics Polls CTA" at bounding box center [379, 240] width 345 height 23
click at [231, 245] on button "Settings" at bounding box center [226, 240] width 39 height 23
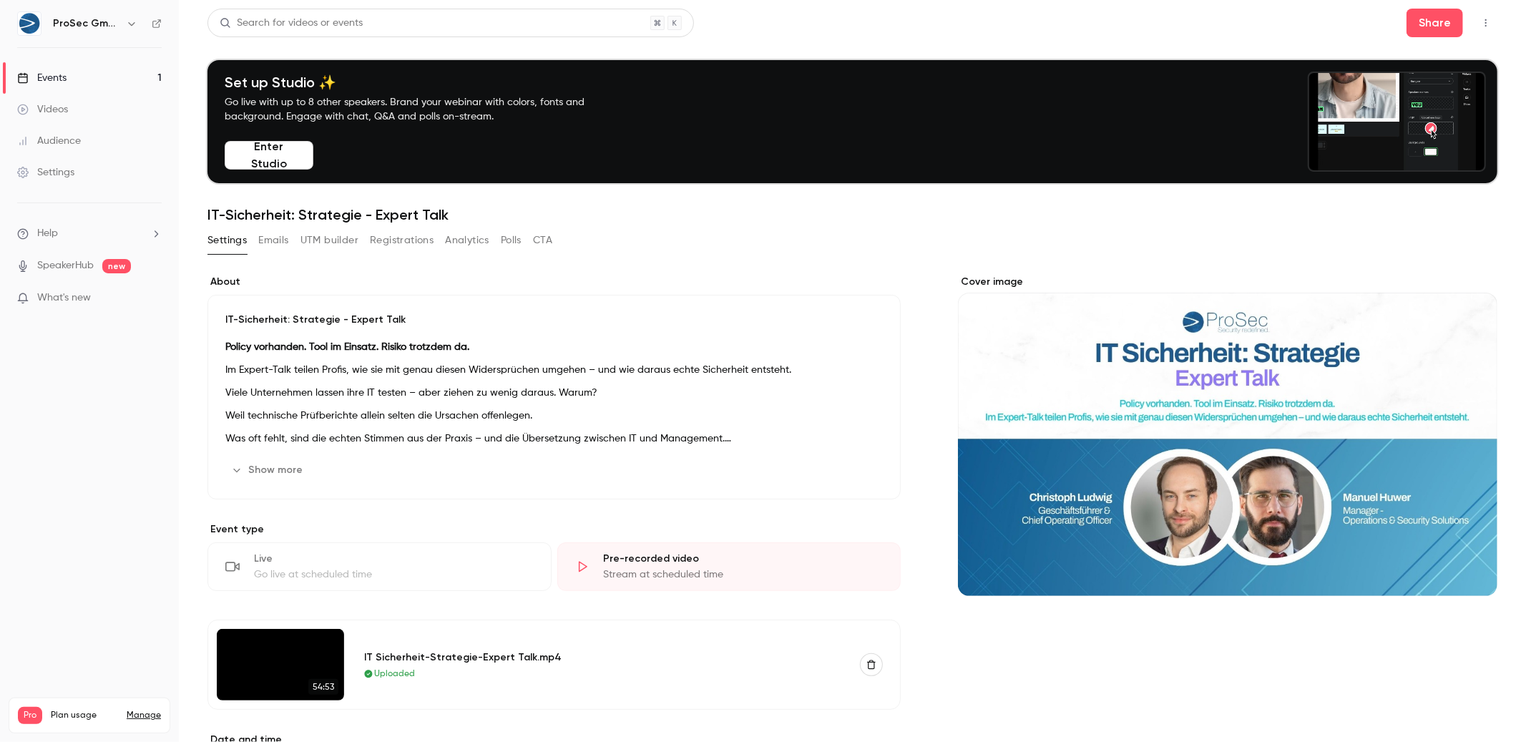
click at [265, 230] on button "Emails" at bounding box center [273, 240] width 30 height 23
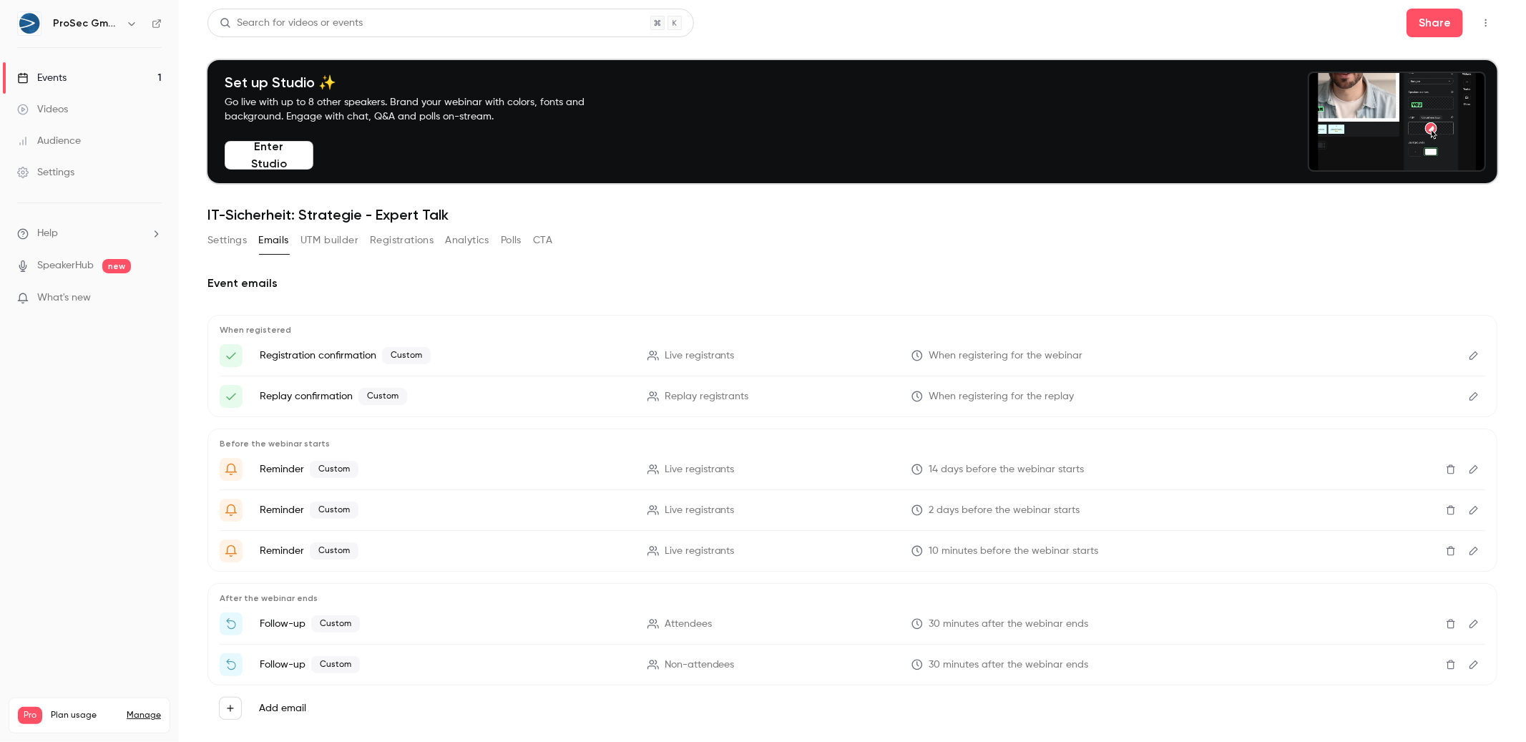
click at [300, 230] on div "Settings Emails UTM builder Registrations Analytics Polls CTA" at bounding box center [379, 240] width 345 height 23
click at [325, 249] on button "UTM builder" at bounding box center [329, 240] width 58 height 23
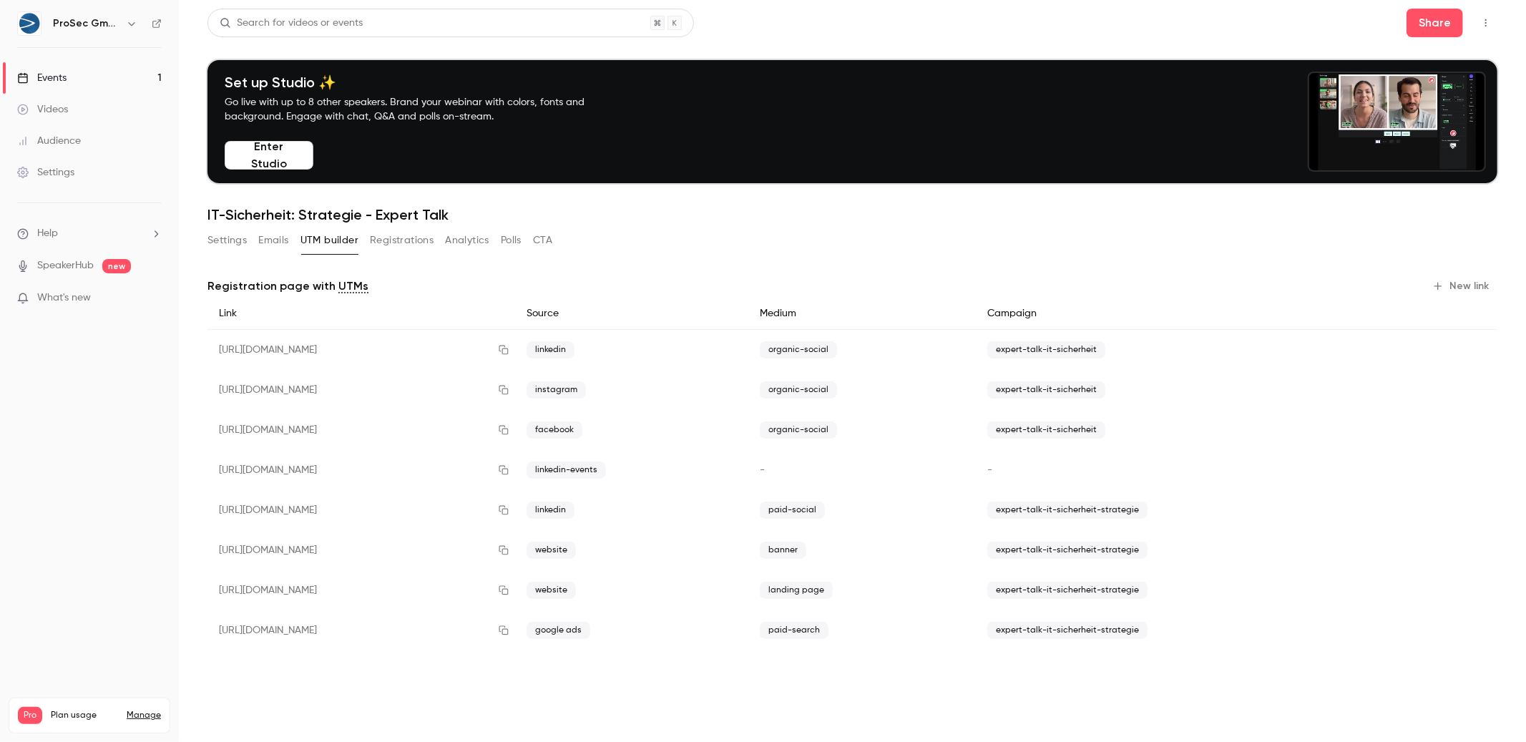
click at [435, 230] on div "Settings Emails UTM builder Registrations Analytics Polls CTA" at bounding box center [379, 240] width 345 height 23
click at [431, 233] on button "Registrations" at bounding box center [402, 240] width 64 height 23
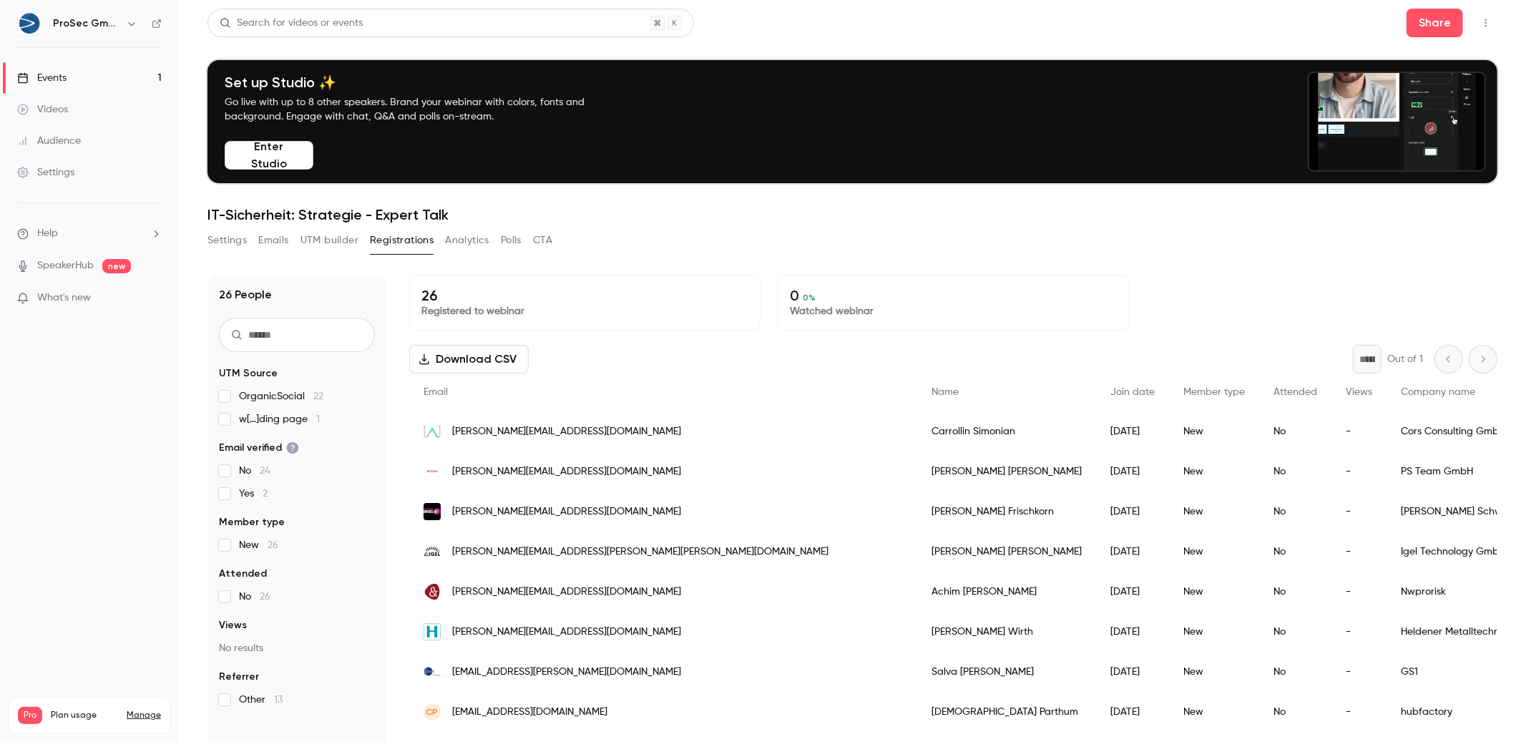
click at [207, 245] on button "Settings" at bounding box center [226, 240] width 39 height 23
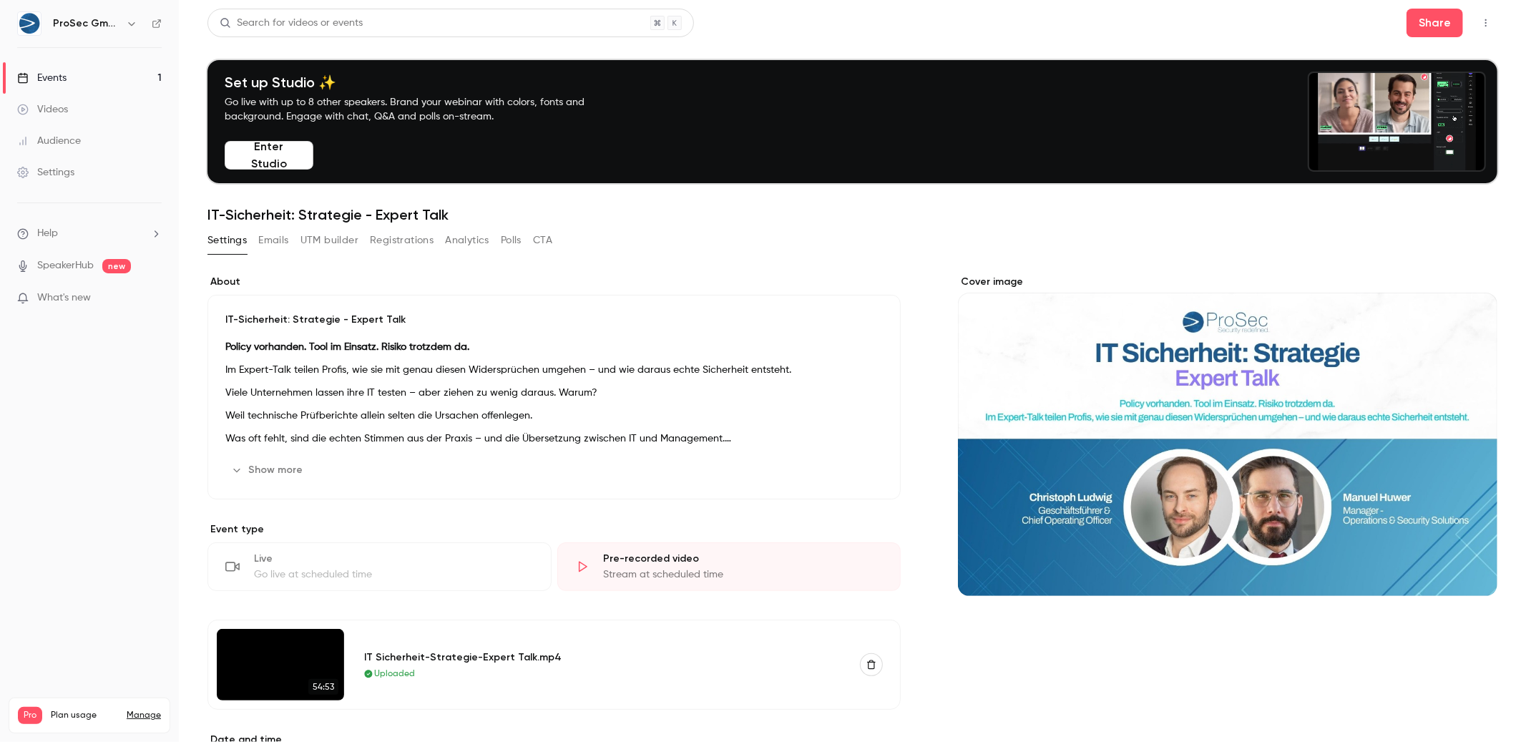
click at [281, 240] on button "Emails" at bounding box center [273, 240] width 30 height 23
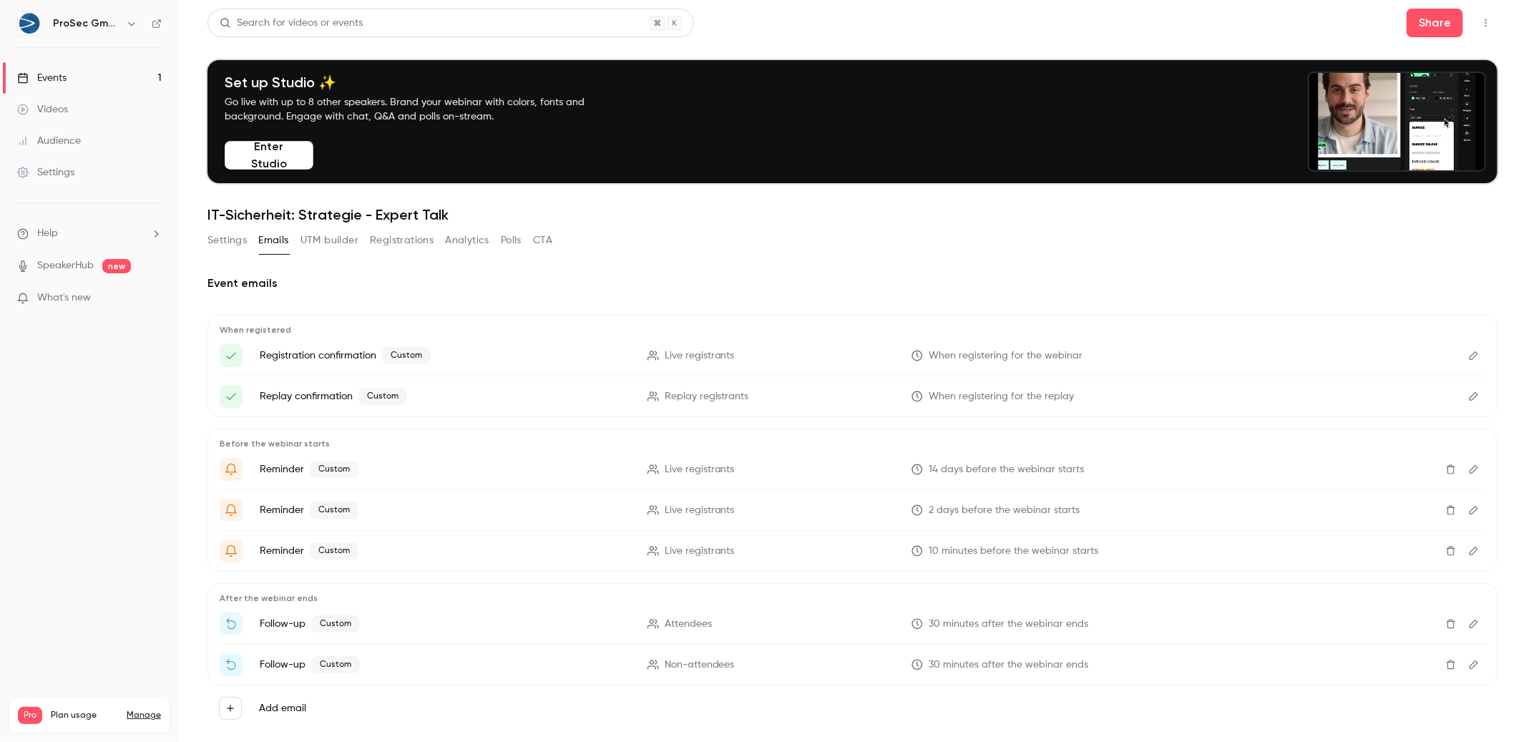
click at [335, 252] on div "Settings Emails UTM builder Registrations Analytics Polls CTA" at bounding box center [379, 243] width 345 height 29
click at [332, 251] on button "UTM builder" at bounding box center [329, 240] width 58 height 23
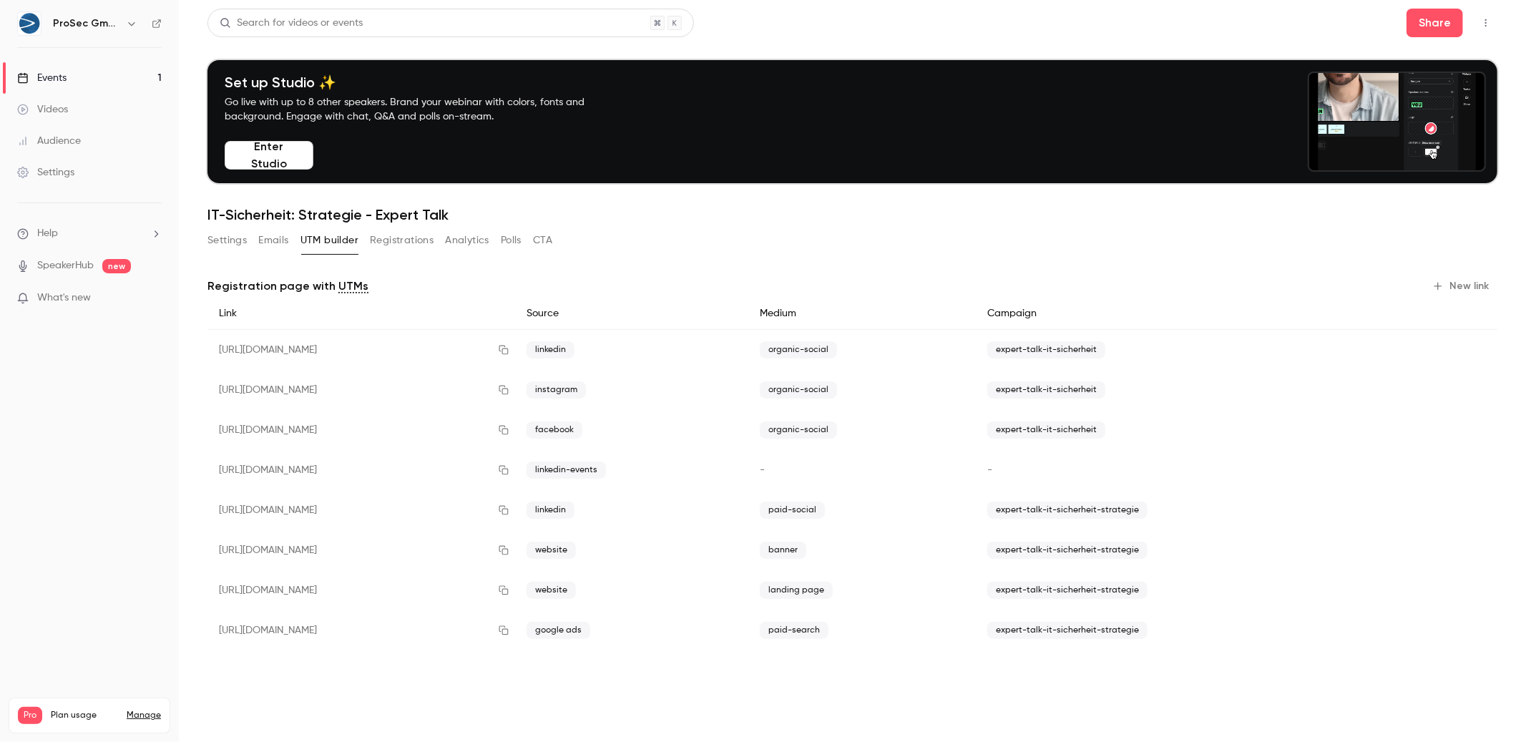
click at [355, 247] on button "UTM builder" at bounding box center [329, 240] width 58 height 23
click at [396, 244] on button "Registrations" at bounding box center [402, 240] width 64 height 23
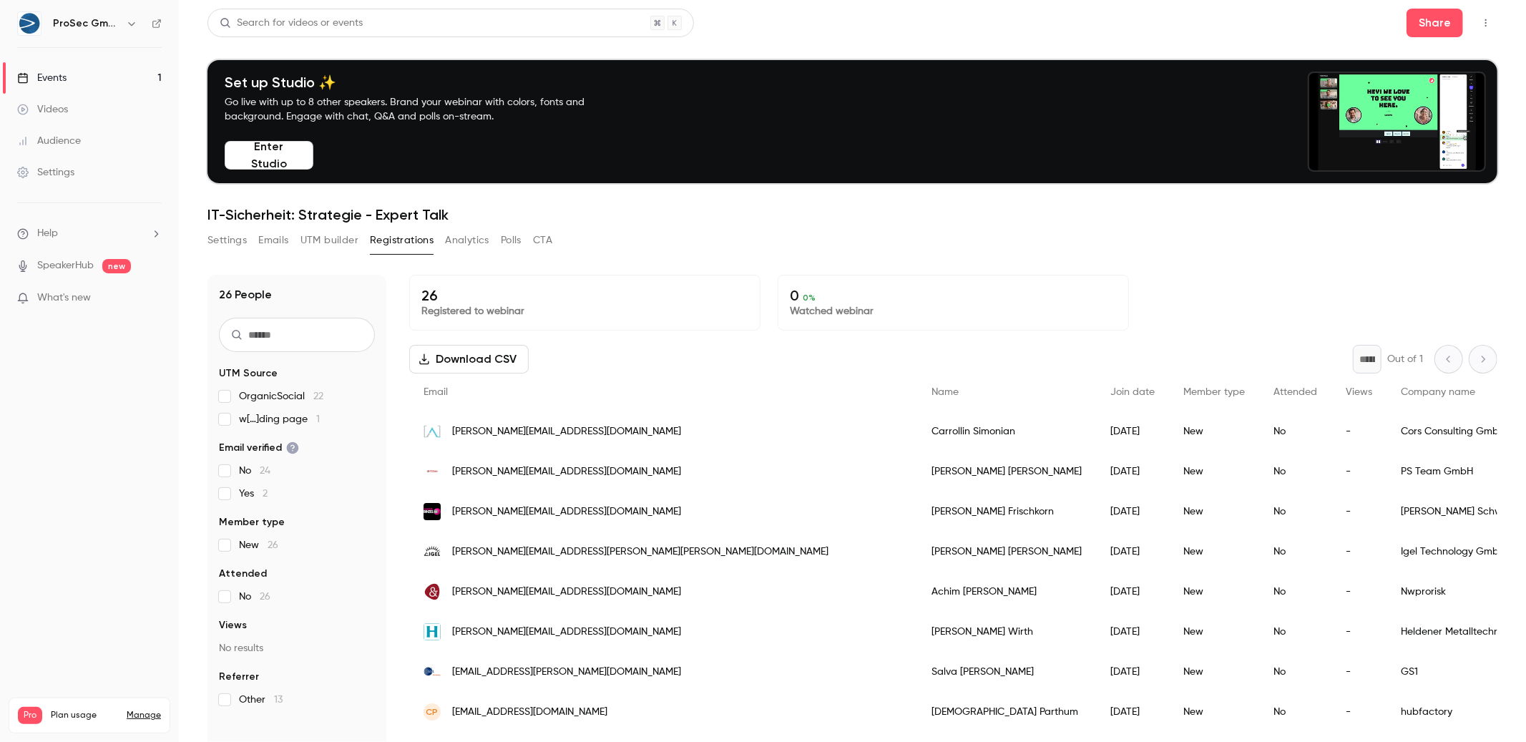
click at [217, 232] on button "Settings" at bounding box center [226, 240] width 39 height 23
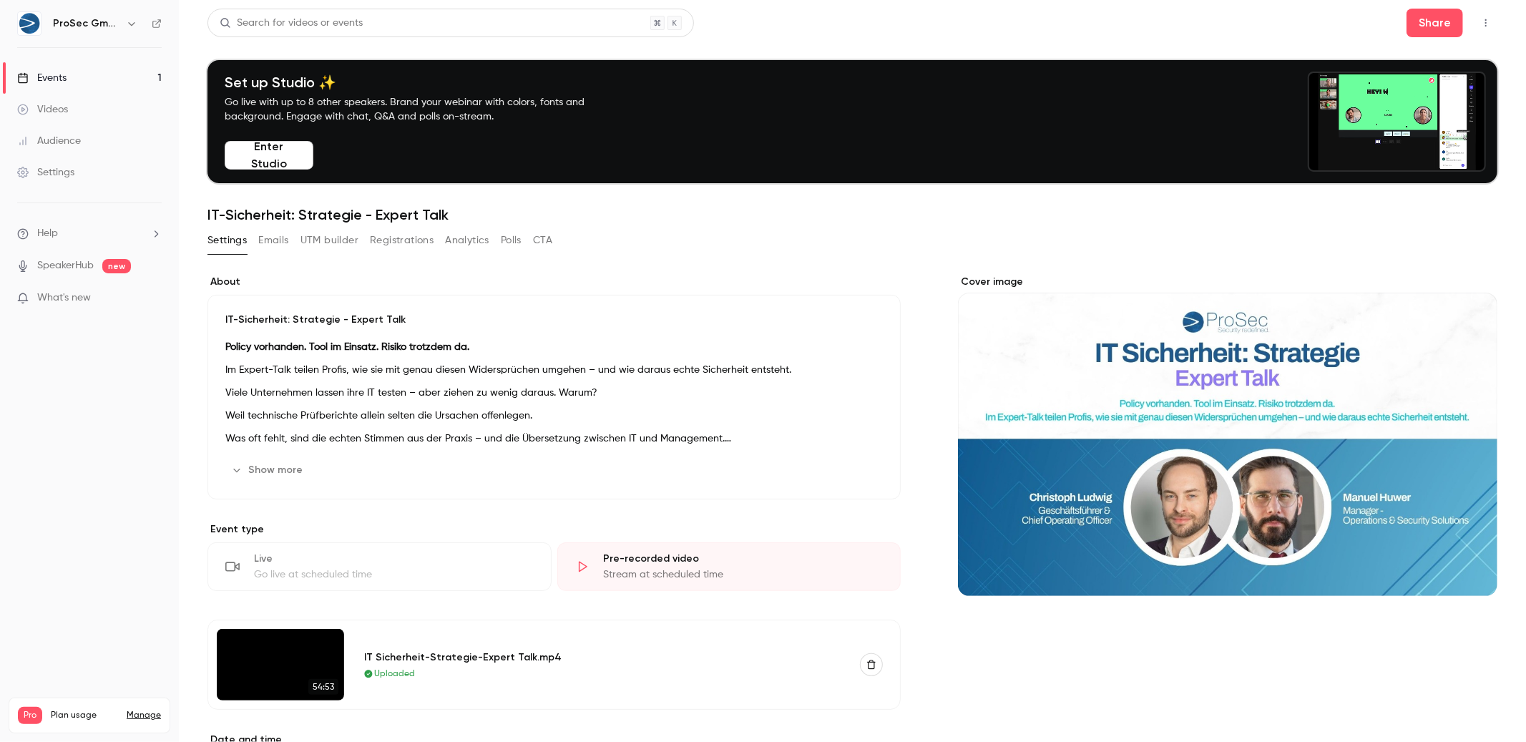
click at [287, 240] on button "Emails" at bounding box center [273, 240] width 30 height 23
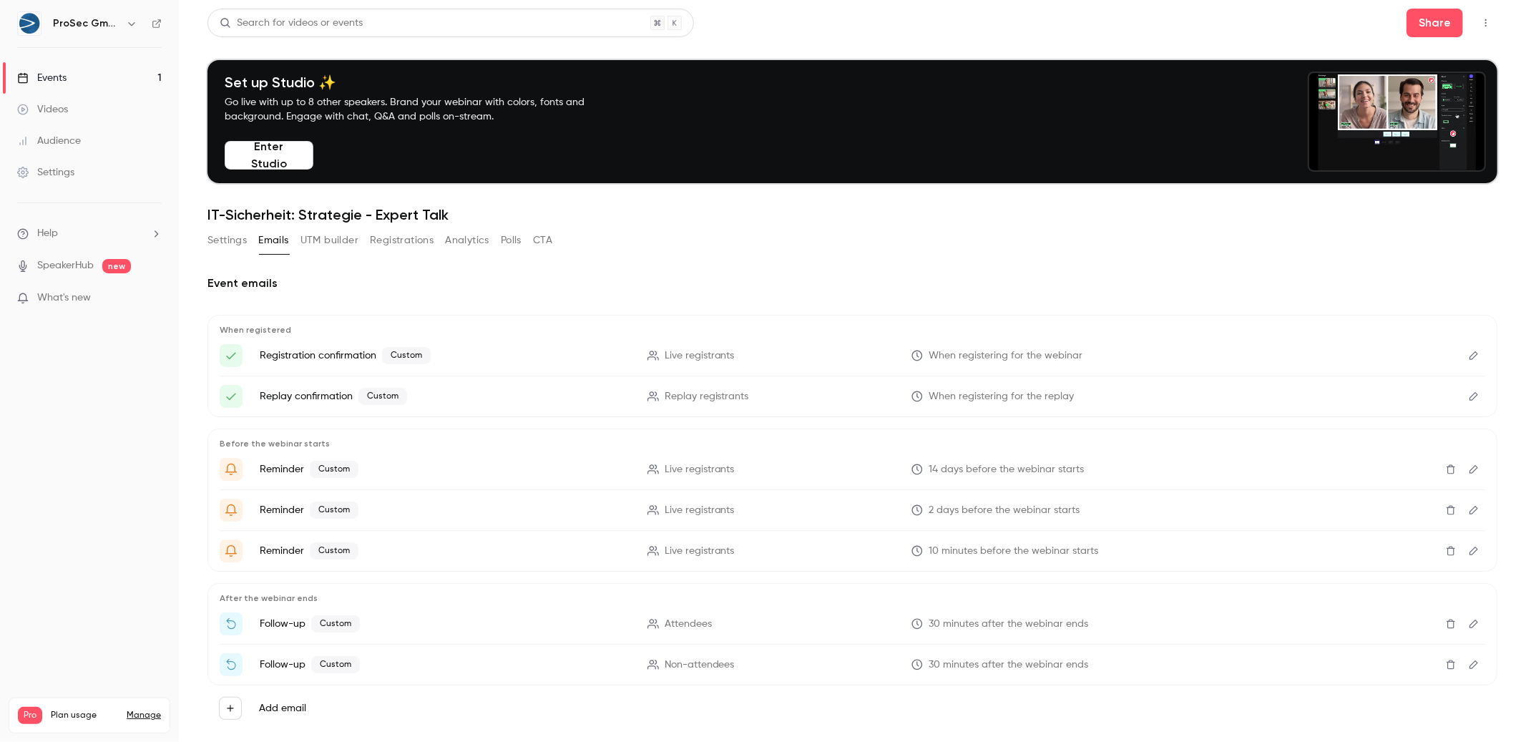
click at [313, 245] on button "UTM builder" at bounding box center [329, 240] width 58 height 23
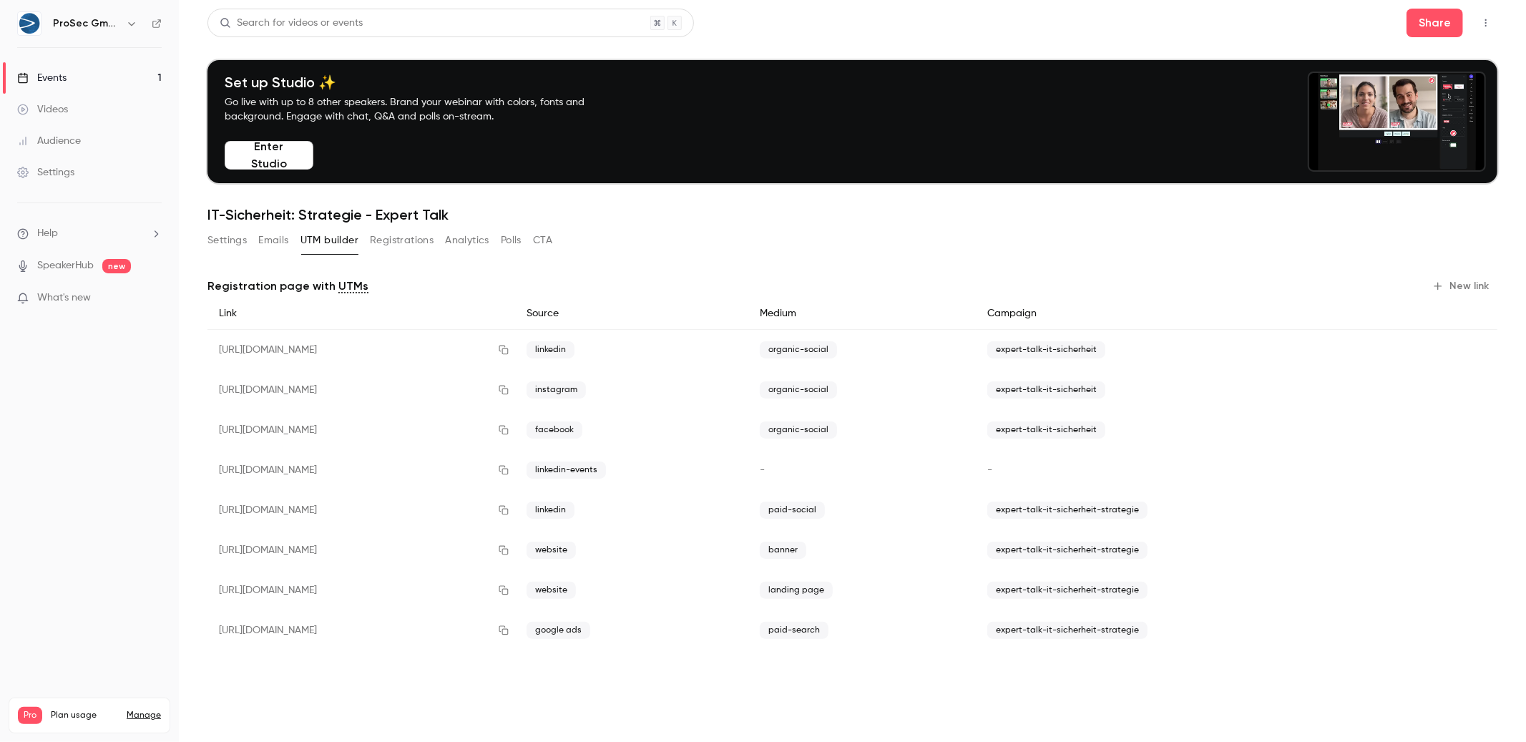
click at [406, 249] on button "Registrations" at bounding box center [402, 240] width 64 height 23
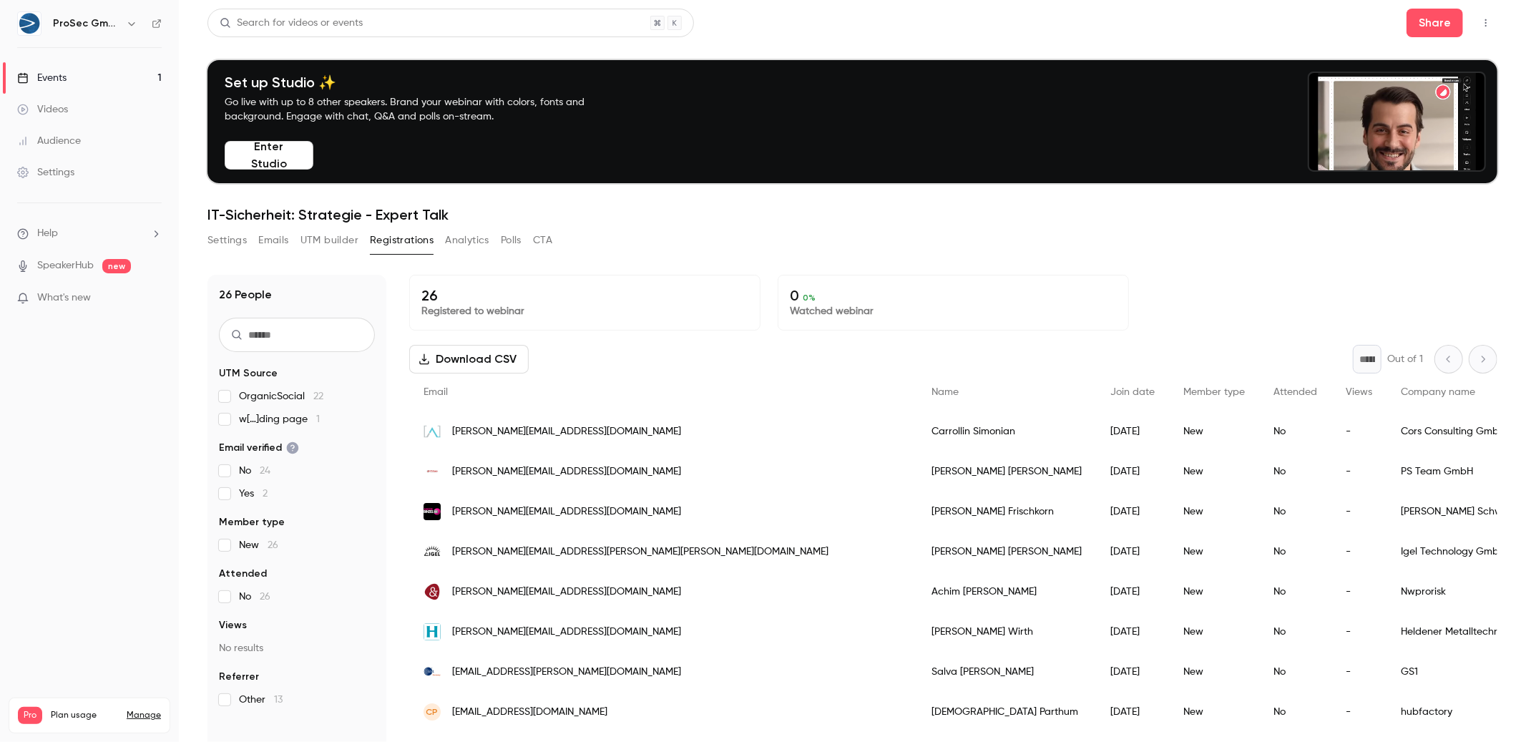
click at [474, 245] on button "Analytics" at bounding box center [467, 240] width 44 height 23
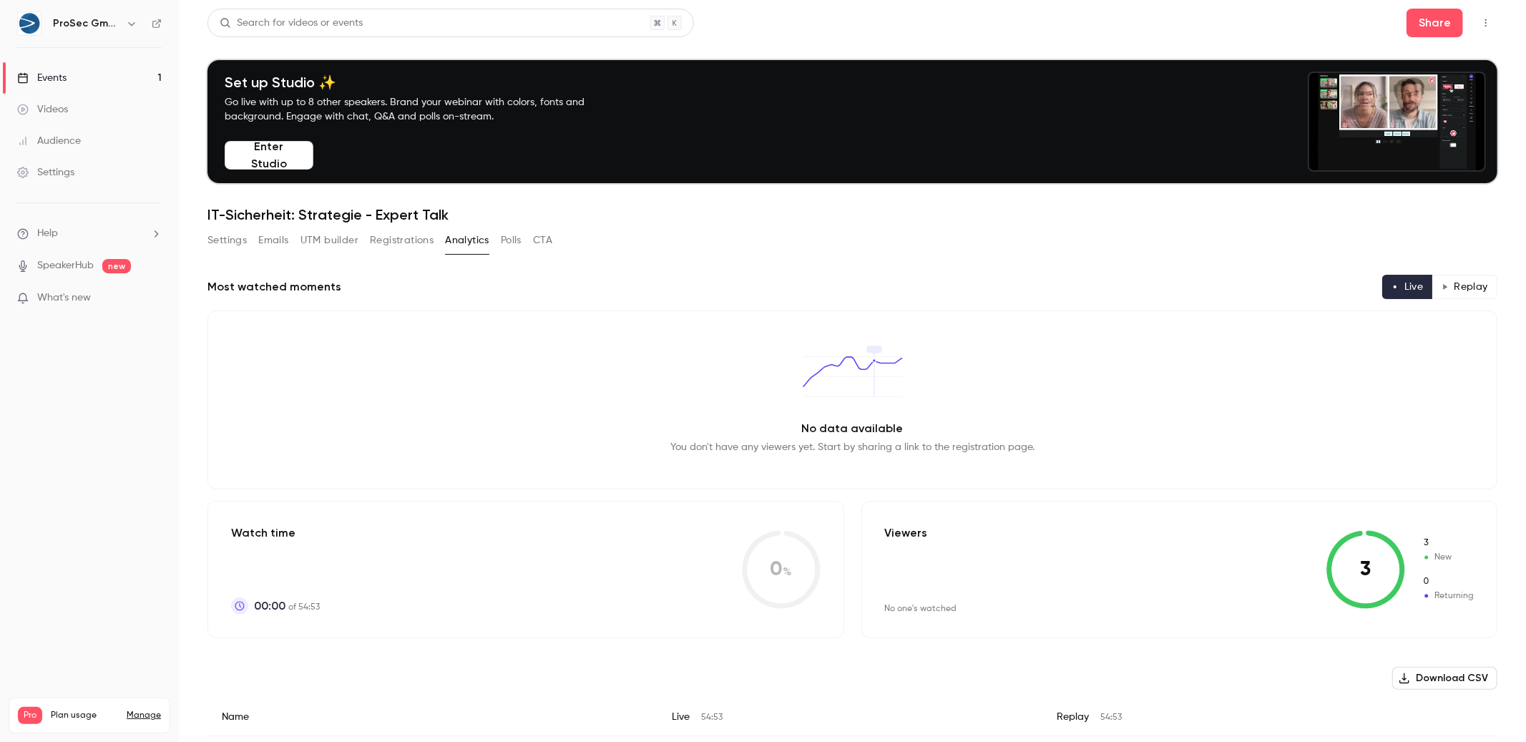
click at [516, 251] on button "Polls" at bounding box center [511, 240] width 21 height 23
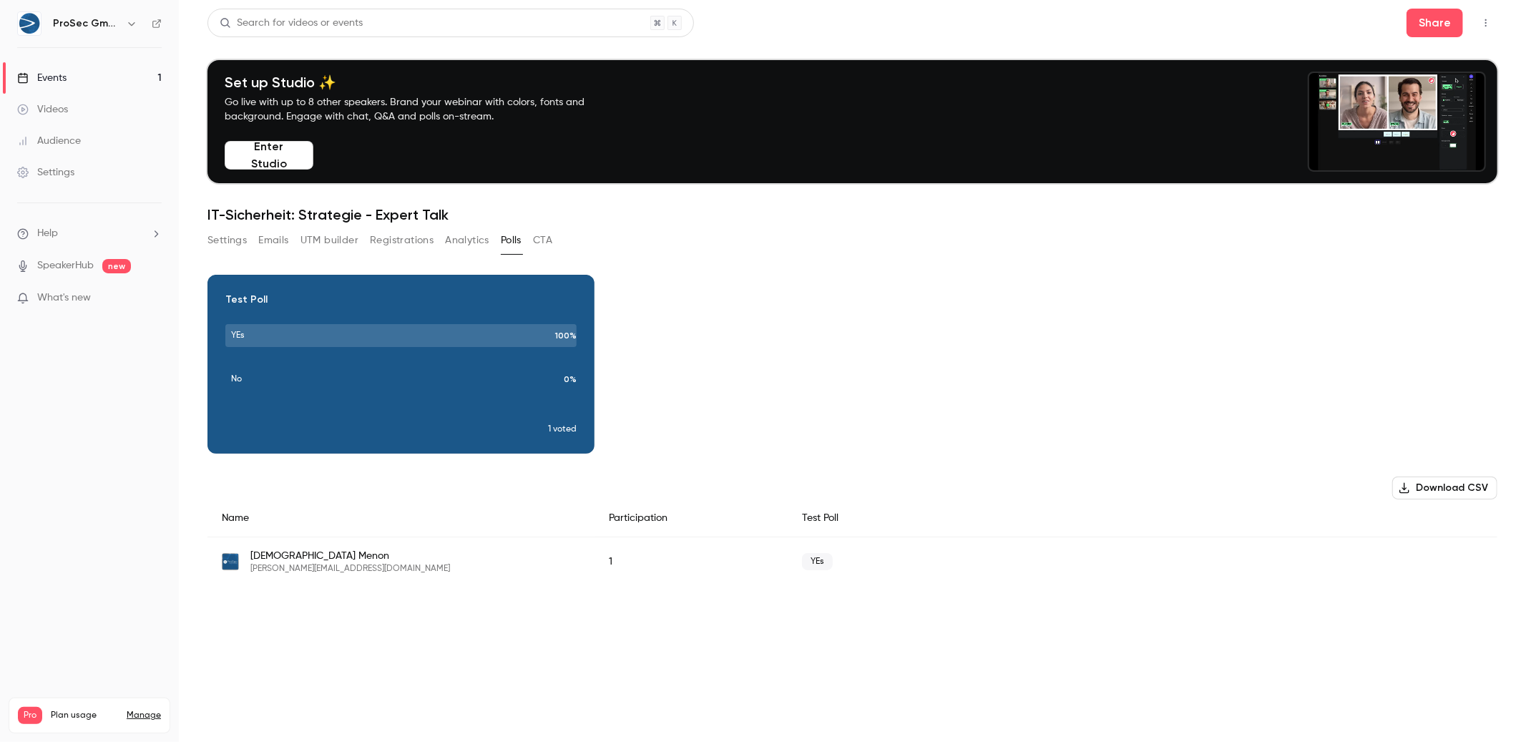
click at [543, 242] on button "CTA" at bounding box center [542, 240] width 19 height 23
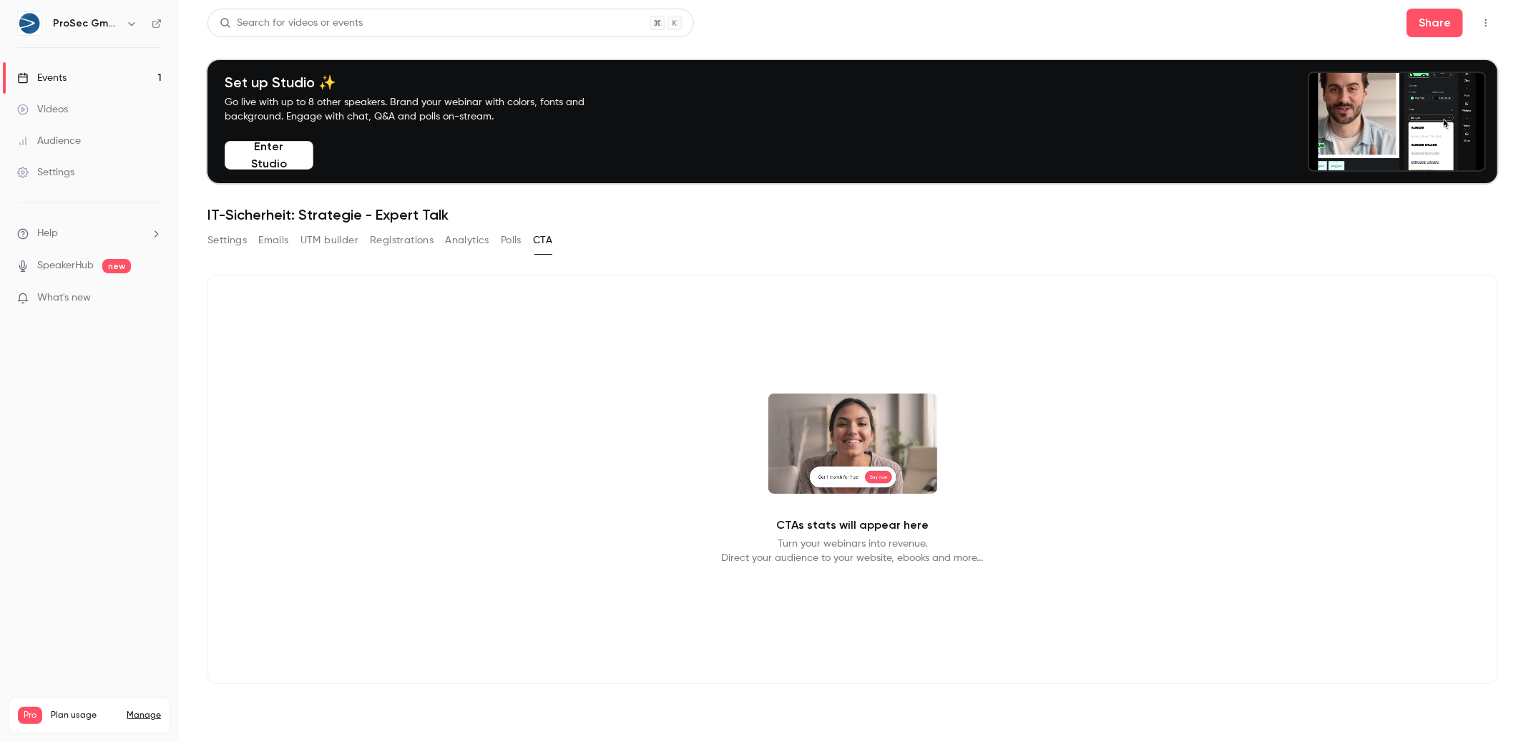
click at [218, 227] on div "Search for videos or events Share Set up Studio ✨ Go live with up to 8 other sp…" at bounding box center [852, 364] width 1290 height 710
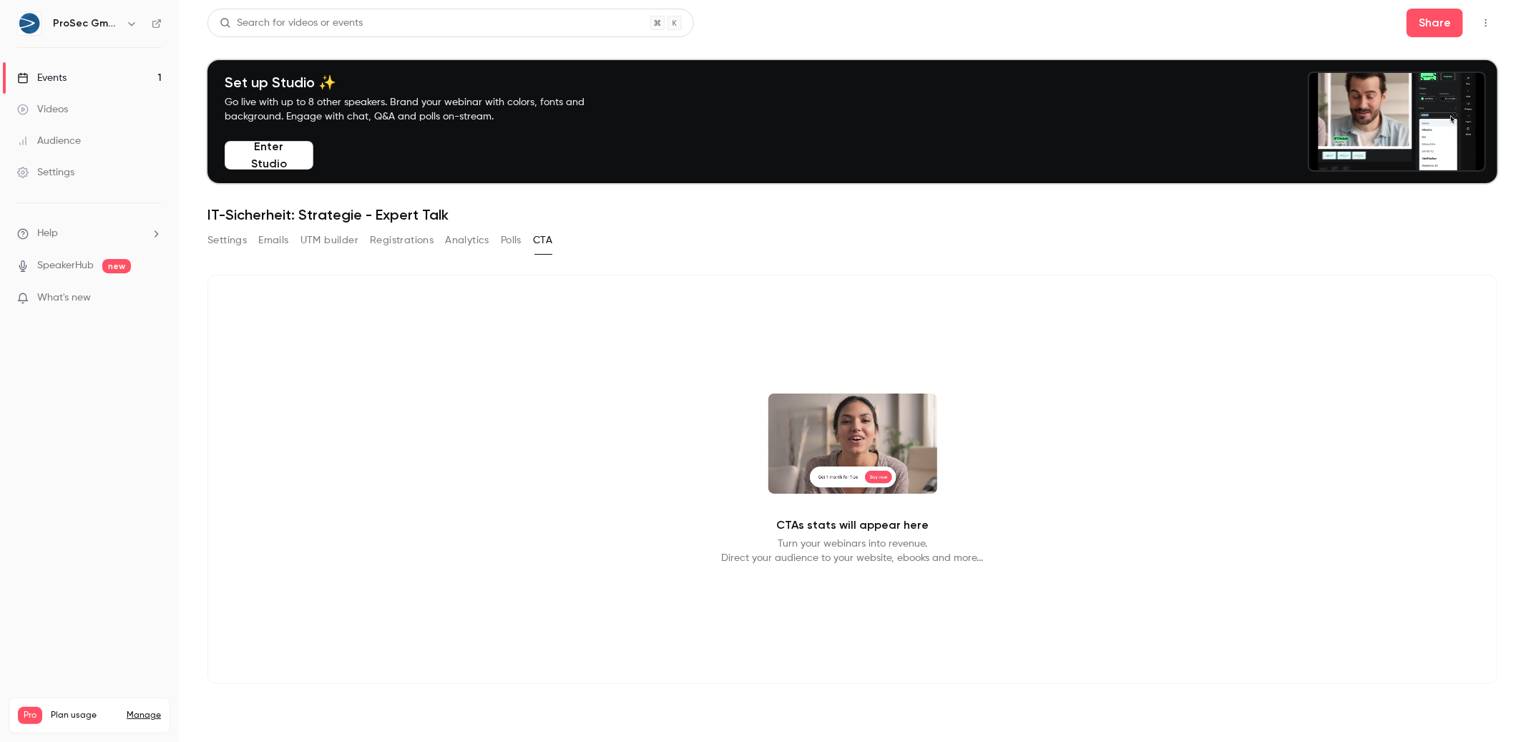
click at [222, 232] on button "Settings" at bounding box center [226, 240] width 39 height 23
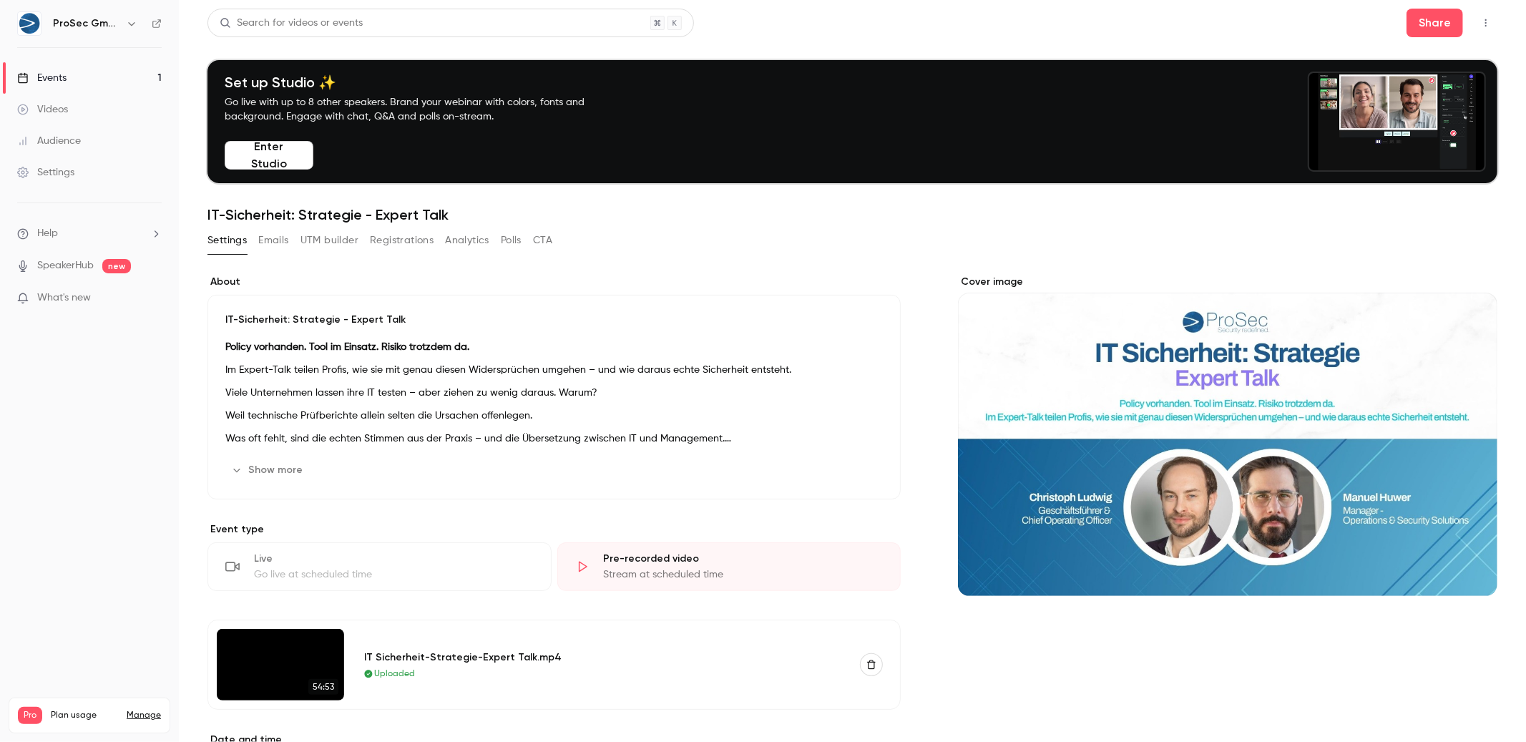
click at [263, 235] on button "Emails" at bounding box center [273, 240] width 30 height 23
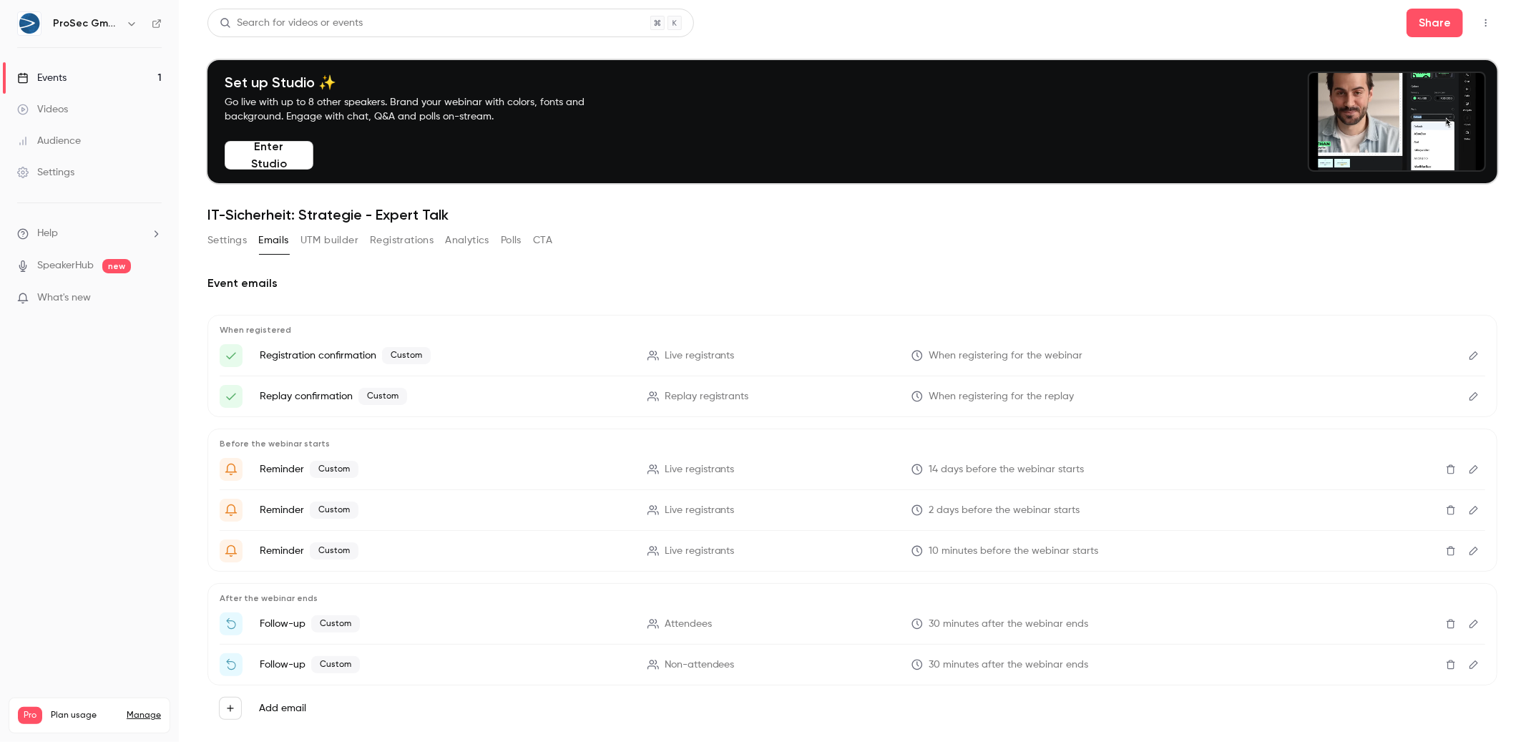
click at [323, 242] on button "UTM builder" at bounding box center [329, 240] width 58 height 23
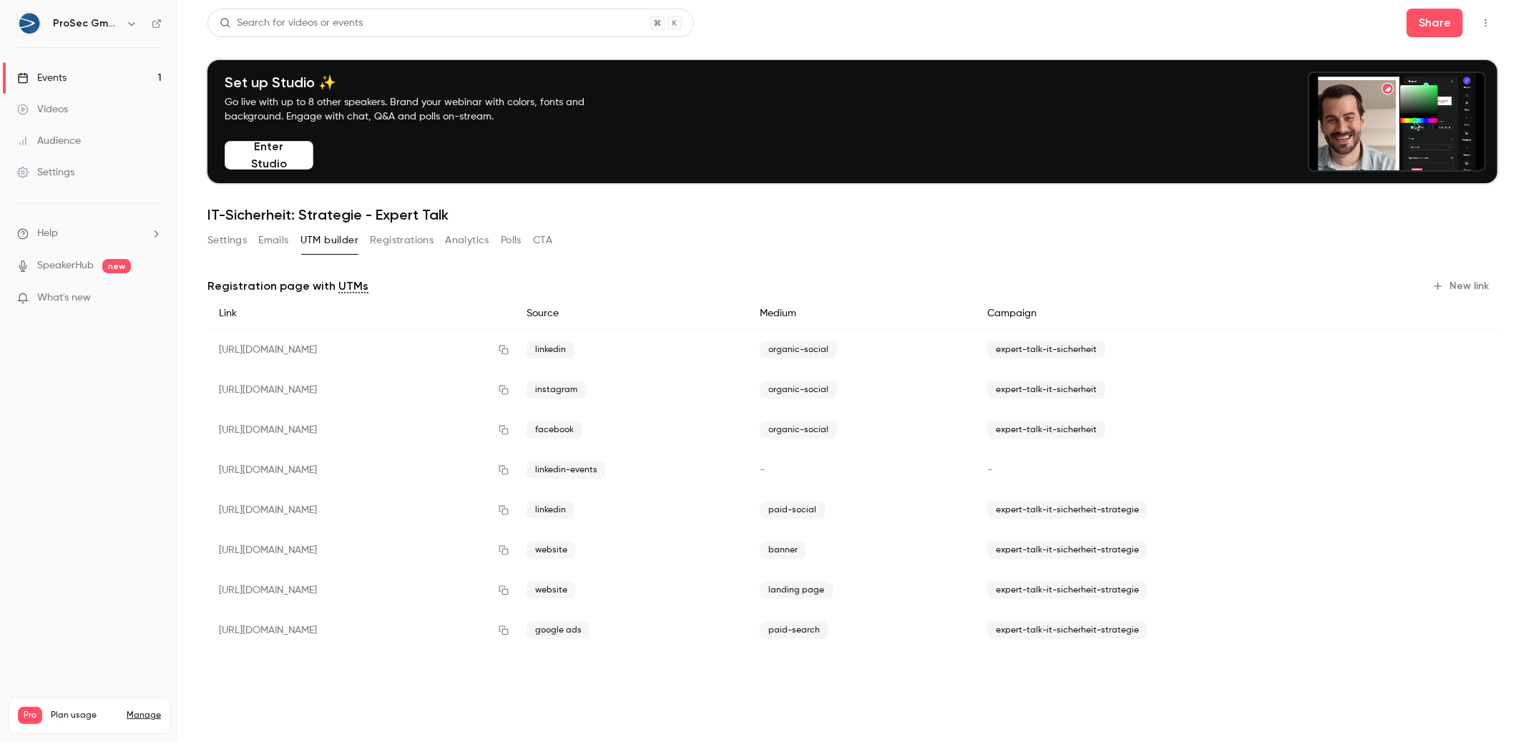
click at [385, 242] on button "Registrations" at bounding box center [402, 240] width 64 height 23
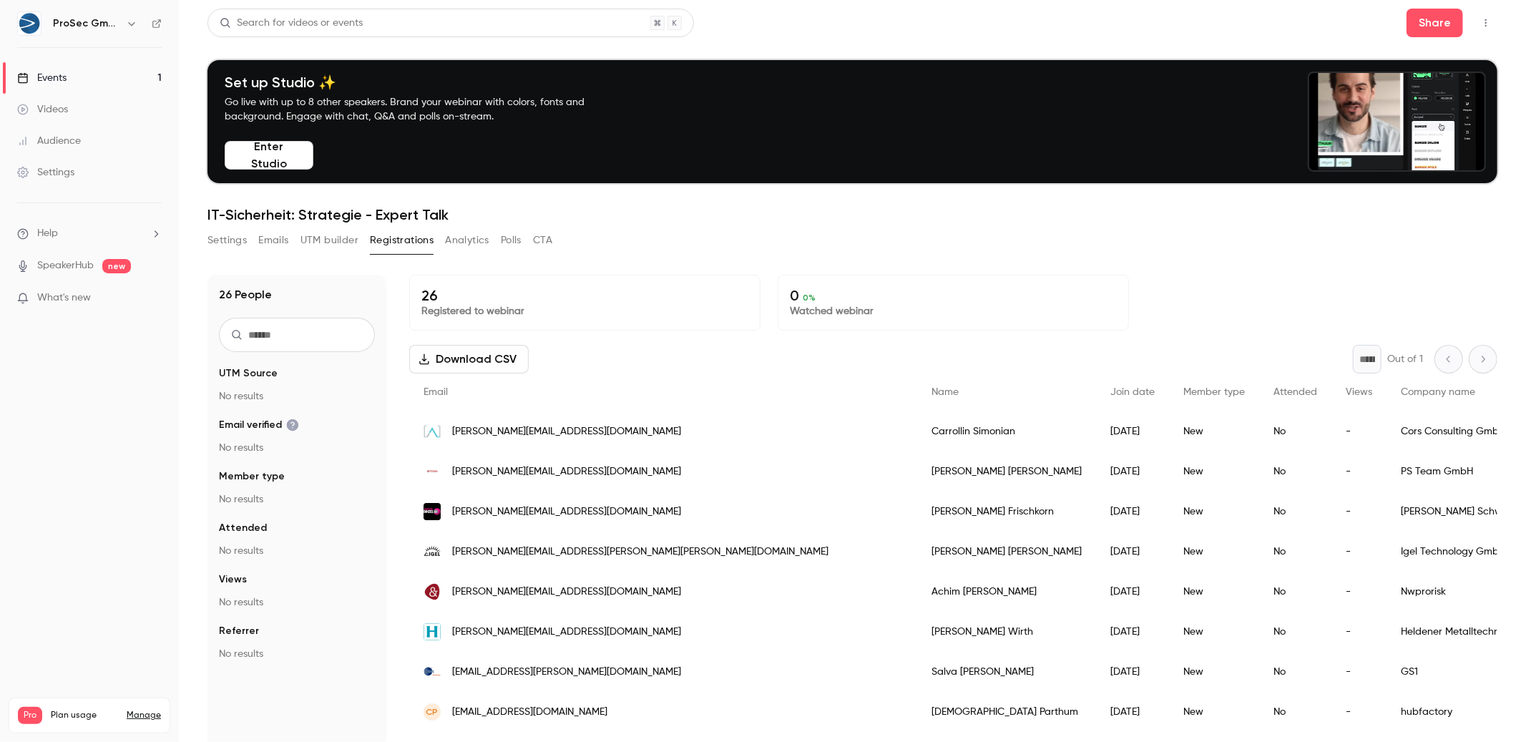
click at [491, 242] on div "Settings Emails UTM builder Registrations Analytics Polls CTA" at bounding box center [379, 240] width 345 height 23
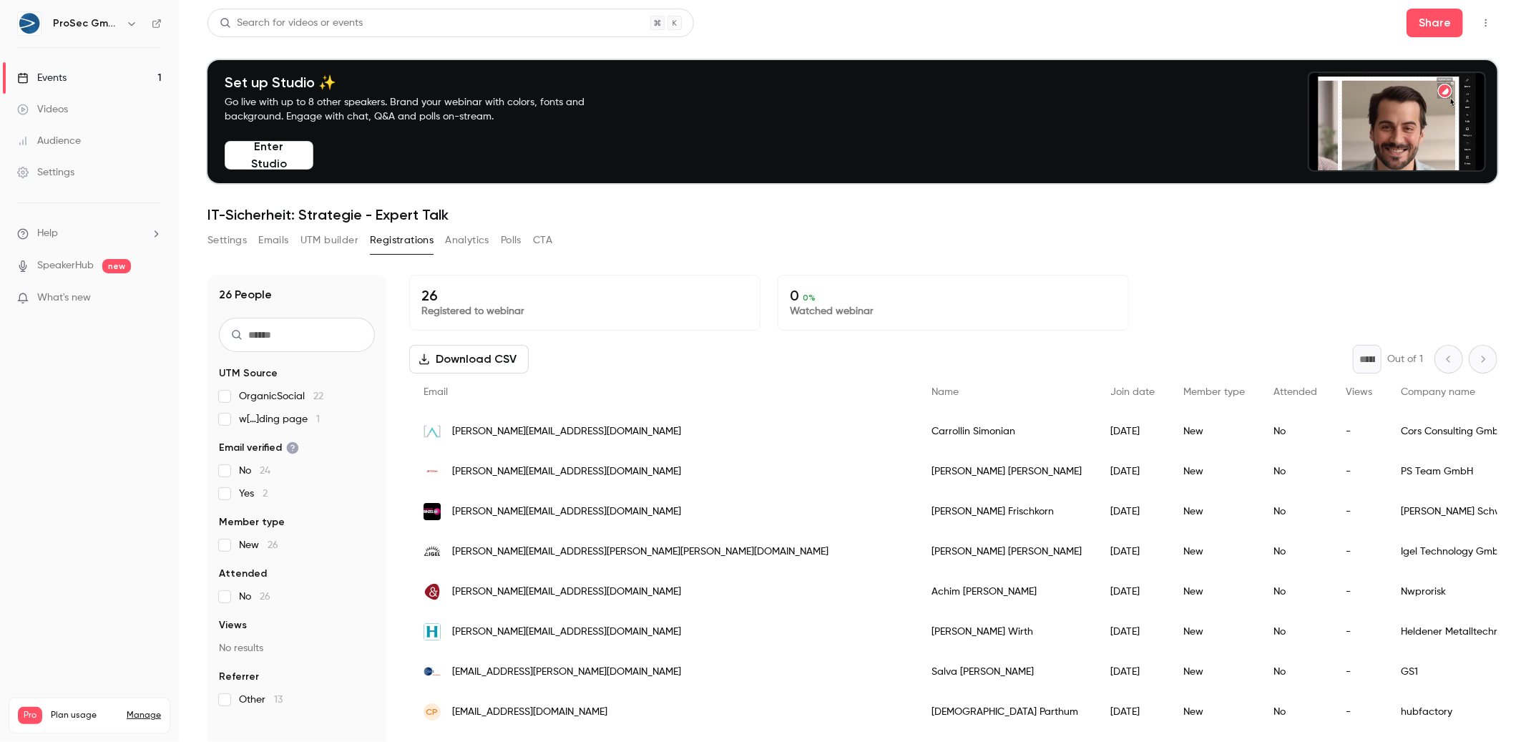
drag, startPoint x: 500, startPoint y: 243, endPoint x: 454, endPoint y: 247, distance: 45.9
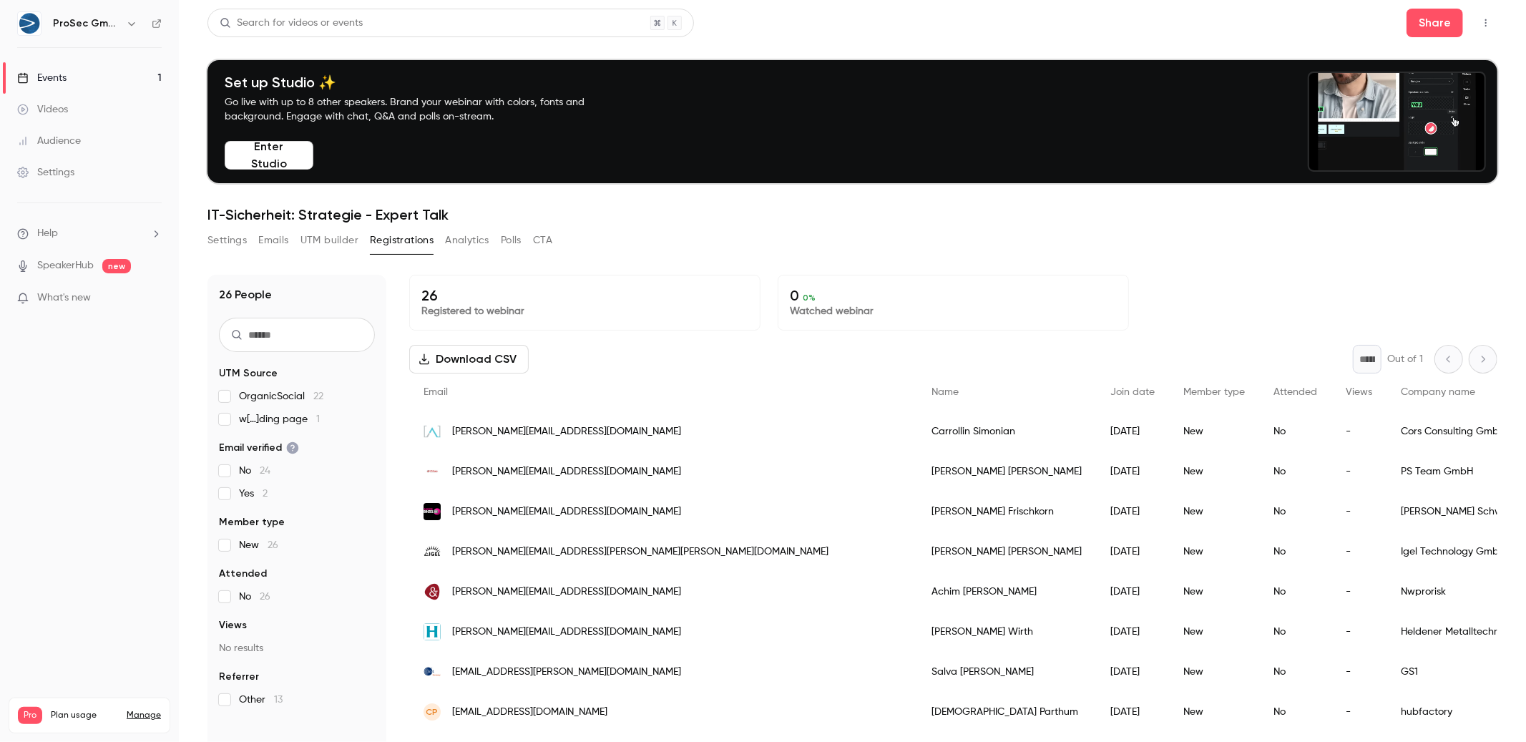
click at [494, 245] on div "Settings Emails UTM builder Registrations Analytics Polls CTA" at bounding box center [379, 240] width 345 height 23
click at [428, 250] on button "Registrations" at bounding box center [402, 240] width 64 height 23
click at [446, 243] on button "Analytics" at bounding box center [467, 240] width 44 height 23
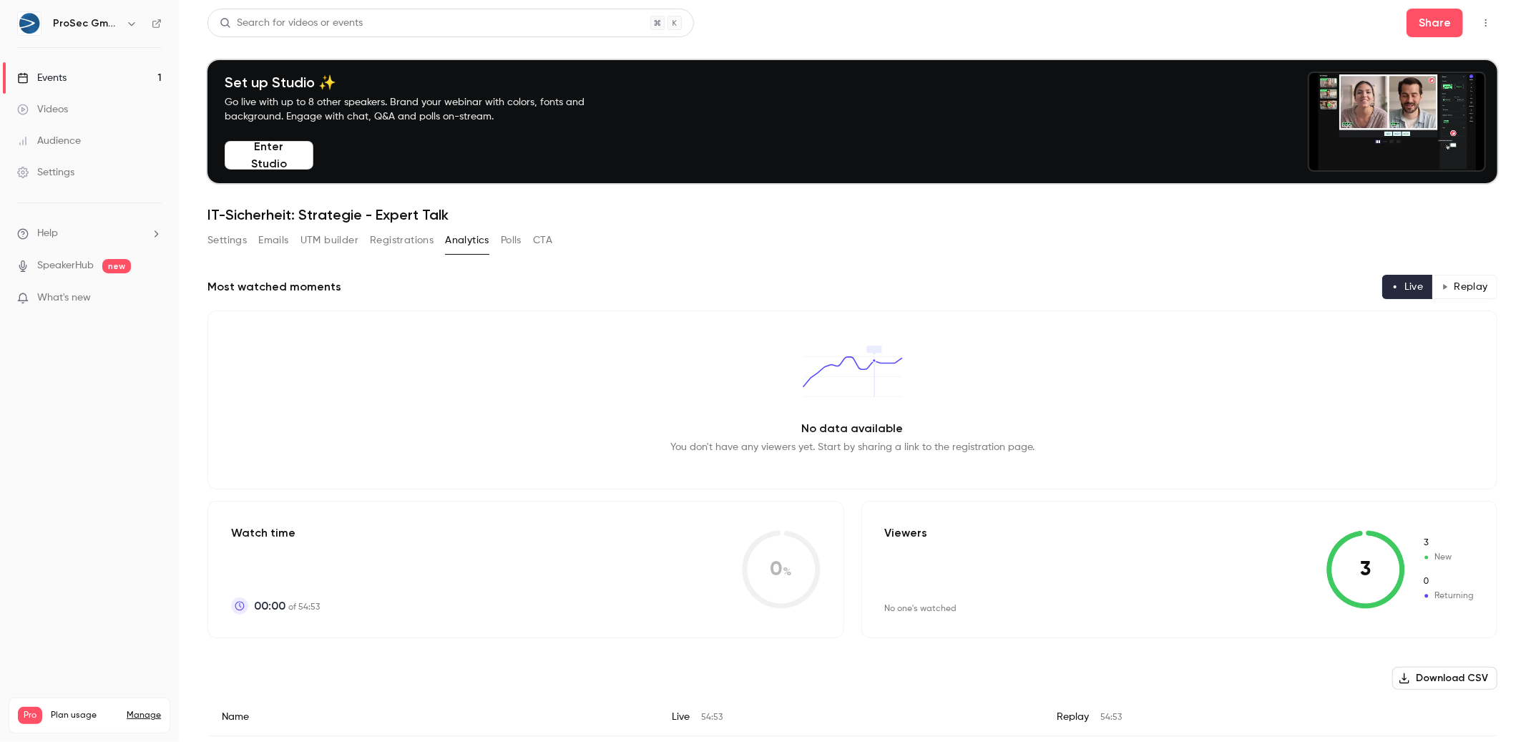
click at [472, 212] on h1 "IT-Sicherheit: Strategie - Expert Talk" at bounding box center [852, 214] width 1290 height 17
click at [245, 240] on button "Settings" at bounding box center [226, 240] width 39 height 23
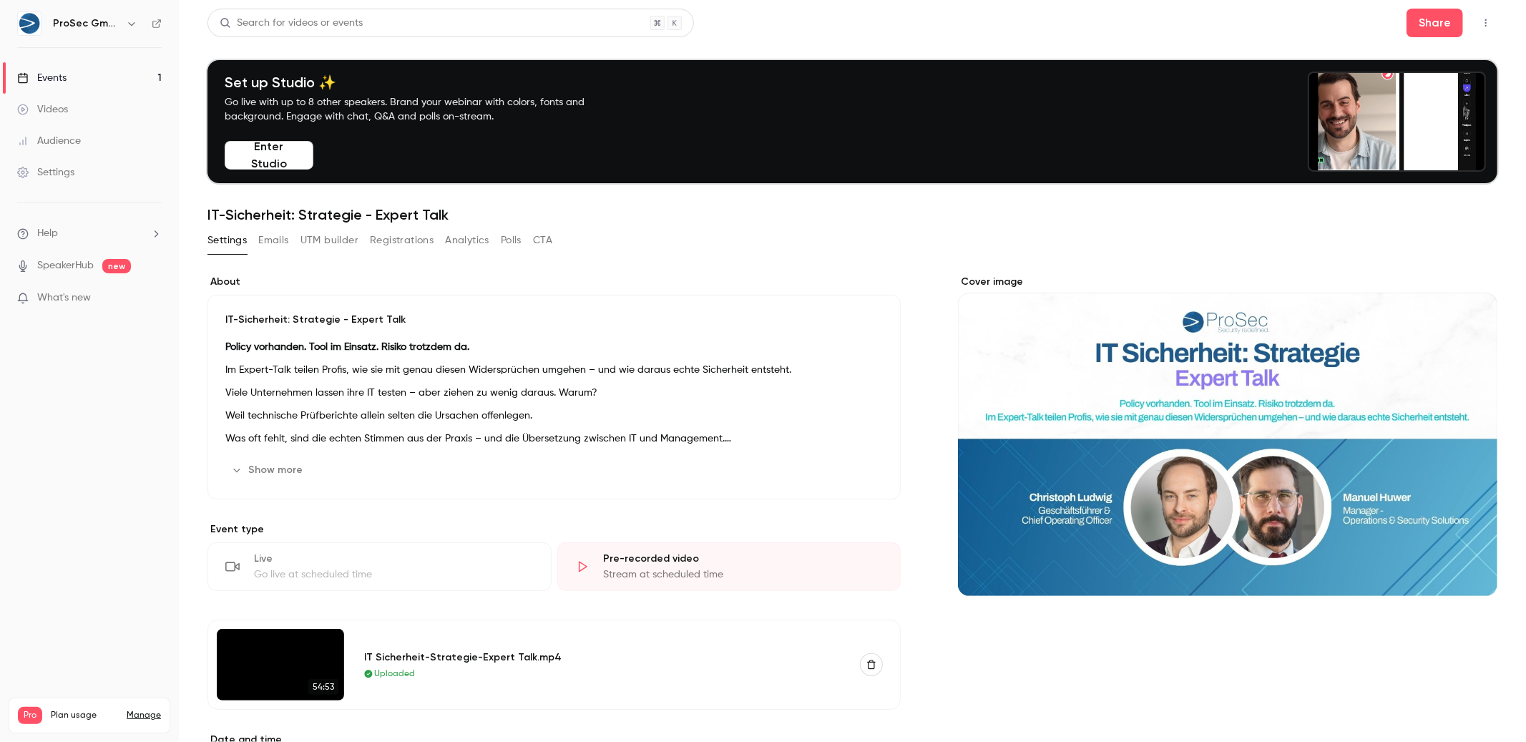
click at [506, 227] on div "Search for videos or events Share Set up Studio ✨ Go live with up to 8 other sp…" at bounding box center [852, 642] width 1290 height 1267
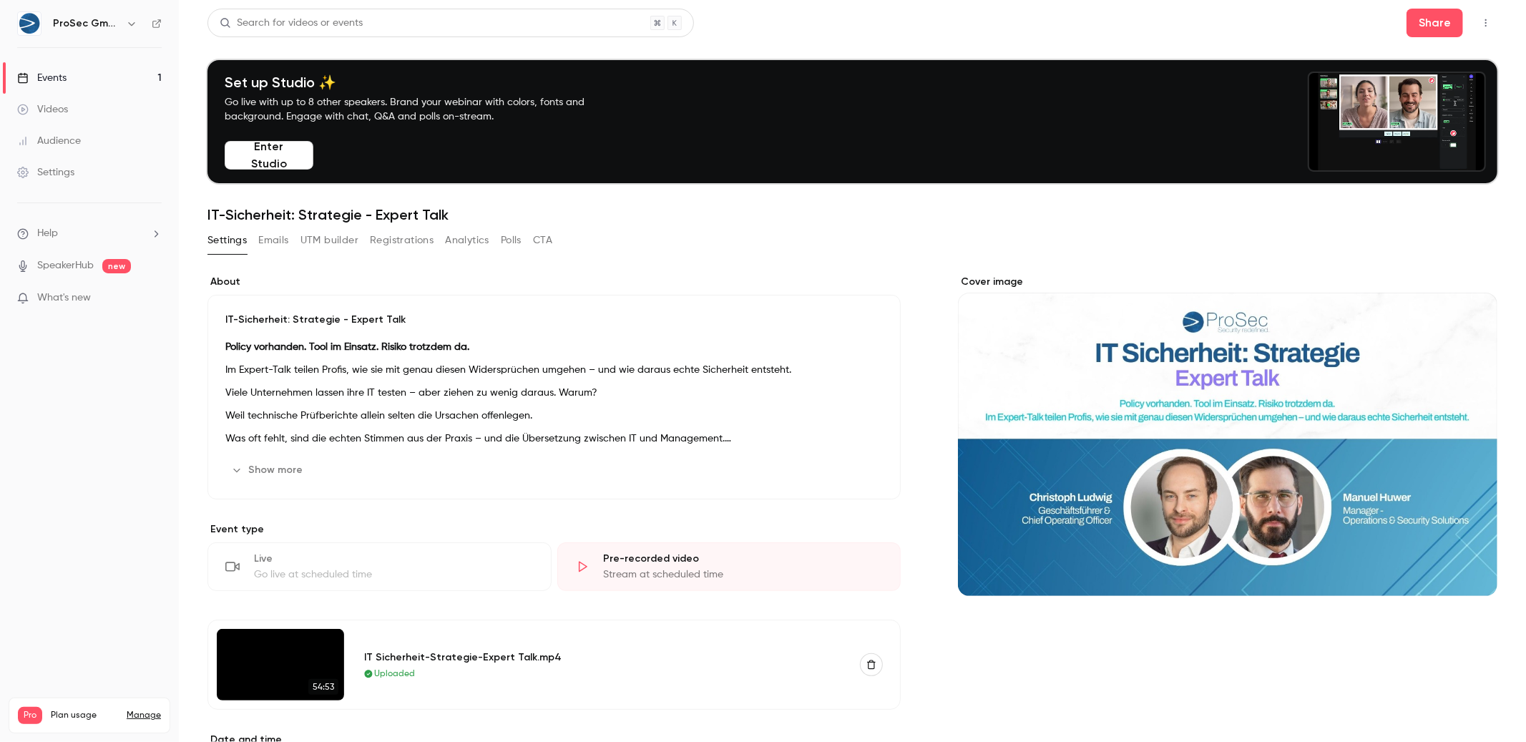
click at [506, 235] on button "Polls" at bounding box center [511, 240] width 21 height 23
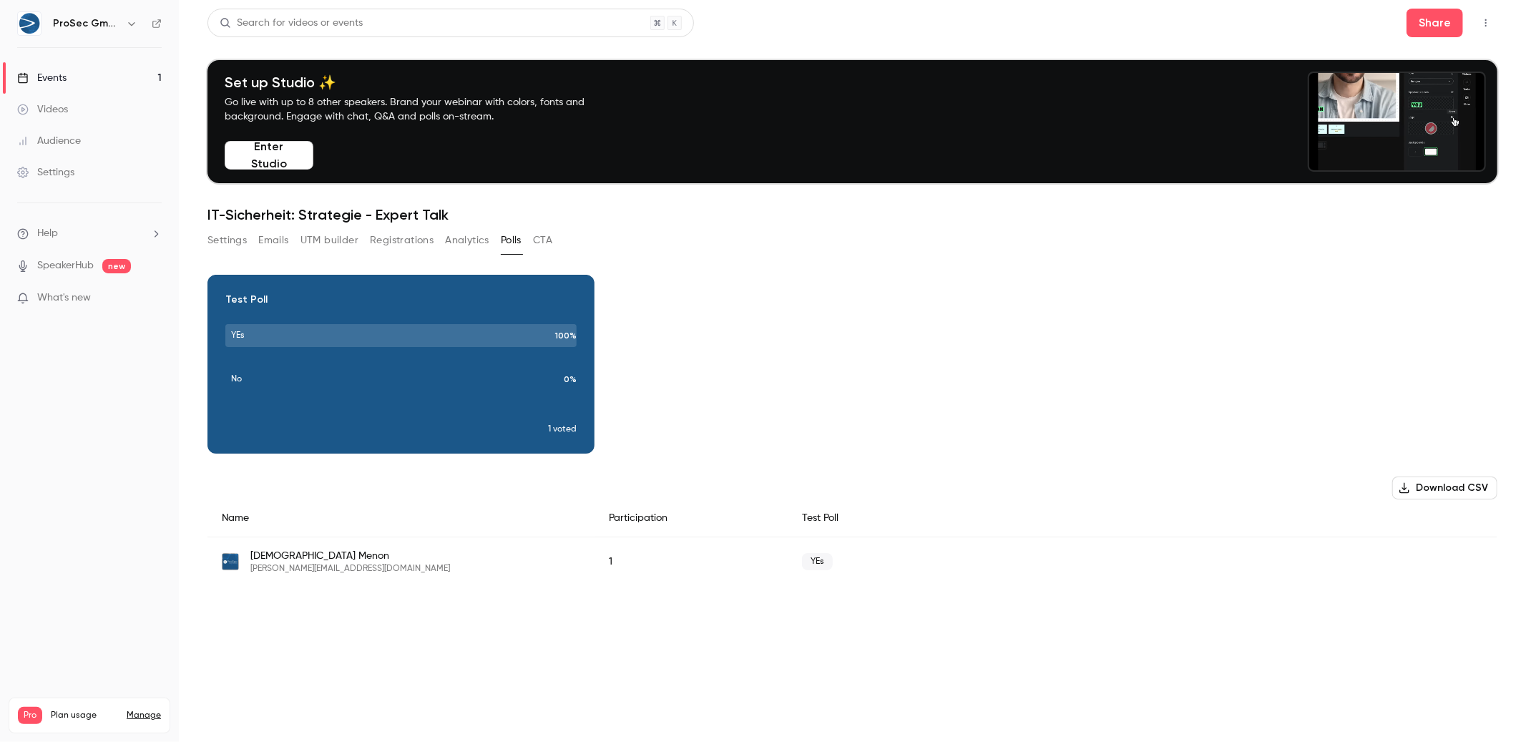
click at [545, 235] on button "CTA" at bounding box center [542, 240] width 19 height 23
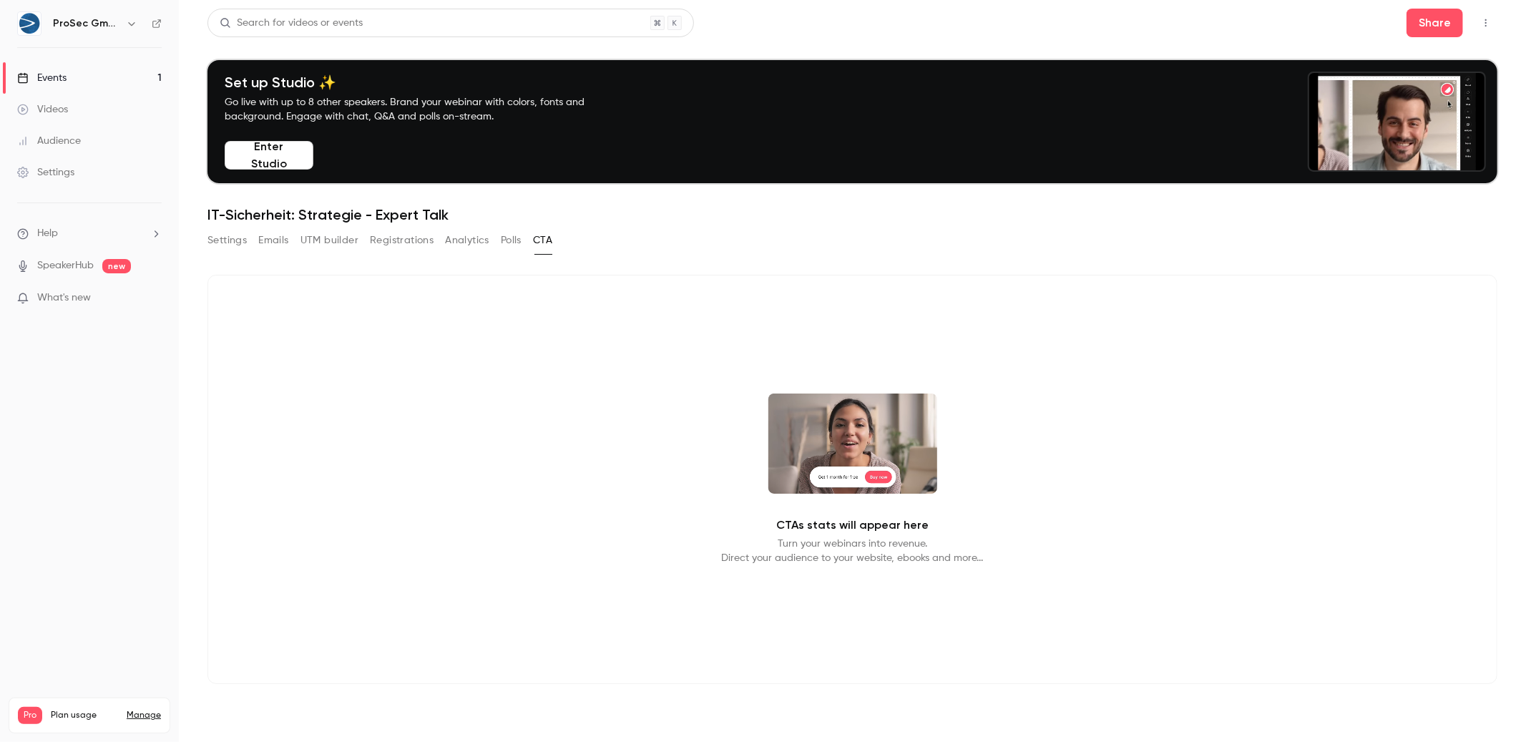
click at [243, 235] on button "Settings" at bounding box center [226, 240] width 39 height 23
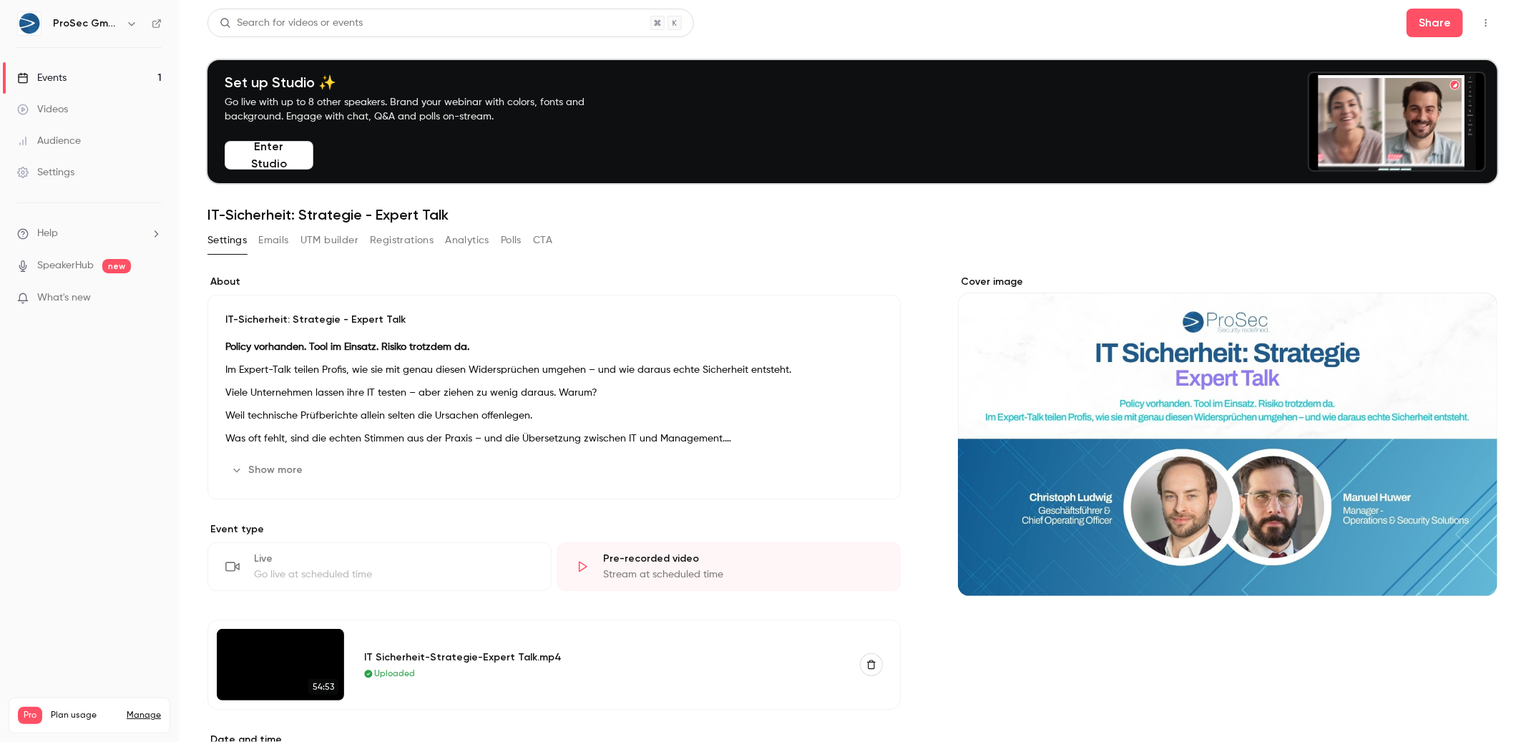
click at [882, 231] on div "Settings Emails UTM builder Registrations Analytics Polls CTA" at bounding box center [852, 243] width 1290 height 29
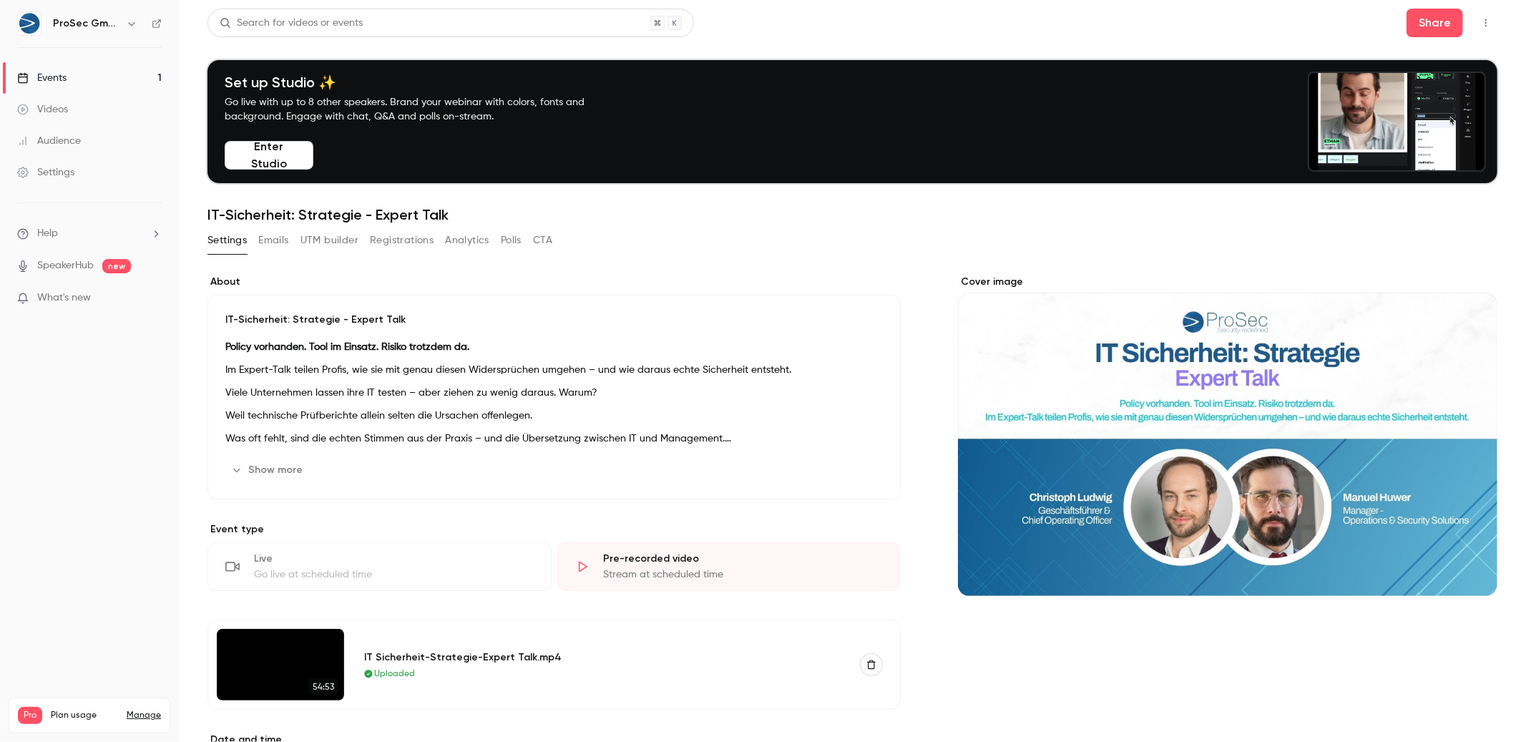
click at [283, 237] on button "Emails" at bounding box center [273, 240] width 30 height 23
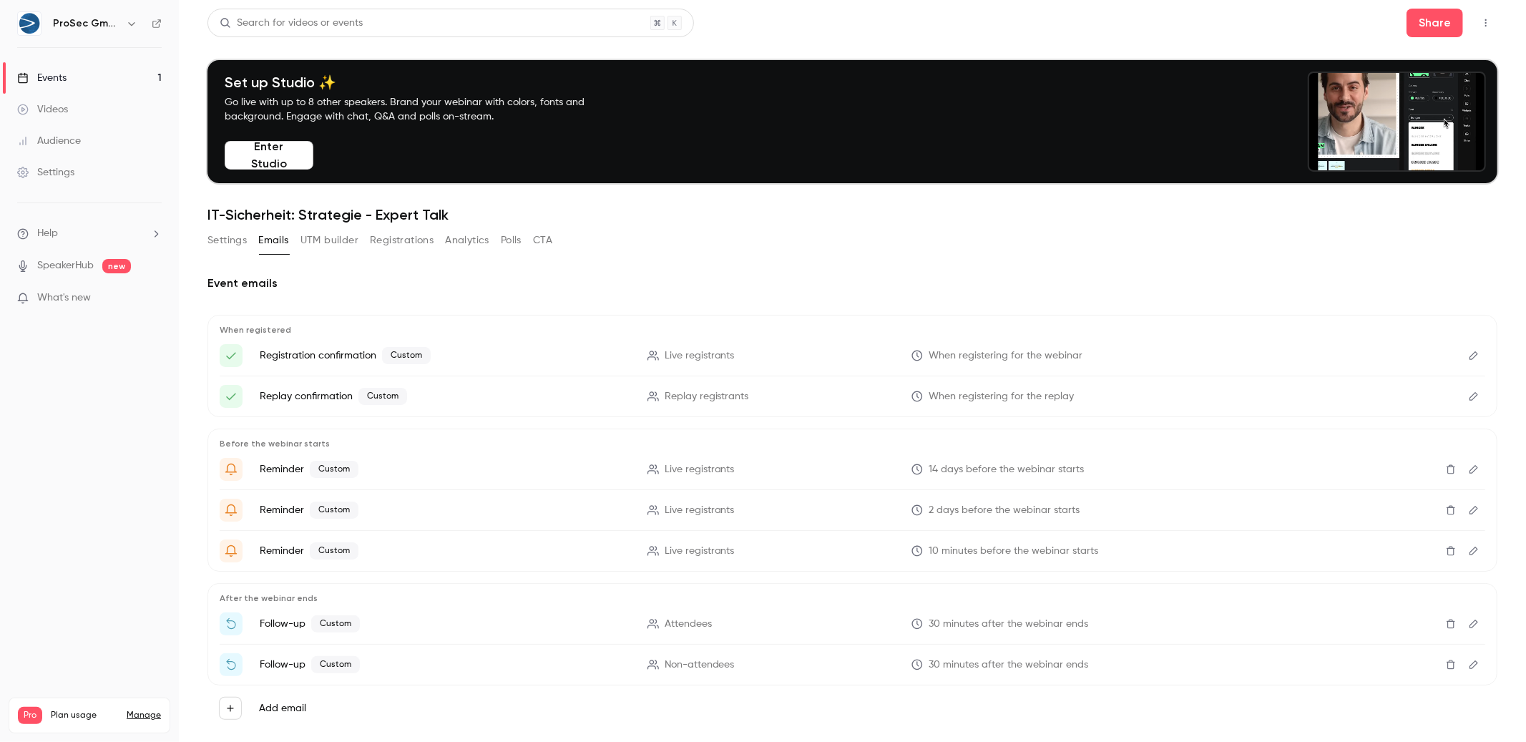
click at [320, 239] on button "UTM builder" at bounding box center [329, 240] width 58 height 23
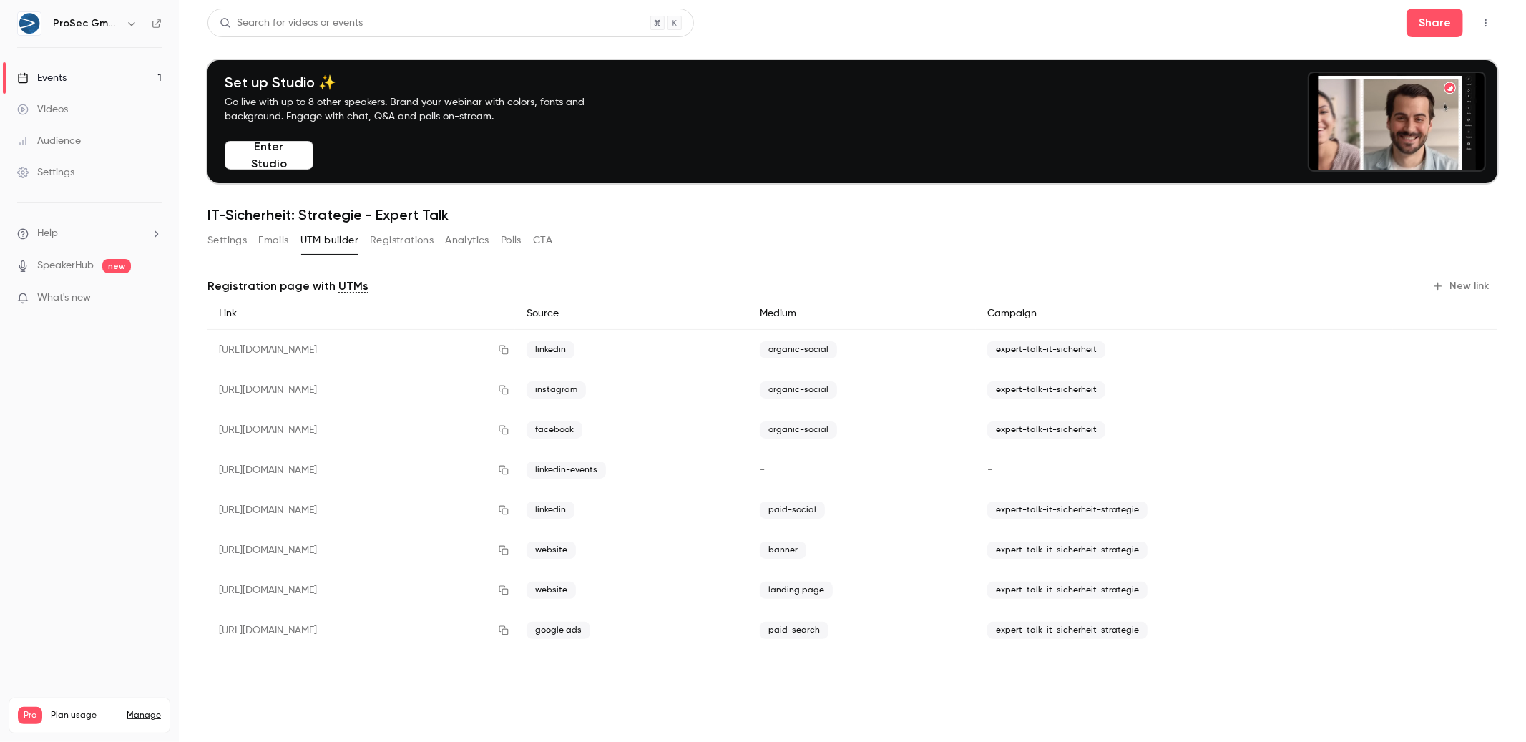
click at [389, 235] on button "Registrations" at bounding box center [402, 240] width 64 height 23
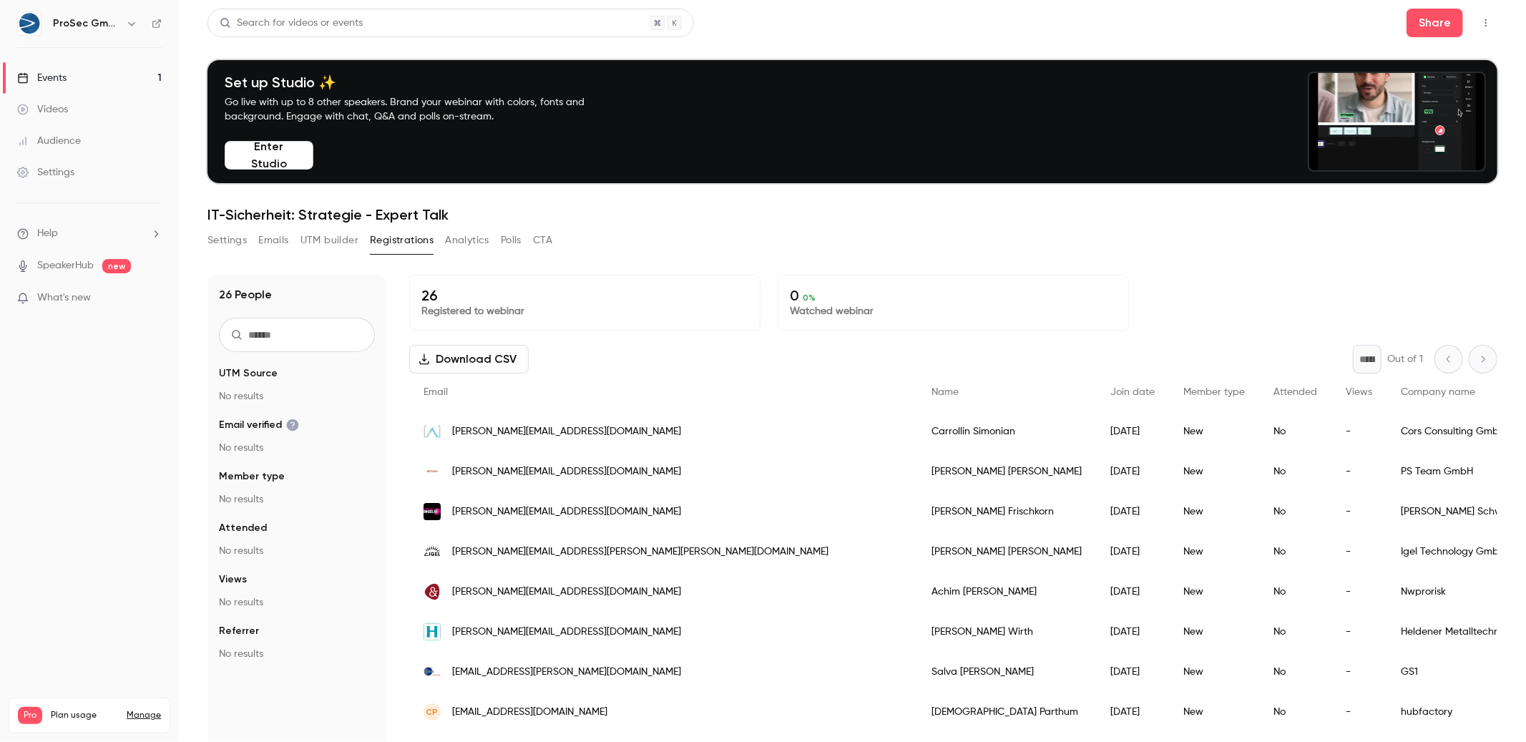
click at [423, 237] on button "Registrations" at bounding box center [402, 240] width 64 height 23
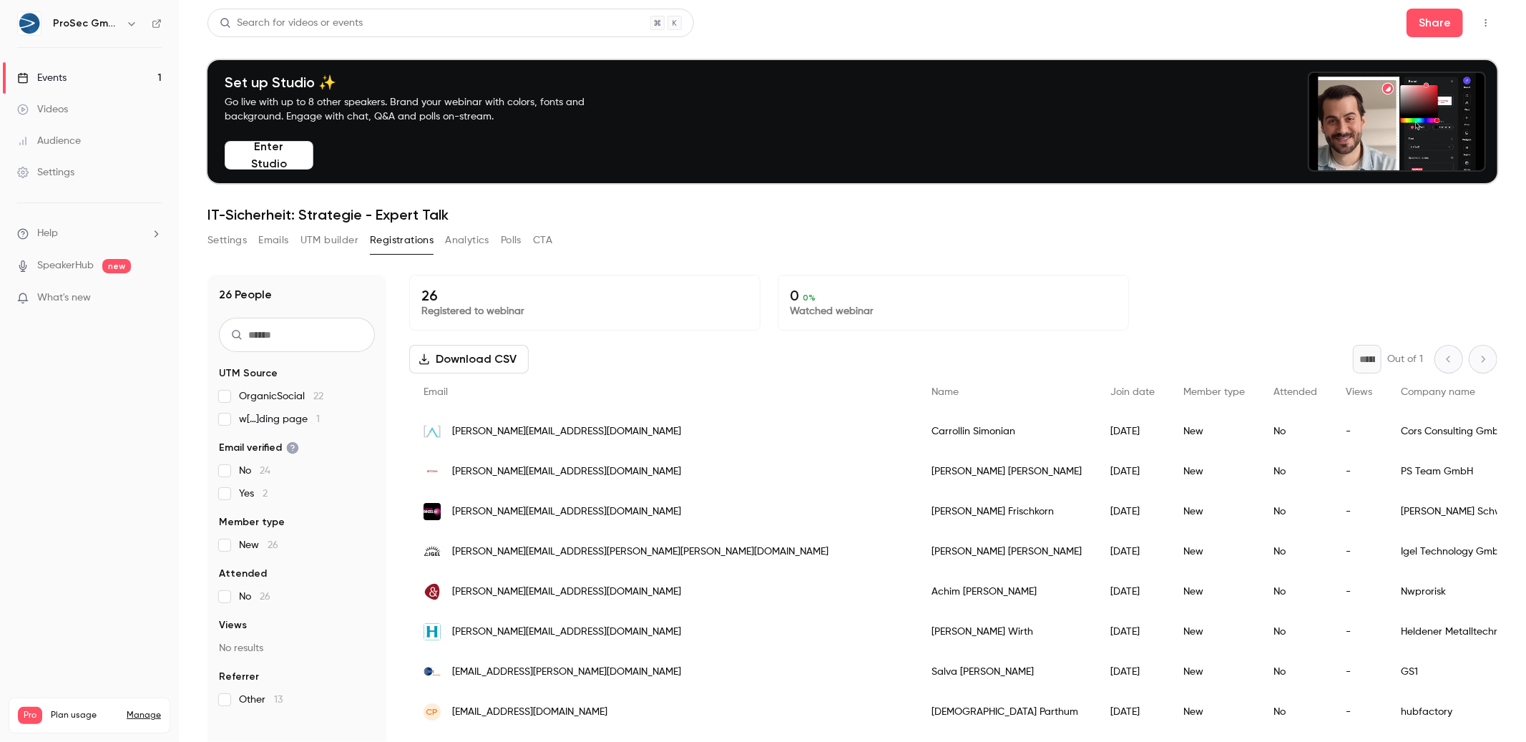
click at [476, 233] on button "Analytics" at bounding box center [467, 240] width 44 height 23
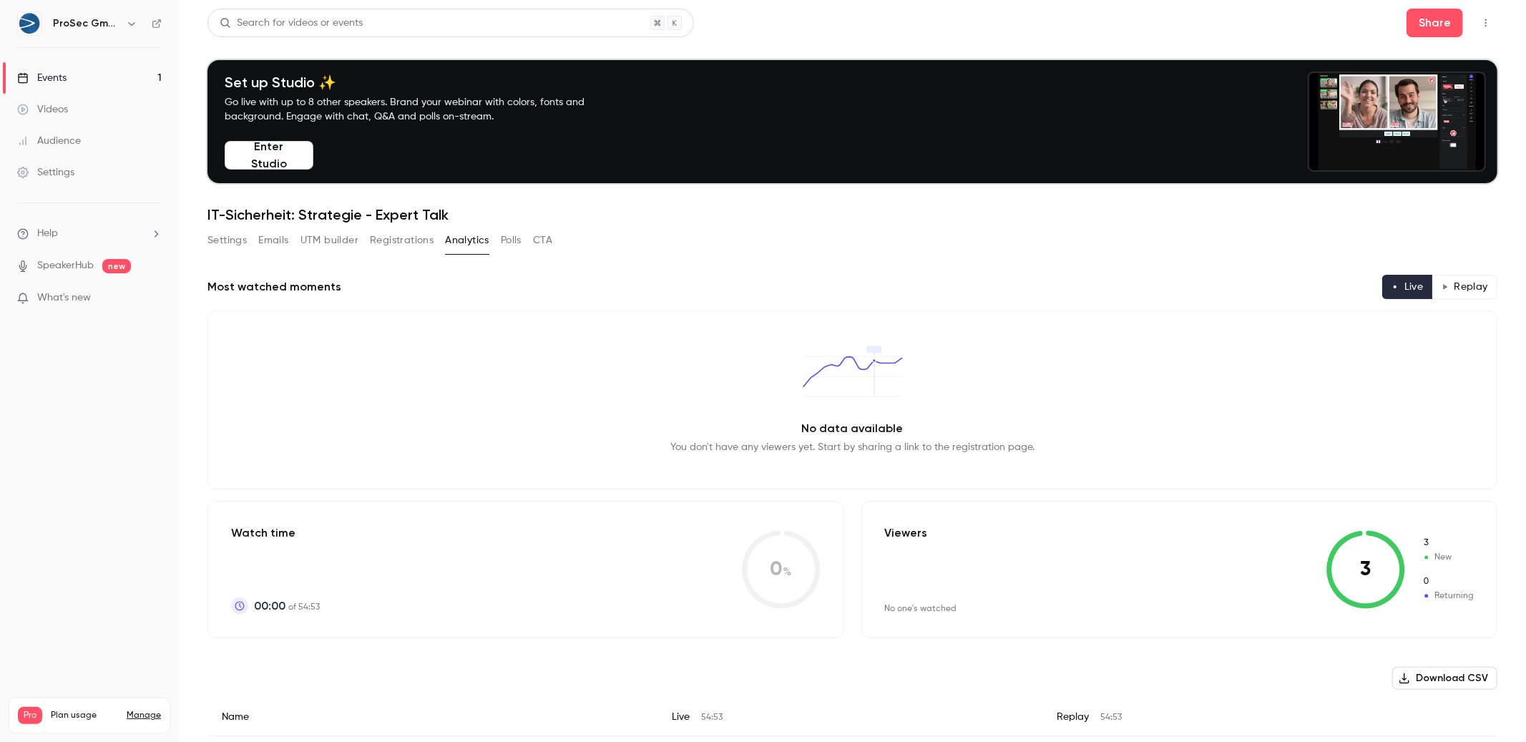
click at [504, 235] on button "Polls" at bounding box center [511, 240] width 21 height 23
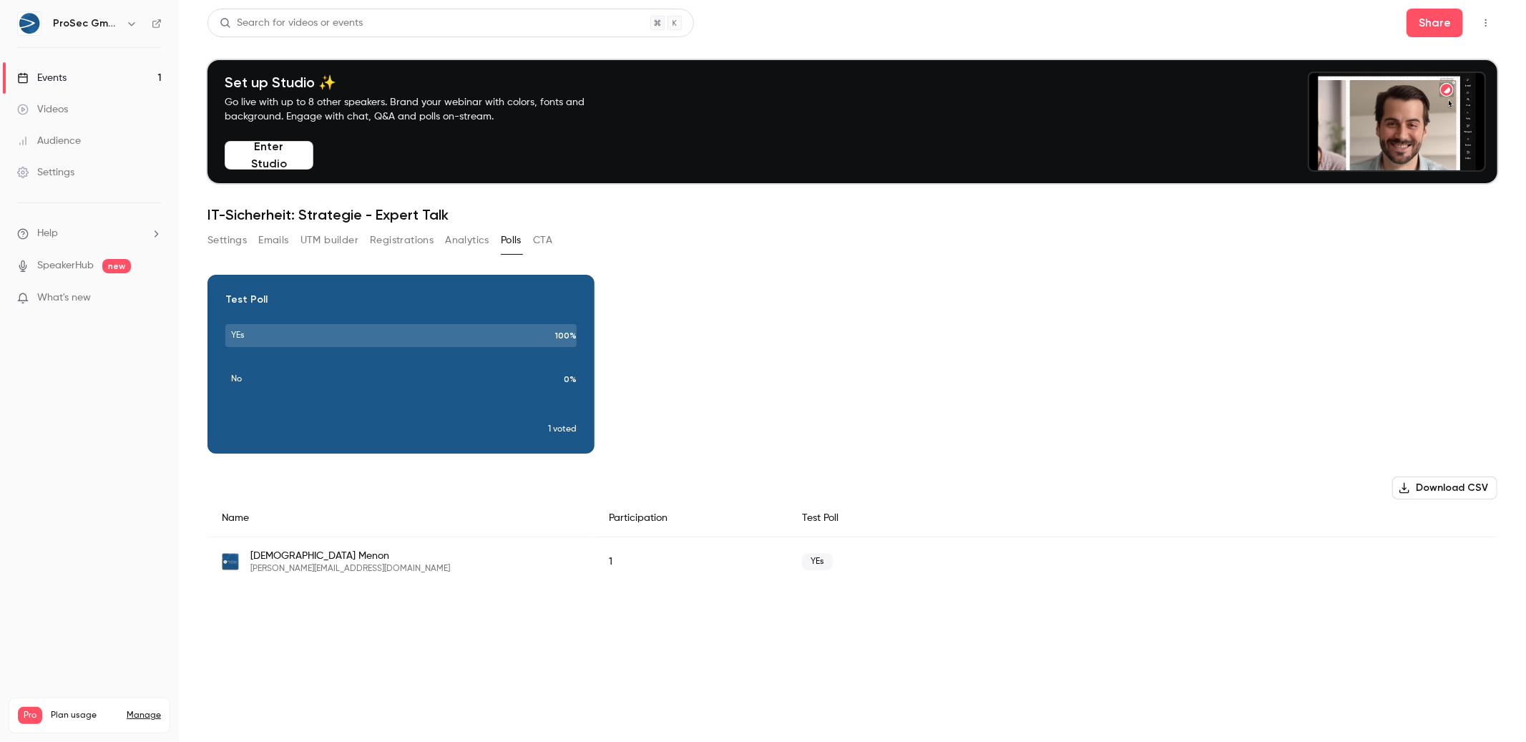
click at [551, 242] on button "CTA" at bounding box center [542, 240] width 19 height 23
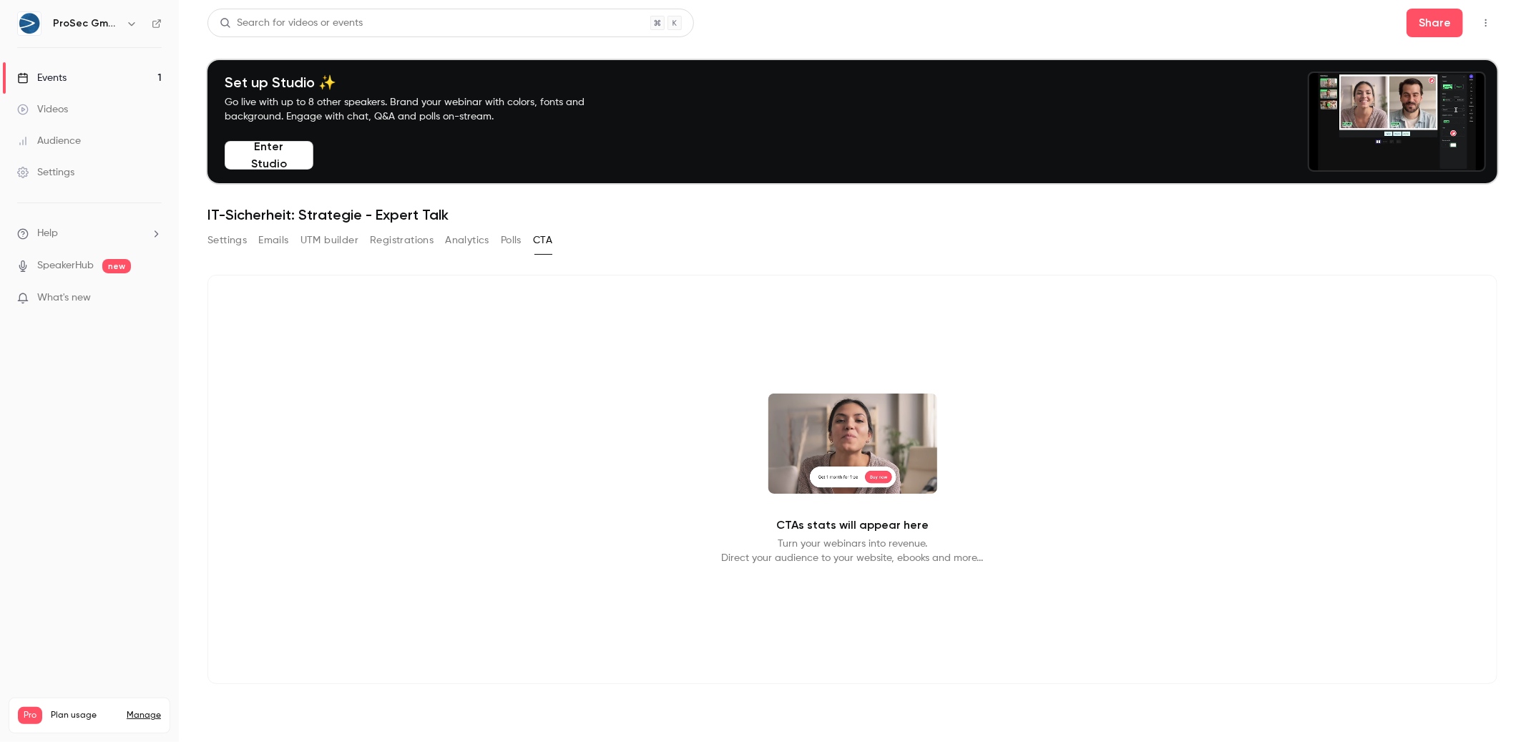
click at [253, 239] on div "Settings Emails UTM builder Registrations Analytics Polls CTA" at bounding box center [379, 240] width 345 height 23
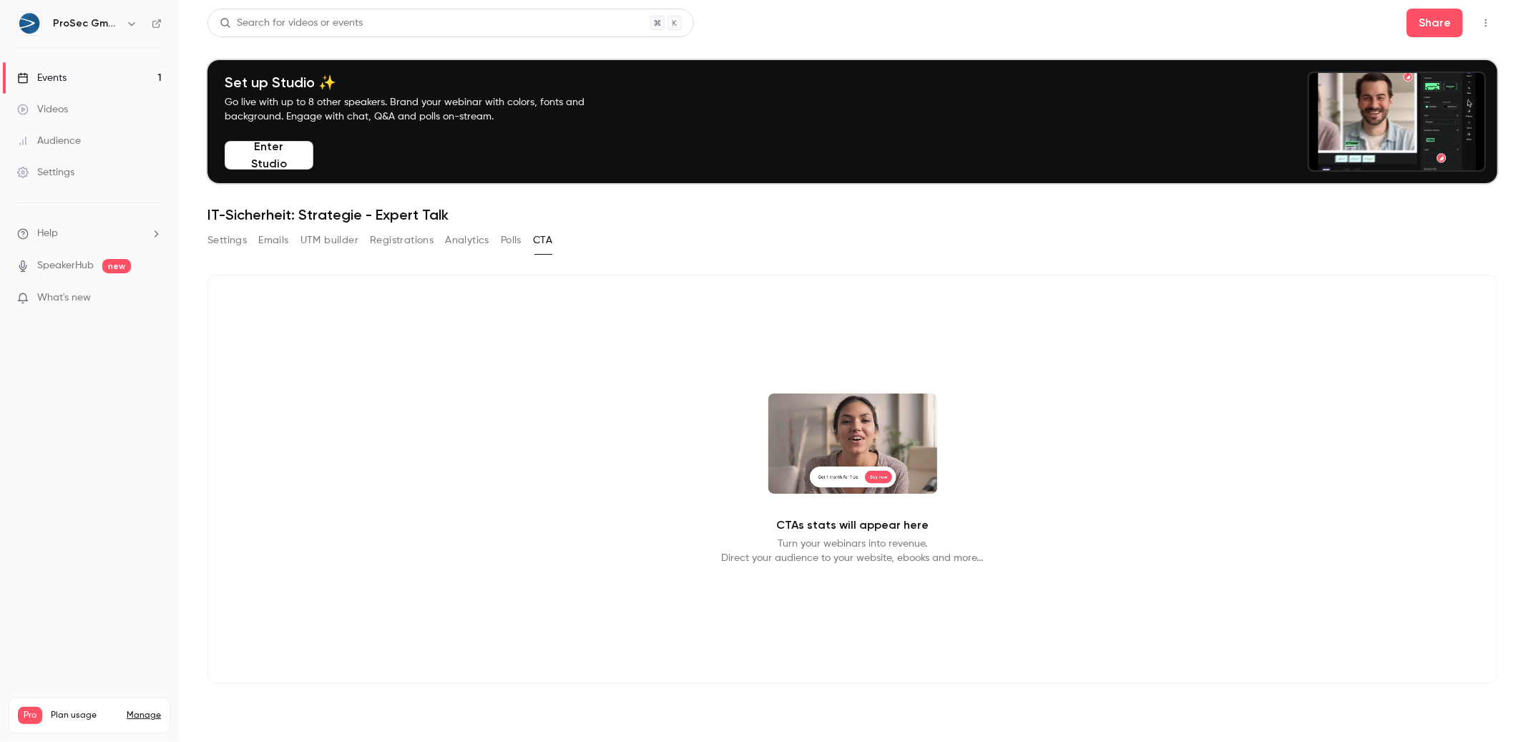
click at [232, 244] on button "Settings" at bounding box center [226, 240] width 39 height 23
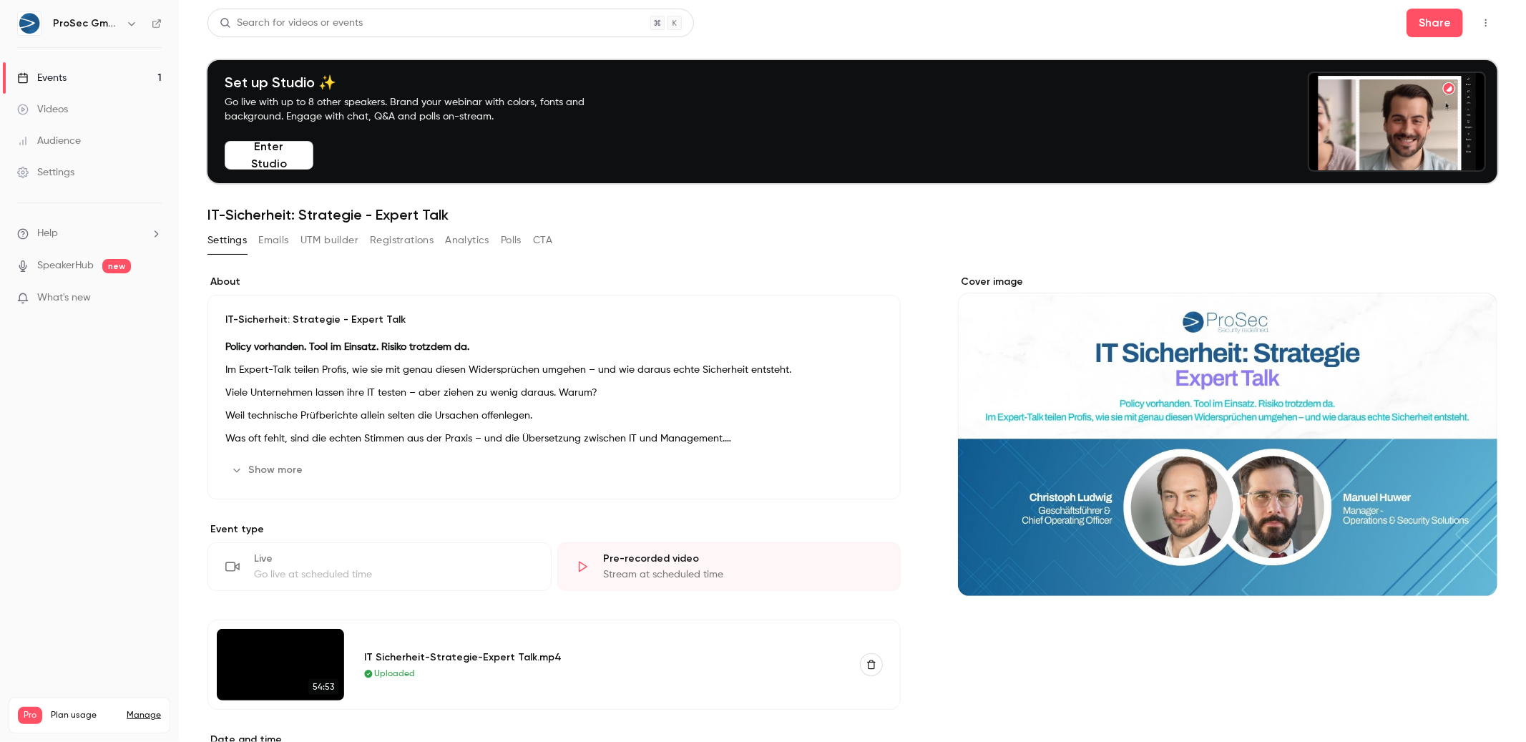
click at [257, 245] on div "Settings Emails UTM builder Registrations Analytics Polls CTA" at bounding box center [379, 240] width 345 height 23
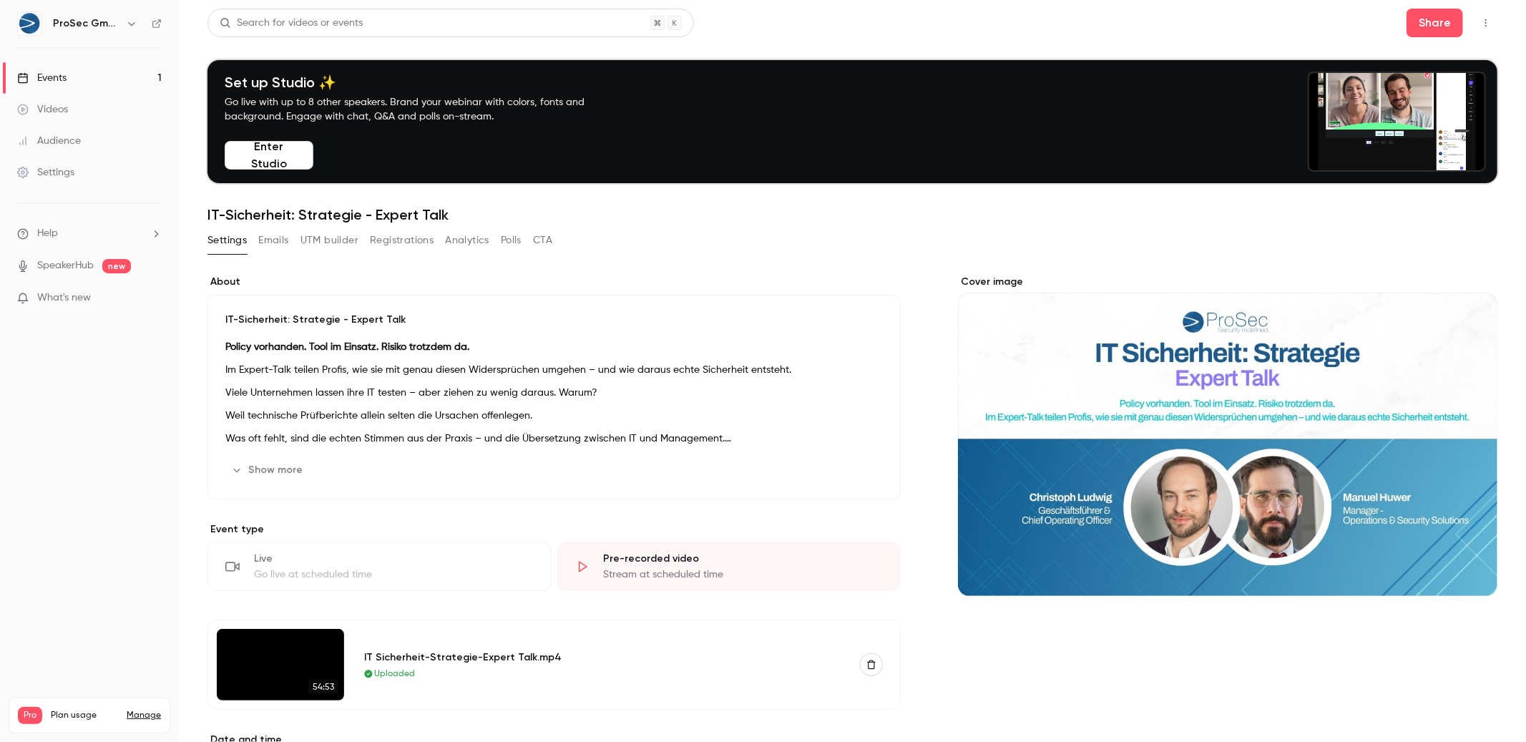
click at [288, 242] on button "Emails" at bounding box center [273, 240] width 30 height 23
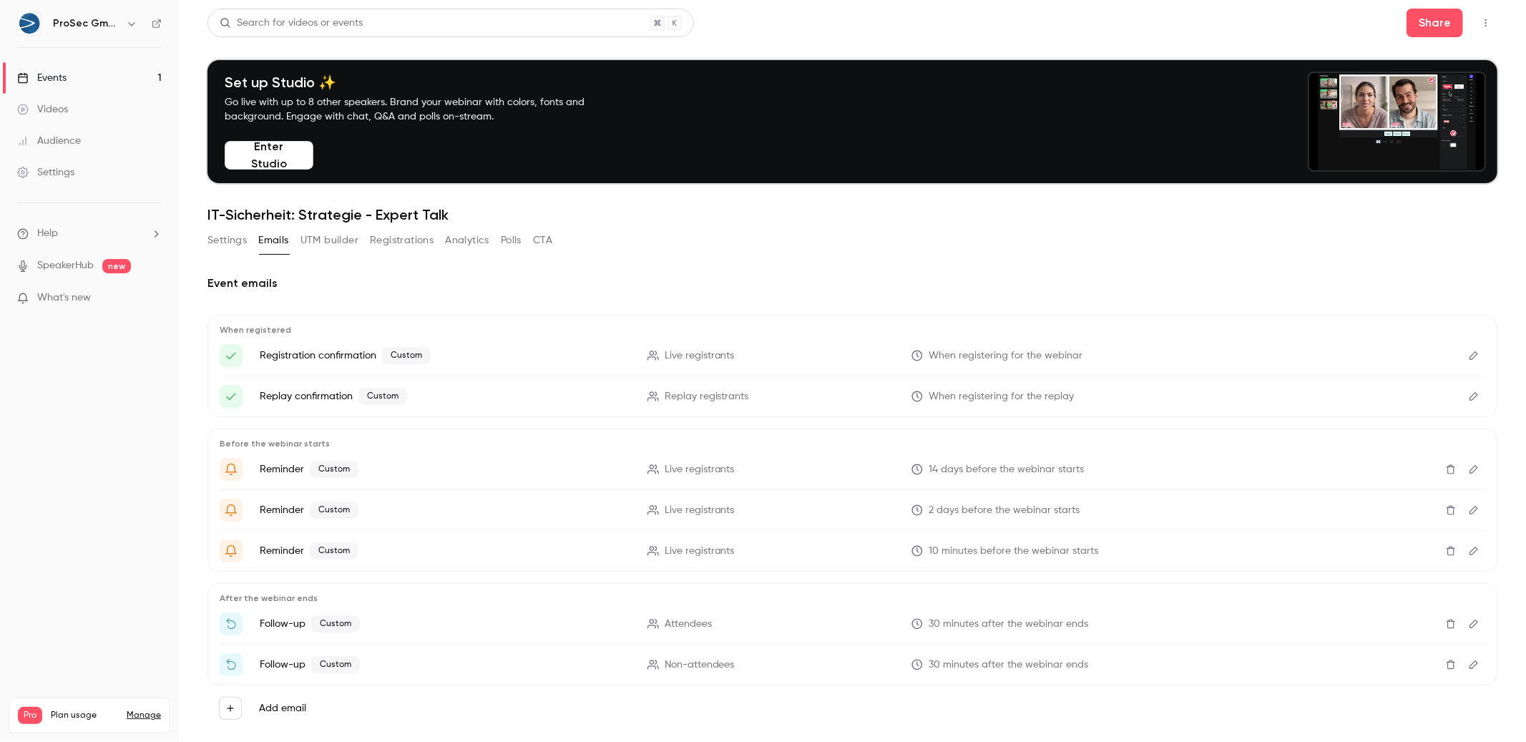
click at [325, 243] on button "UTM builder" at bounding box center [329, 240] width 58 height 23
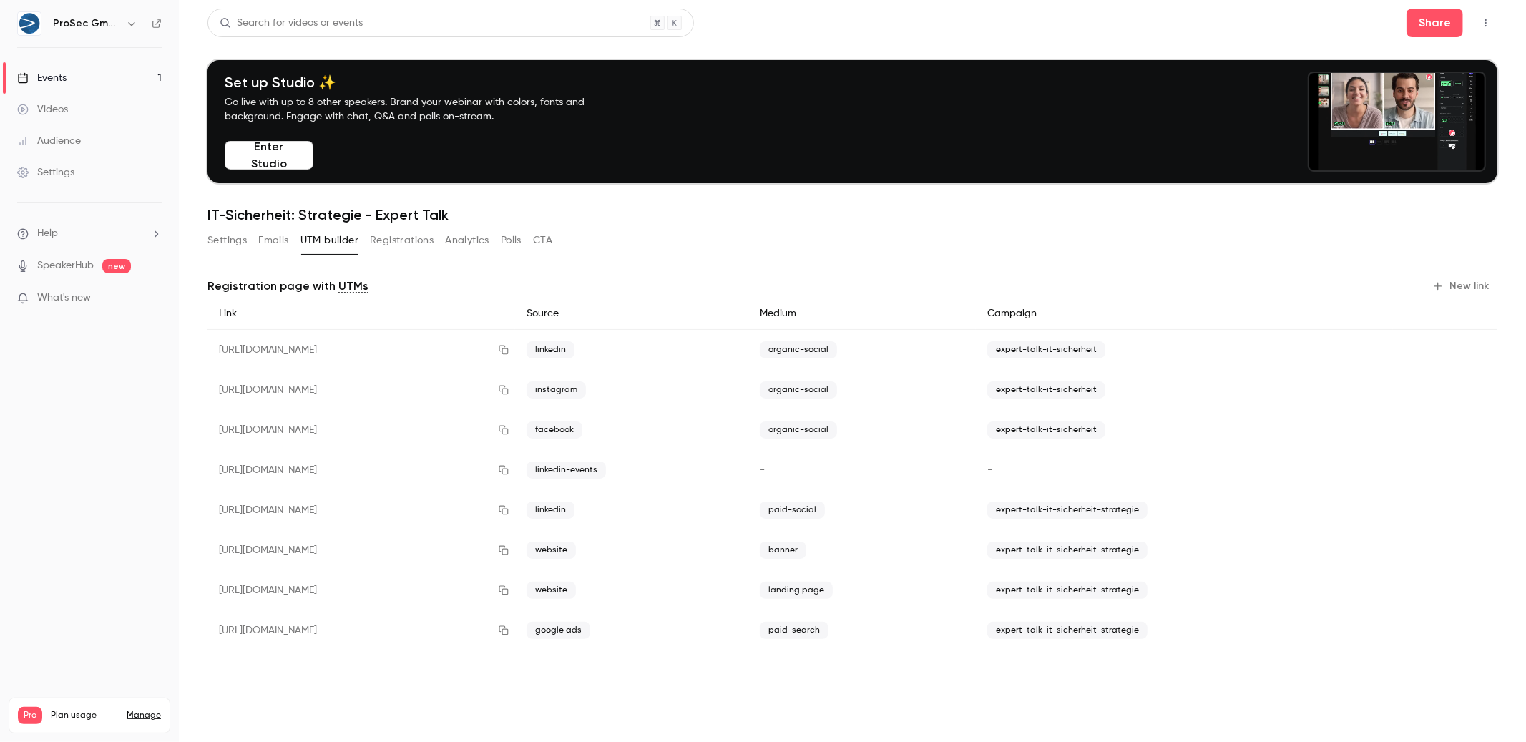
click at [209, 237] on button "Settings" at bounding box center [226, 240] width 39 height 23
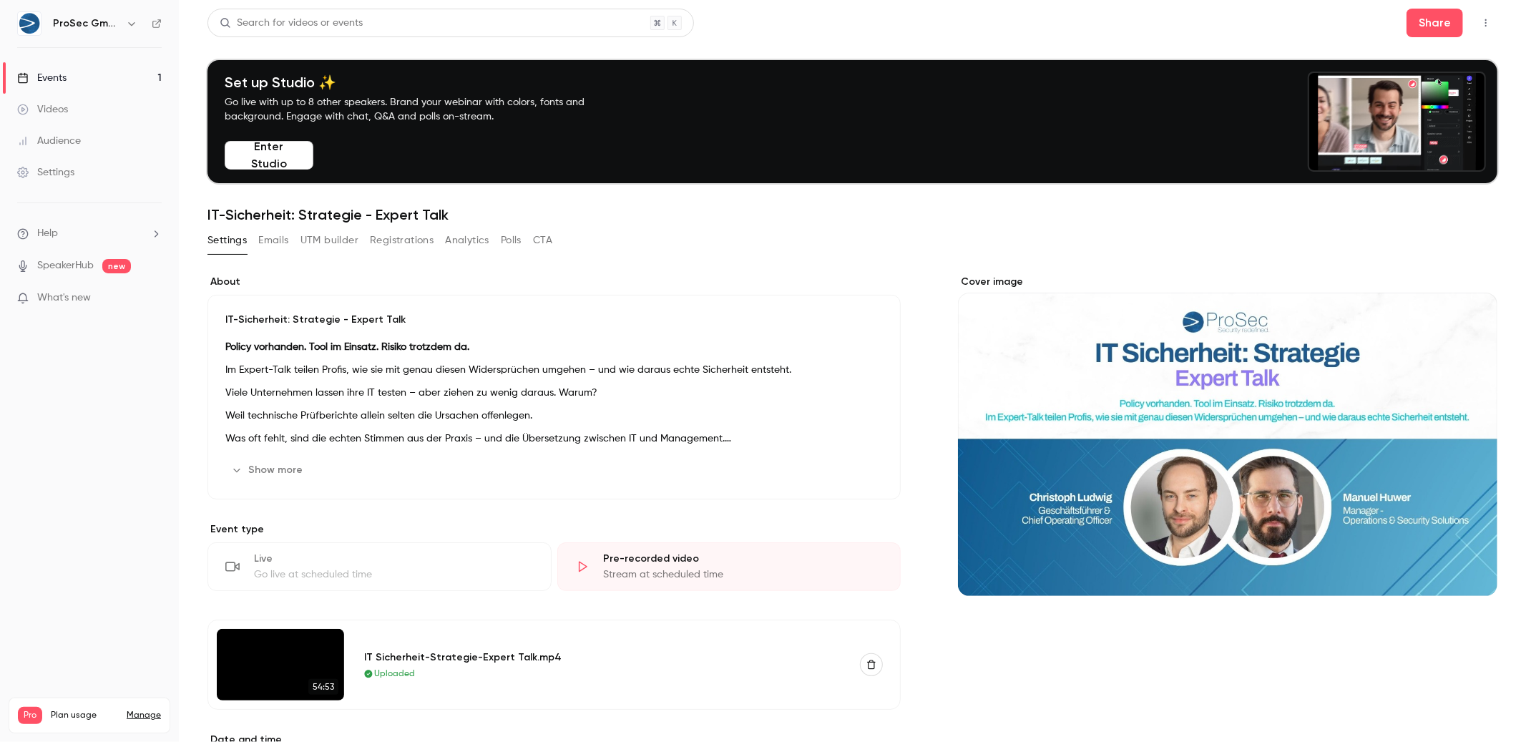
click at [275, 476] on button "Show more" at bounding box center [268, 470] width 86 height 23
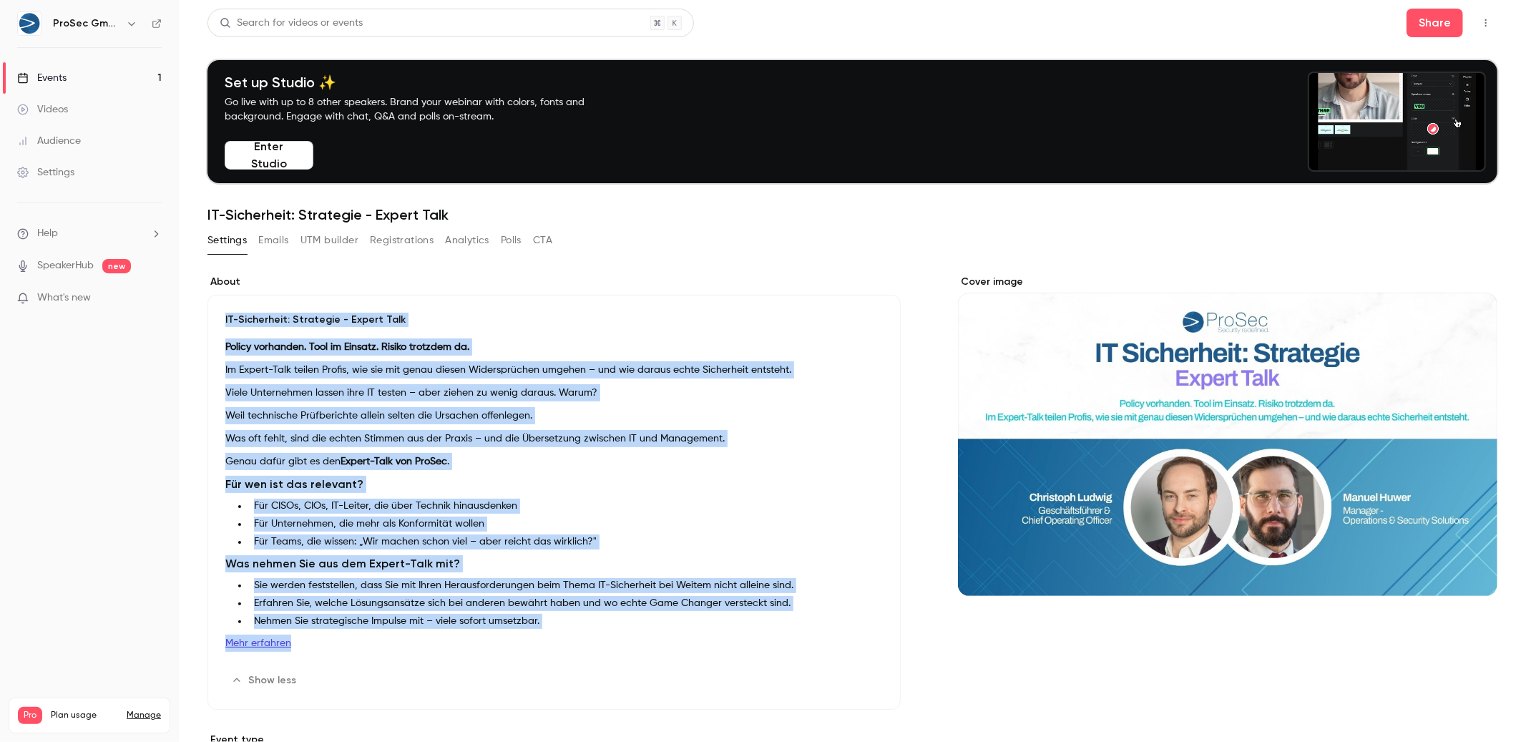
drag, startPoint x: 295, startPoint y: 644, endPoint x: 237, endPoint y: 293, distance: 355.2
click at [237, 293] on section "About IT-Sicherheit: Strategie - Expert Talk Policy vorhanden. Tool im Einsatz.…" at bounding box center [553, 492] width 693 height 435
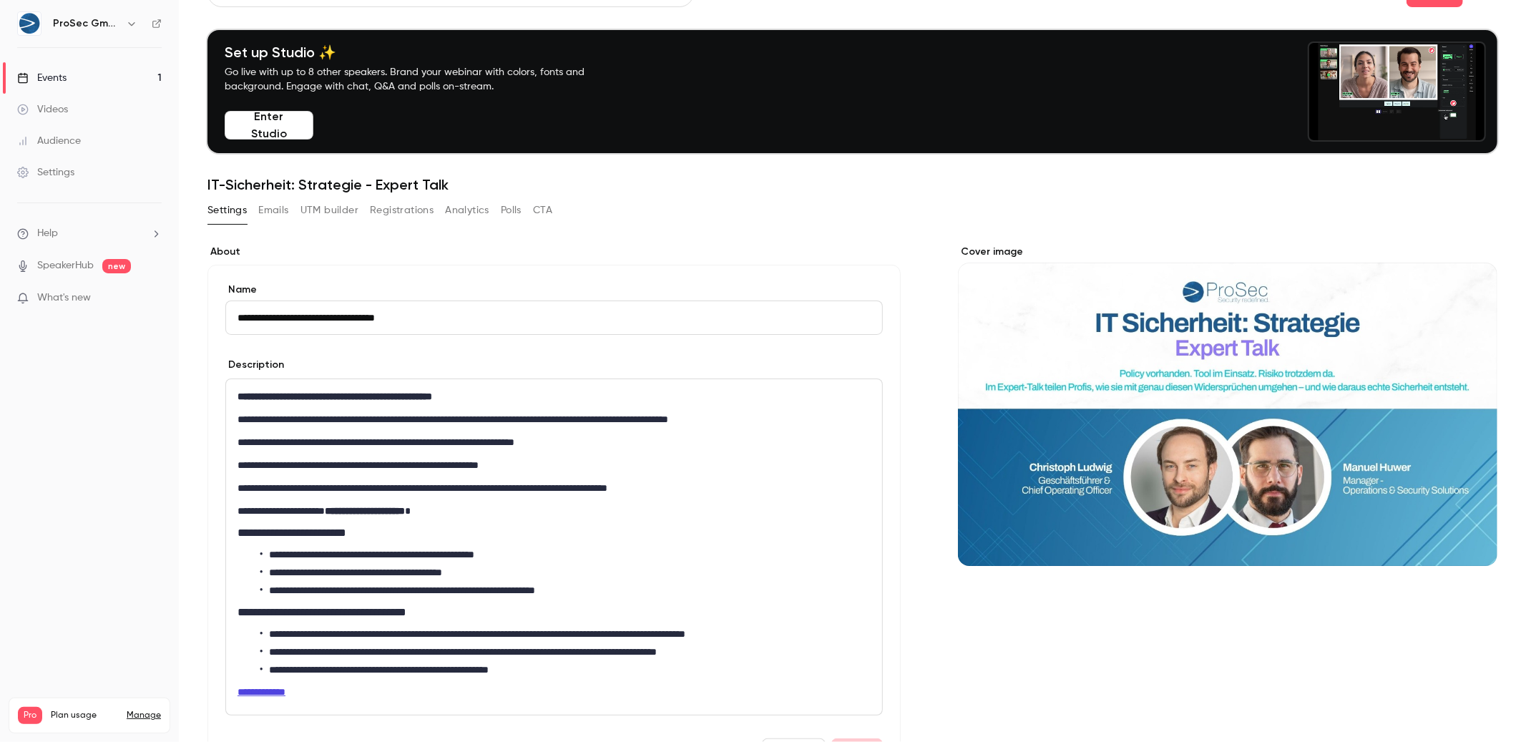
scroll to position [82, 0]
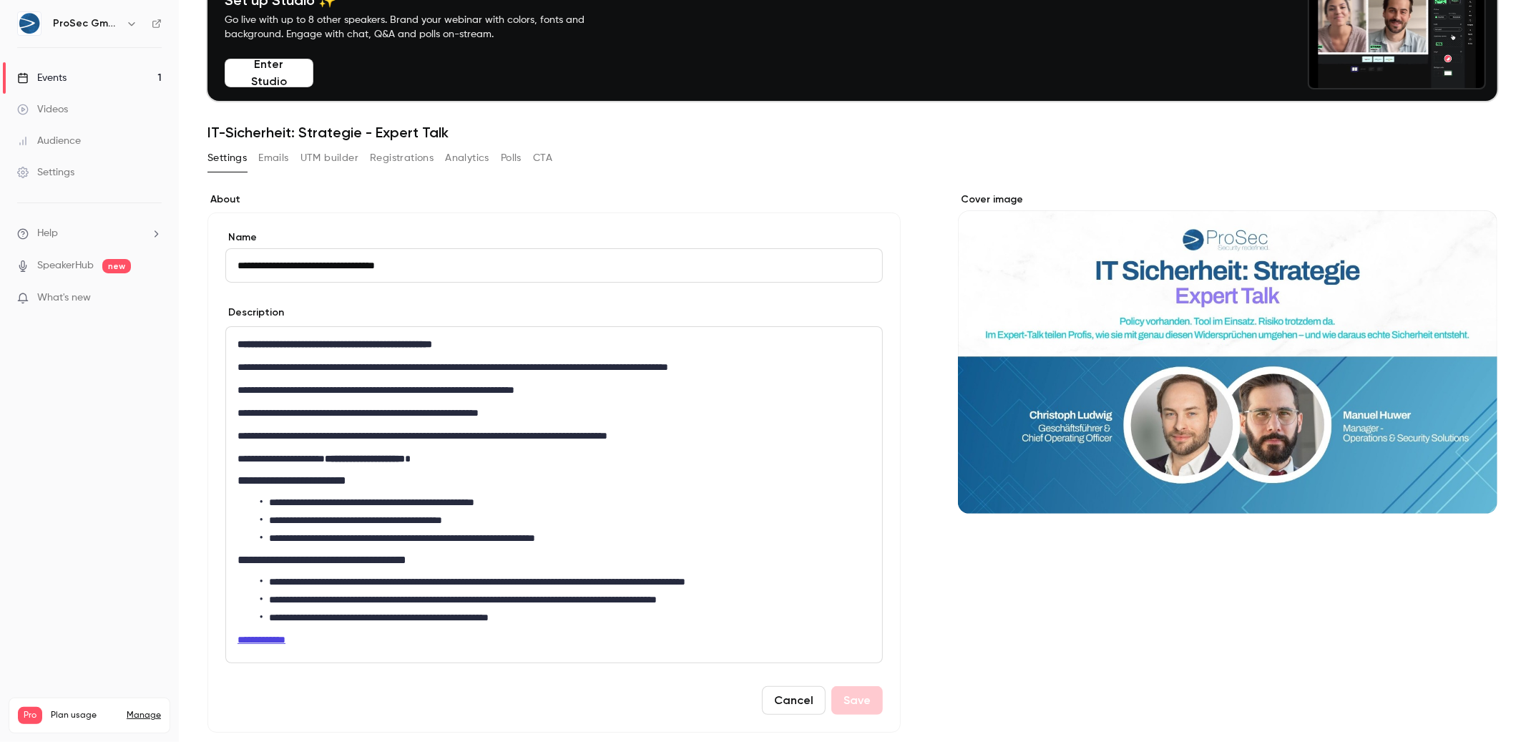
click at [802, 705] on button "Cancel" at bounding box center [794, 700] width 64 height 29
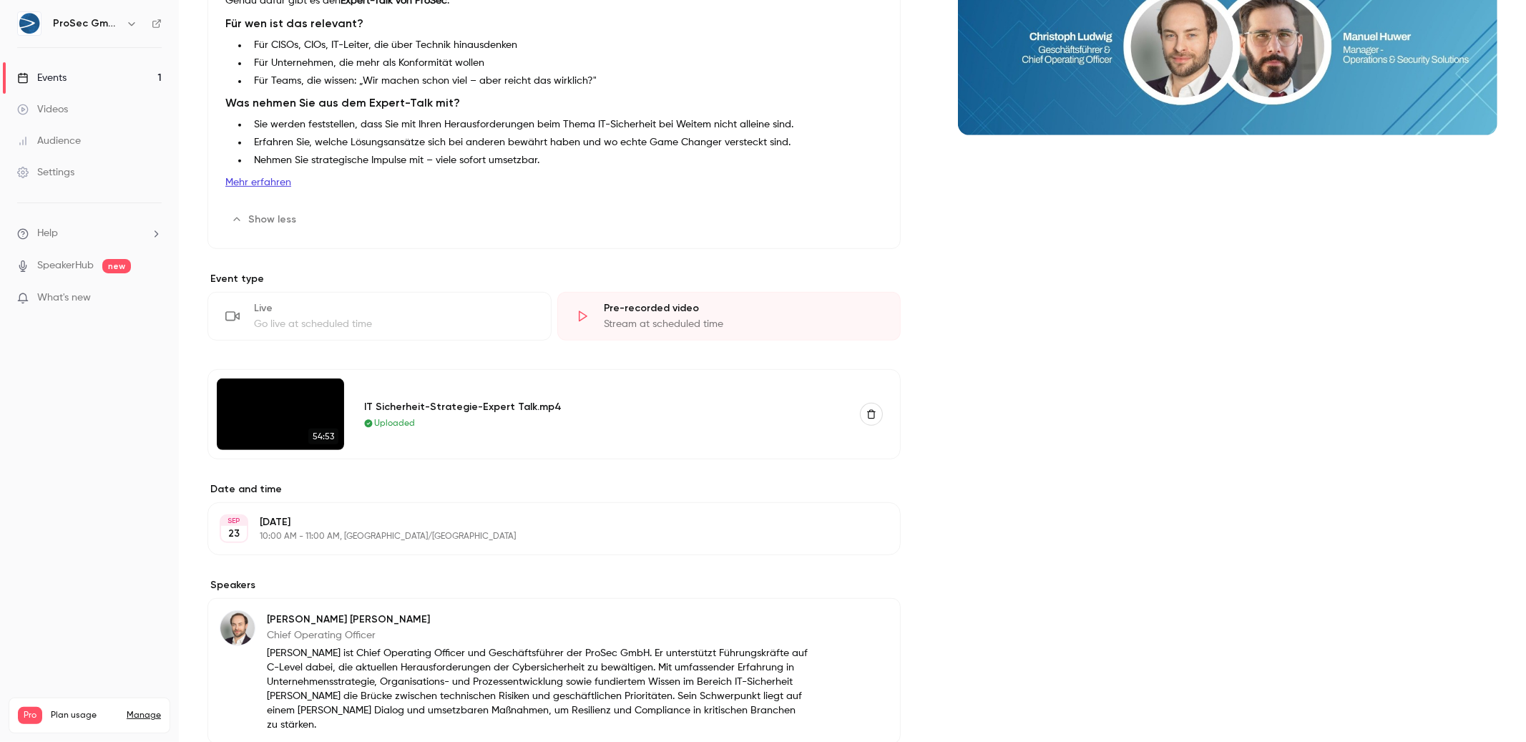
scroll to position [481, 0]
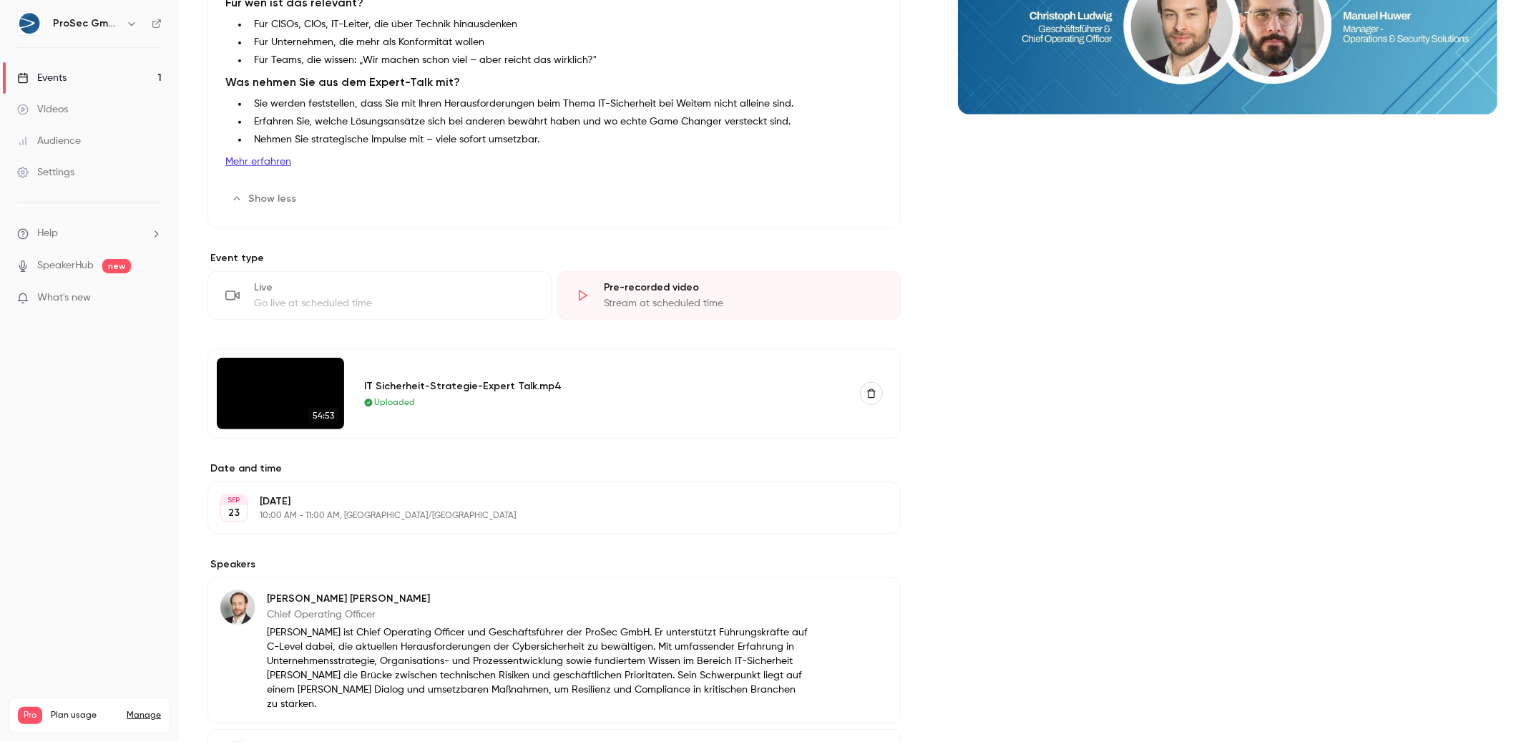
click at [59, 137] on div "Audience" at bounding box center [49, 141] width 64 height 14
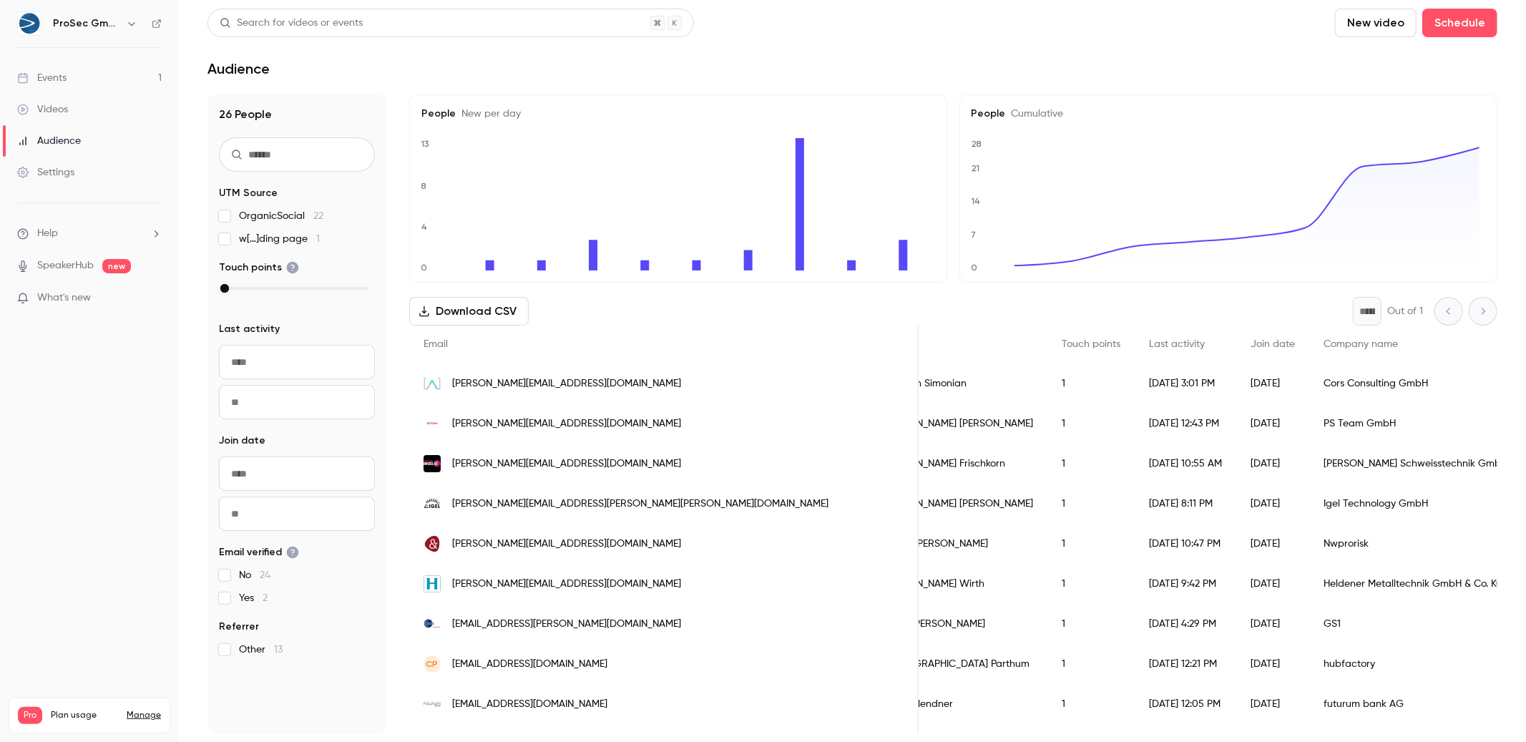
scroll to position [0, 73]
